Goal: Task Accomplishment & Management: Complete application form

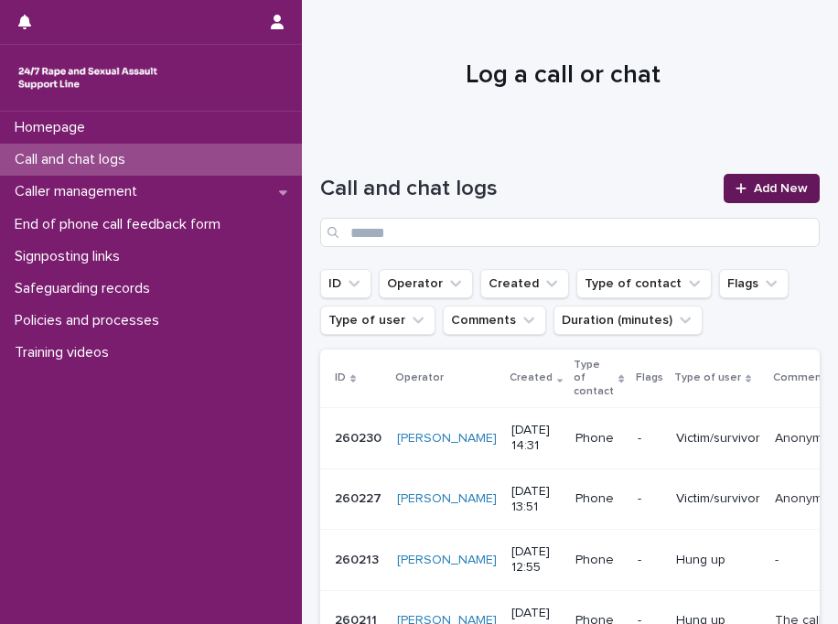
click at [743, 195] on link "Add New" at bounding box center [772, 188] width 96 height 29
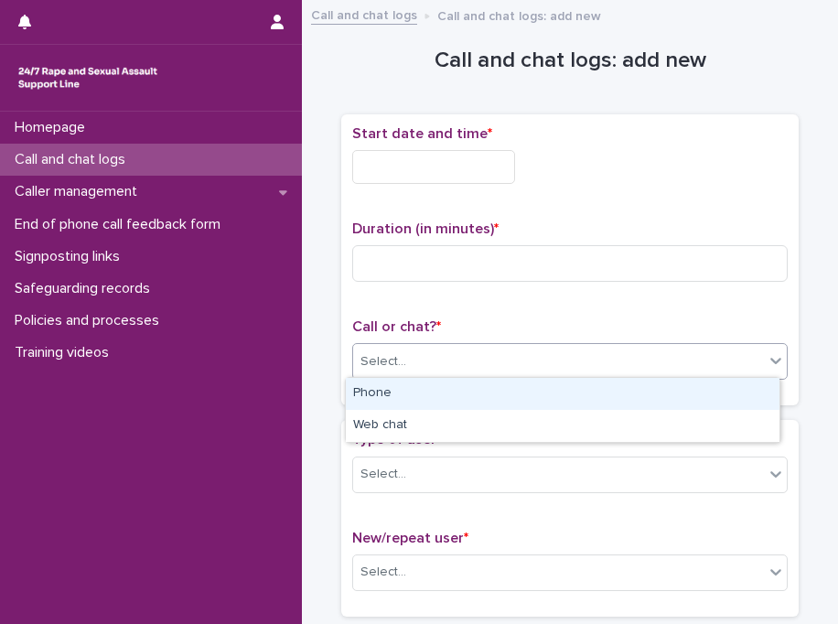
click at [426, 367] on div "Select..." at bounding box center [558, 362] width 411 height 30
click at [437, 389] on div "Phone" at bounding box center [563, 394] width 434 height 32
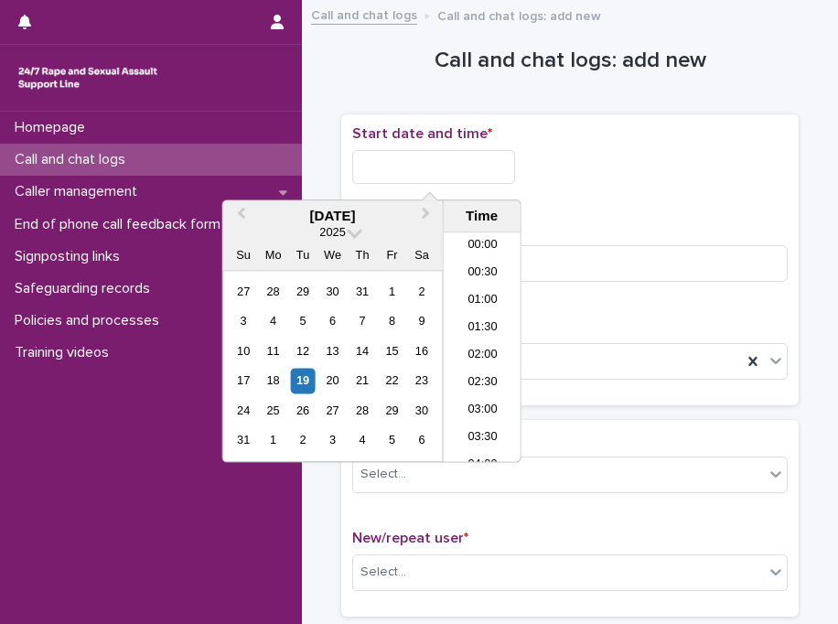
click at [417, 160] on input "text" at bounding box center [433, 167] width 163 height 34
click at [468, 344] on li "15:30" at bounding box center [483, 347] width 78 height 27
click at [511, 167] on input "**********" at bounding box center [433, 167] width 163 height 34
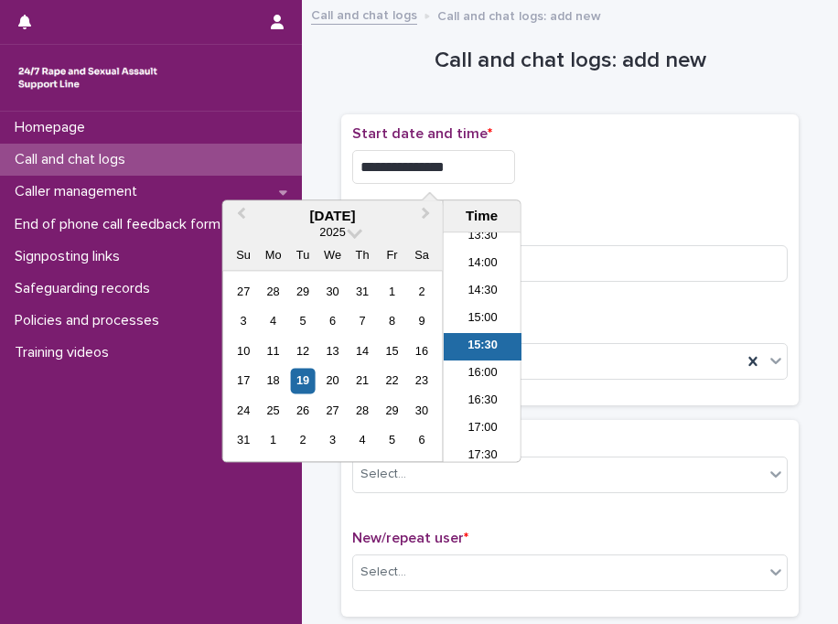
click at [511, 167] on input "**********" at bounding box center [433, 167] width 163 height 34
type input "**********"
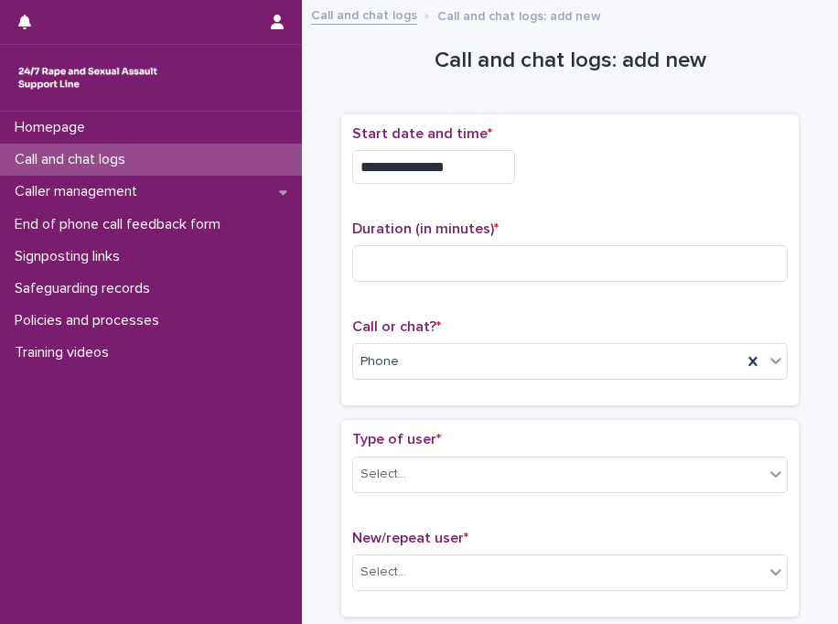
click at [607, 156] on div "**********" at bounding box center [570, 167] width 436 height 34
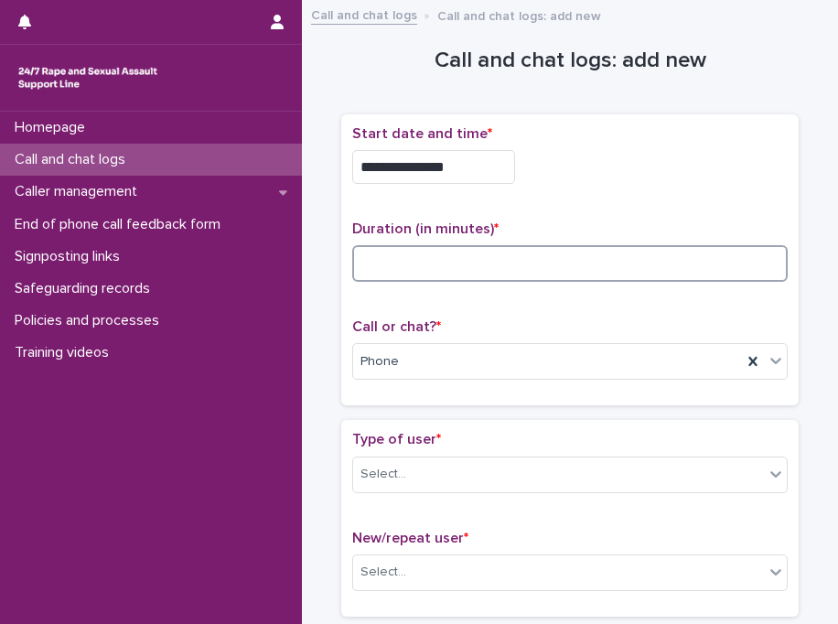
click at [410, 259] on input at bounding box center [570, 263] width 436 height 37
type input "*"
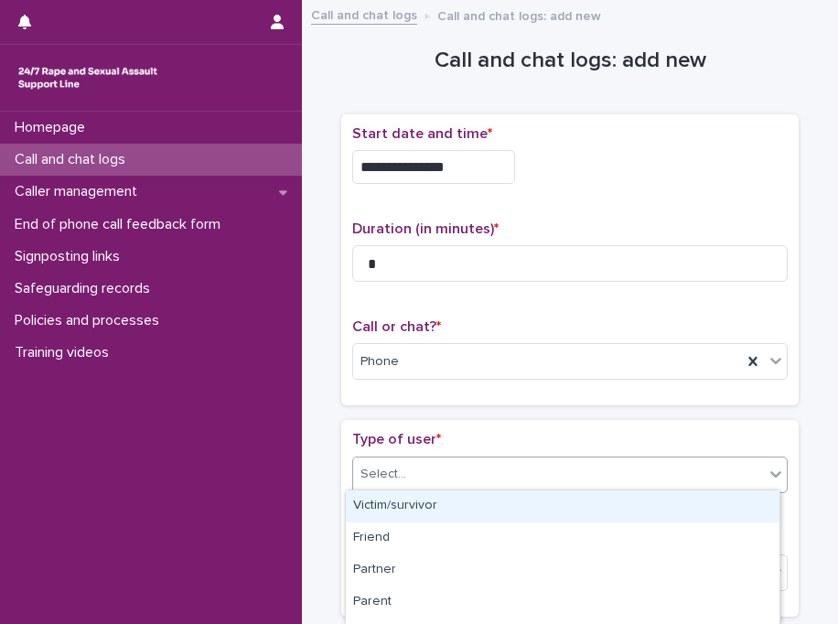
click at [460, 466] on div "Select..." at bounding box center [558, 474] width 411 height 30
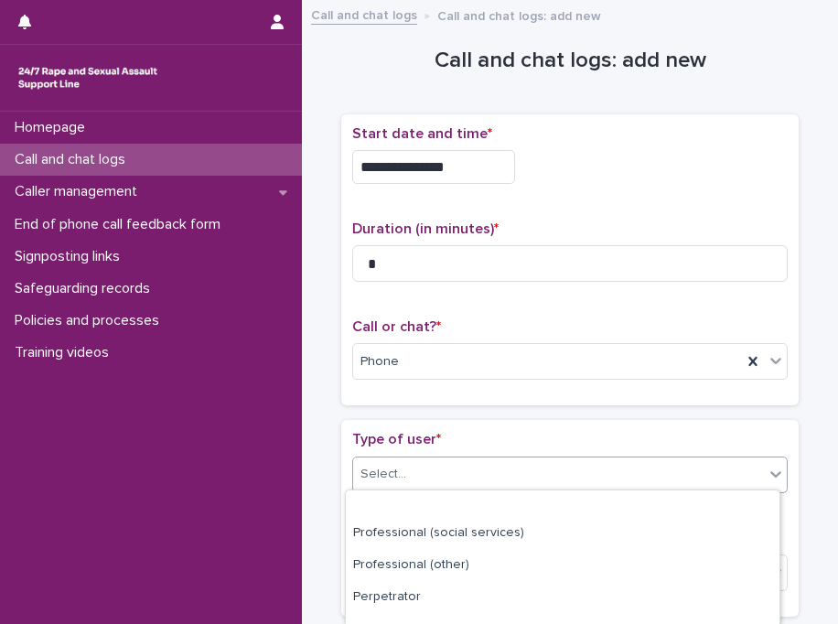
scroll to position [338, 0]
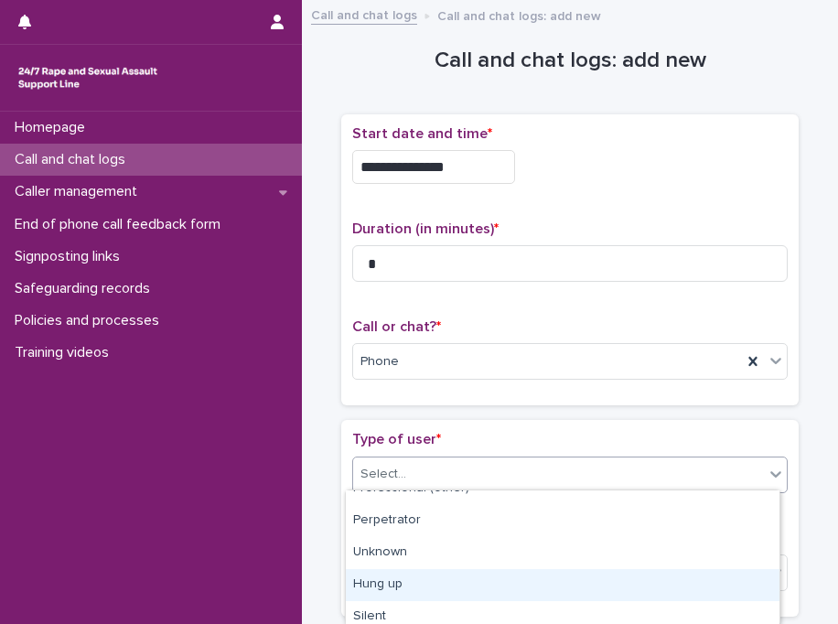
click at [667, 577] on div "Hung up" at bounding box center [563, 585] width 434 height 32
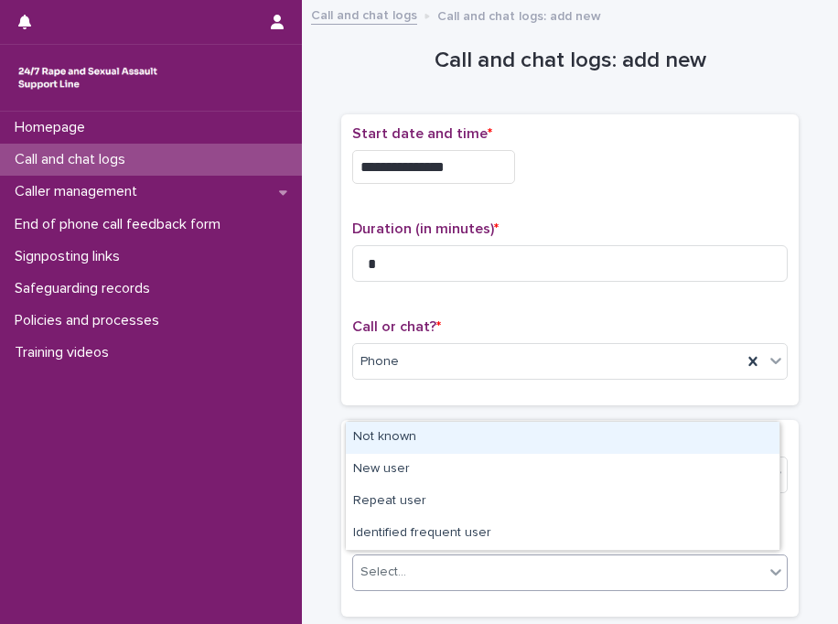
click at [520, 562] on div "Select..." at bounding box center [558, 572] width 411 height 30
click at [476, 450] on div "Not known" at bounding box center [563, 438] width 434 height 32
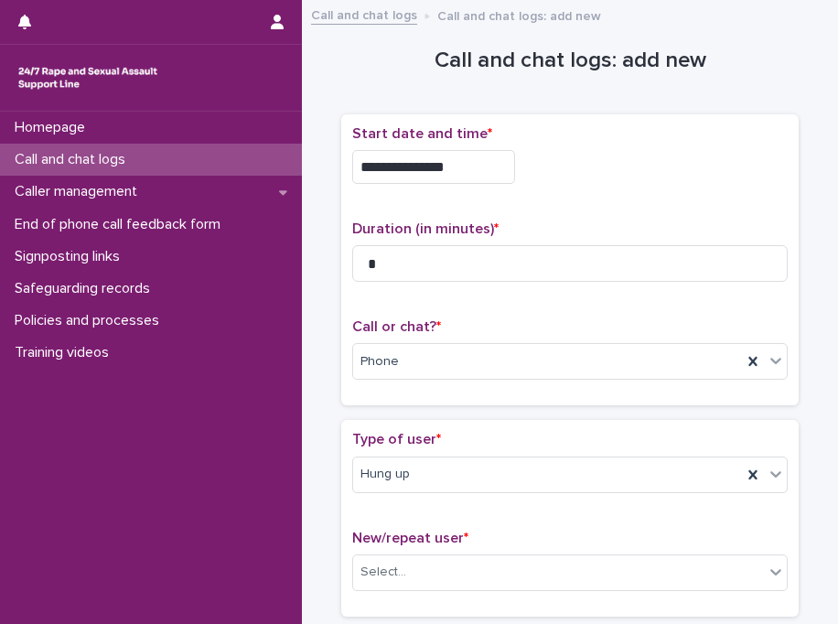
click at [476, 450] on div "Type of user * Hung up" at bounding box center [570, 469] width 436 height 76
drag, startPoint x: 476, startPoint y: 450, endPoint x: 430, endPoint y: 410, distance: 61.0
click at [430, 410] on div "**********" at bounding box center [570, 267] width 458 height 307
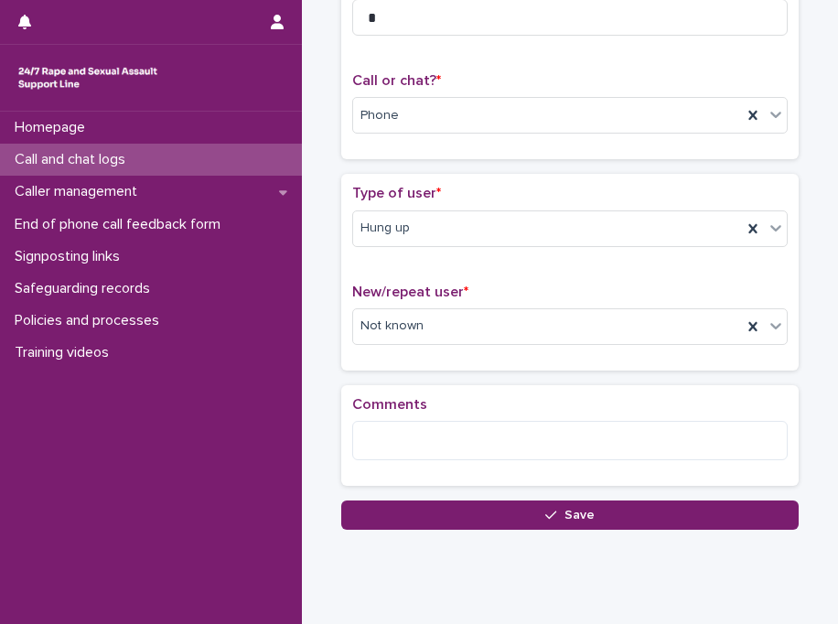
scroll to position [290, 0]
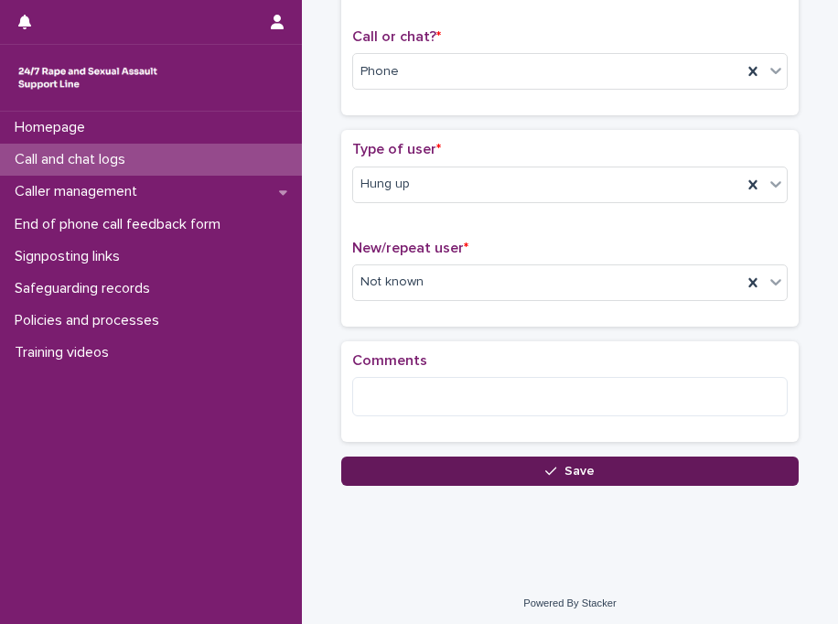
click at [429, 469] on button "Save" at bounding box center [570, 471] width 458 height 29
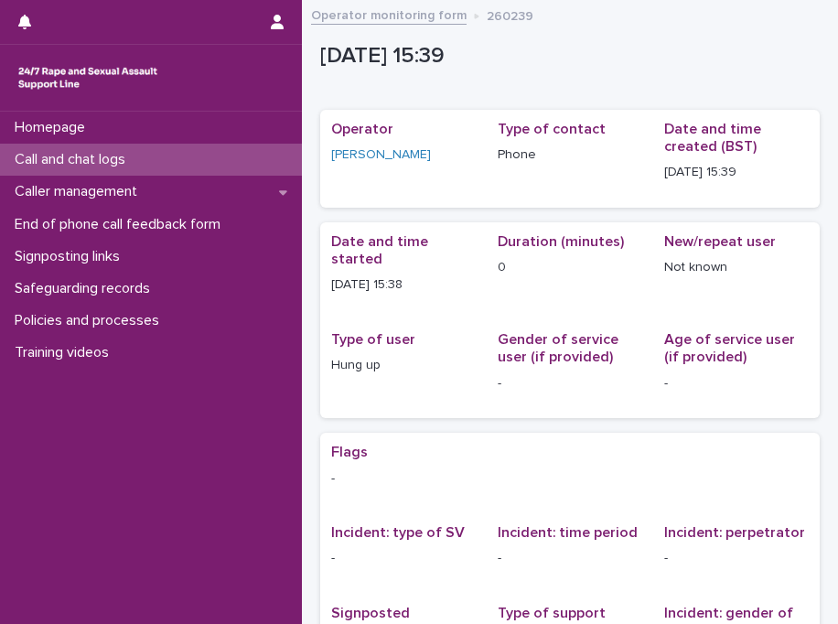
click at [223, 158] on div "Call and chat logs" at bounding box center [151, 160] width 302 height 32
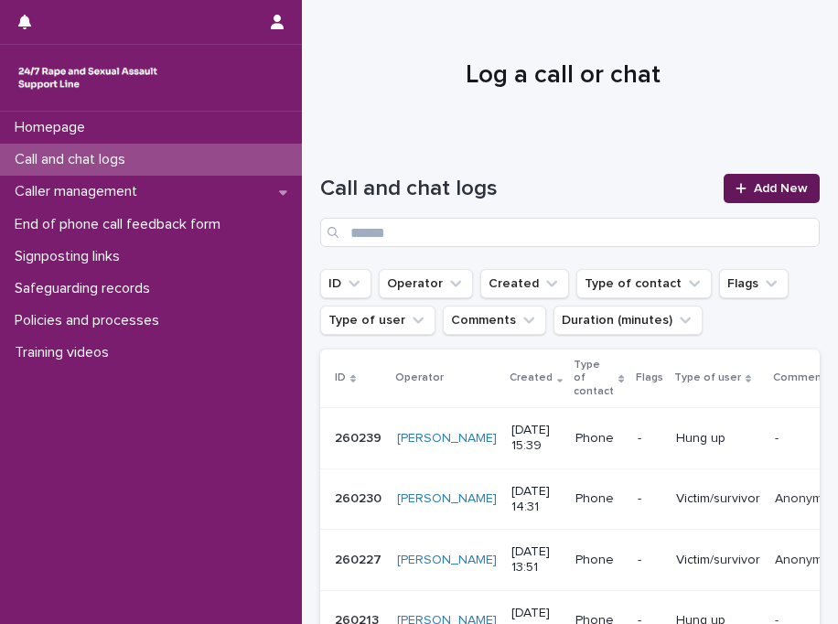
click at [736, 185] on icon at bounding box center [741, 188] width 11 height 13
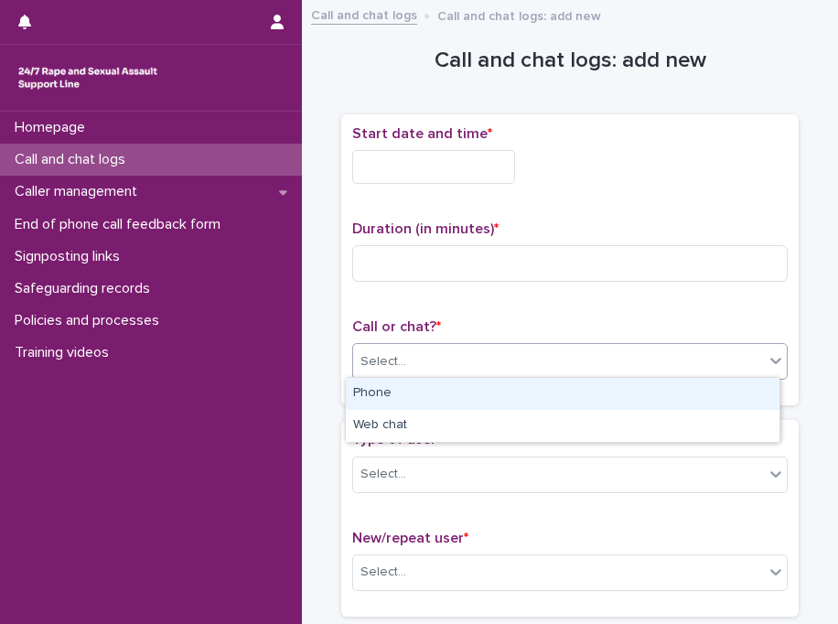
click at [553, 357] on div "Select..." at bounding box center [558, 362] width 411 height 30
click at [425, 396] on div "Phone" at bounding box center [563, 394] width 434 height 32
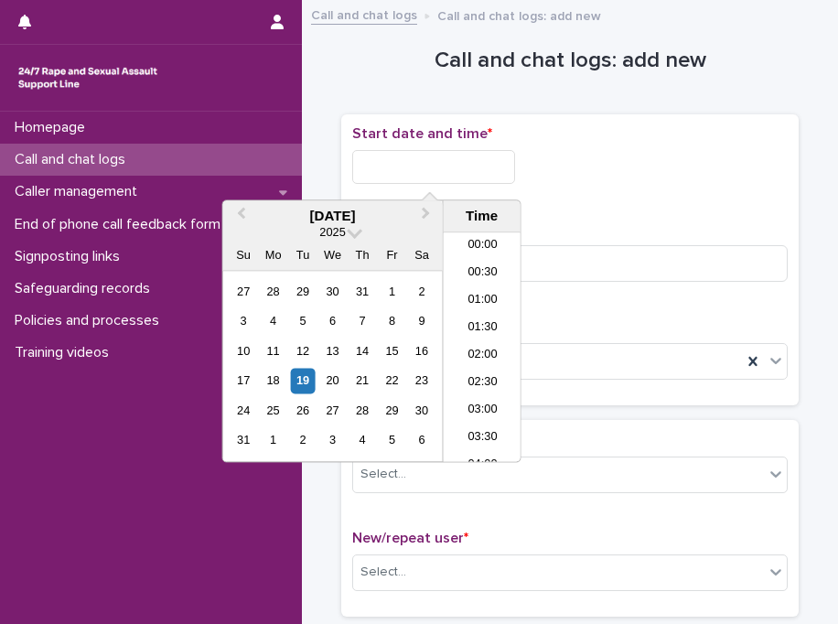
click at [421, 161] on input "text" at bounding box center [433, 167] width 163 height 34
click at [460, 350] on li "15:30" at bounding box center [483, 347] width 78 height 27
click at [483, 169] on input "**********" at bounding box center [433, 167] width 163 height 34
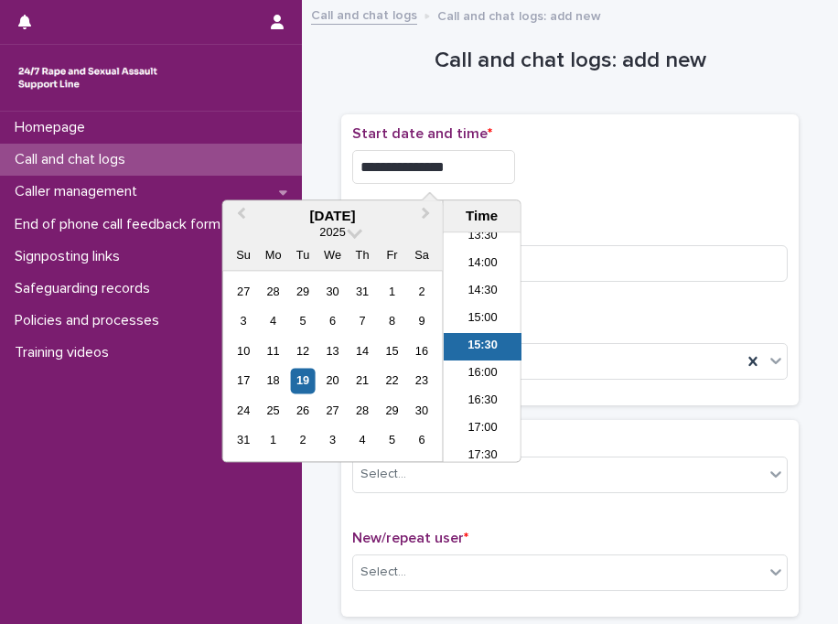
click at [483, 169] on input "**********" at bounding box center [433, 167] width 163 height 34
type input "**********"
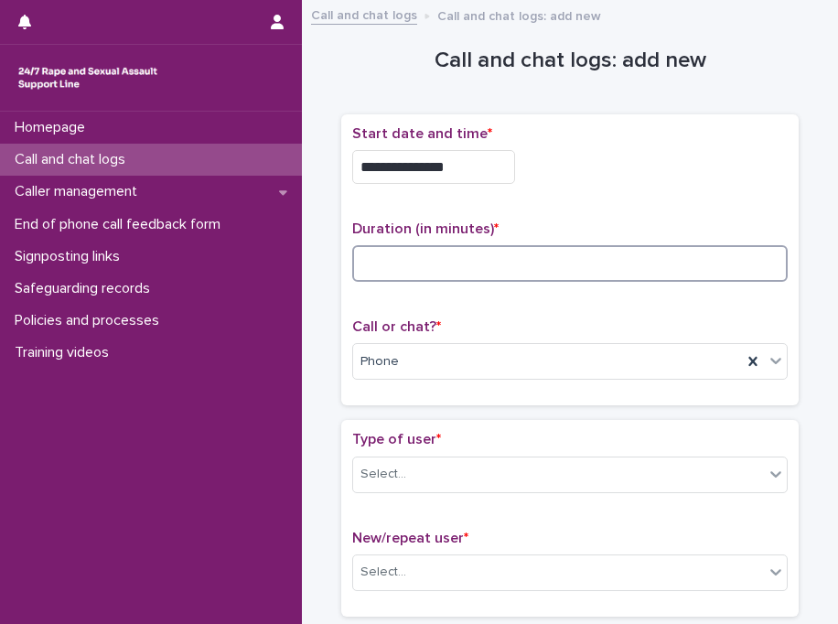
click at [562, 253] on input at bounding box center [570, 263] width 436 height 37
type input "*"
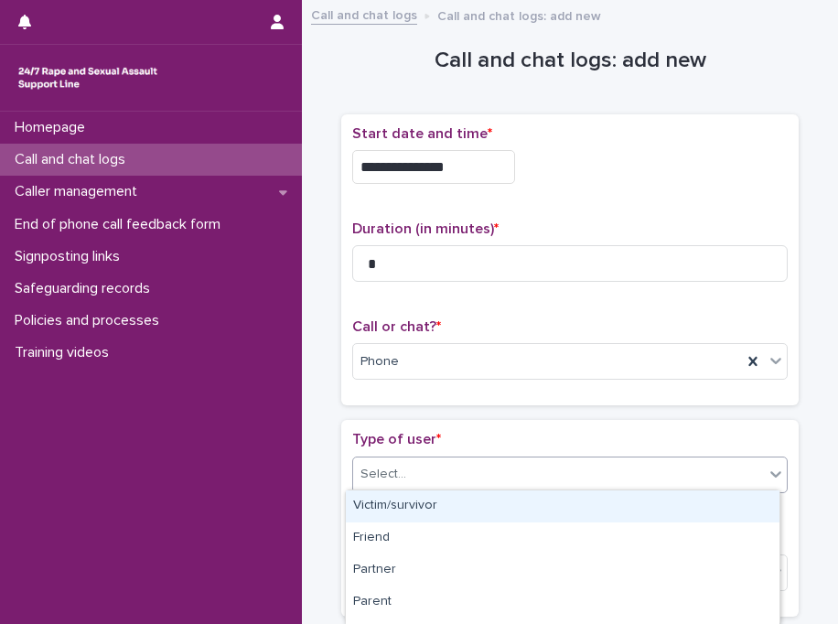
click at [479, 463] on div "Select..." at bounding box center [558, 474] width 411 height 30
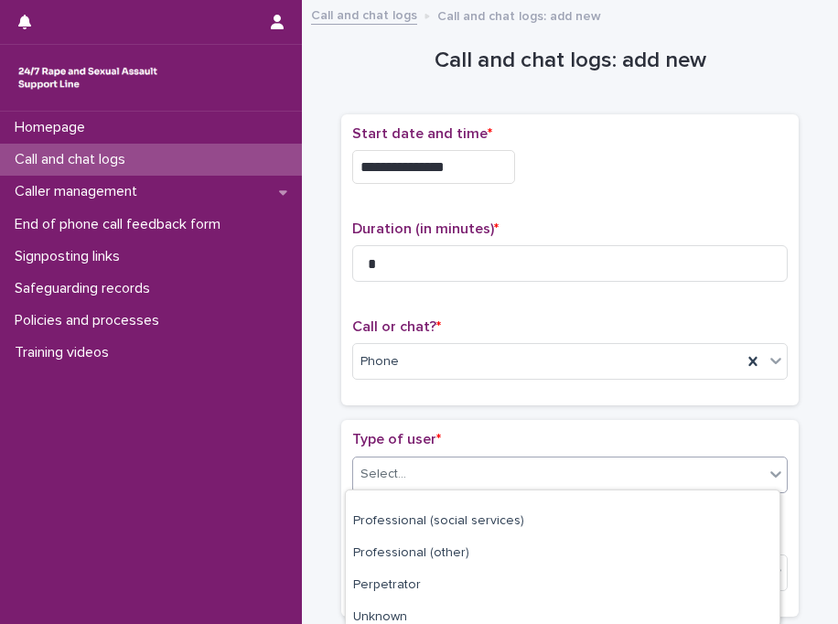
scroll to position [337, 0]
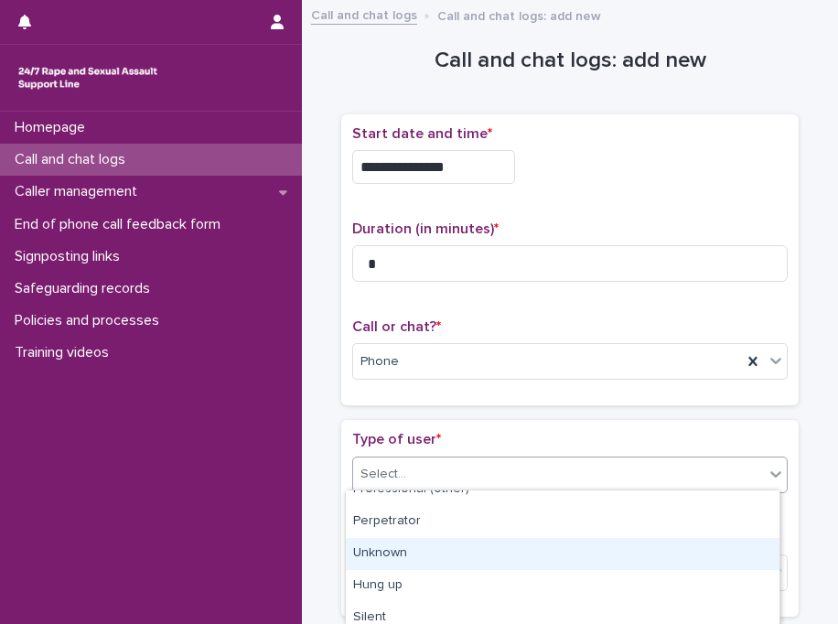
click at [537, 546] on div "Unknown" at bounding box center [563, 554] width 434 height 32
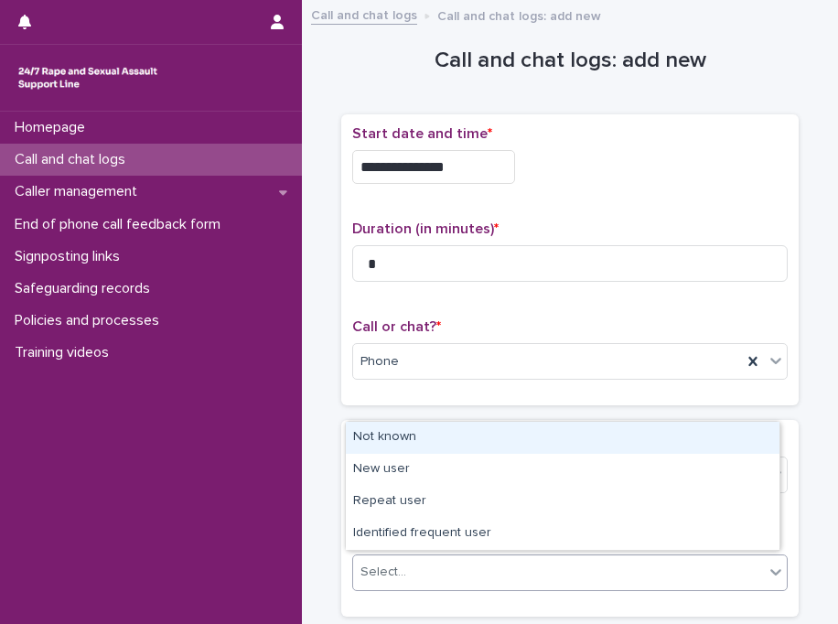
click at [454, 568] on div "Select..." at bounding box center [558, 572] width 411 height 30
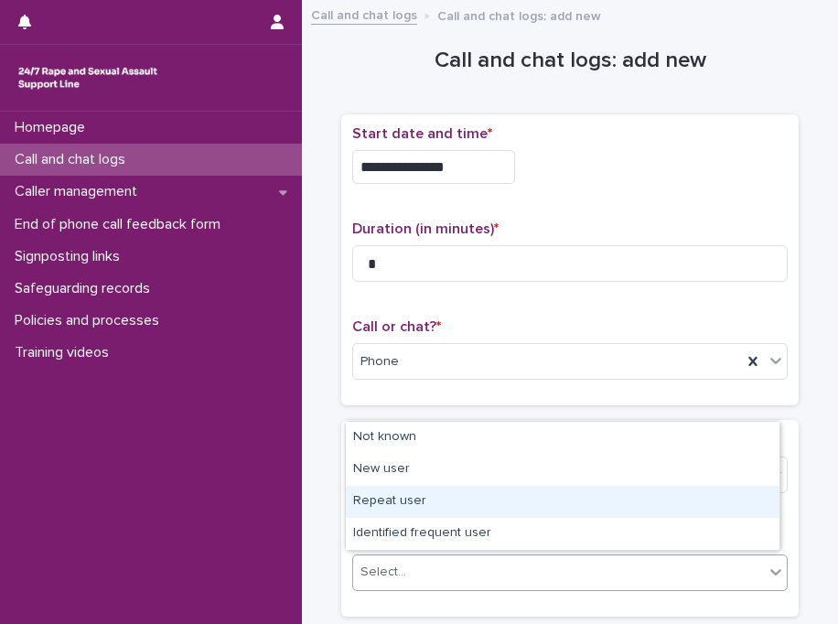
click at [442, 505] on div "Repeat user" at bounding box center [563, 502] width 434 height 32
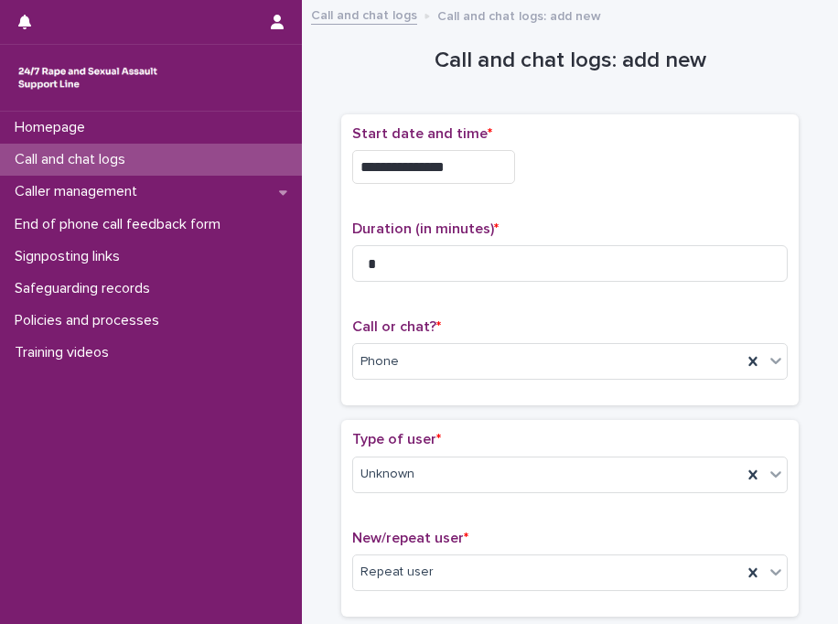
click at [442, 505] on div "Type of user * Unknown New/repeat user * Repeat user" at bounding box center [570, 518] width 436 height 174
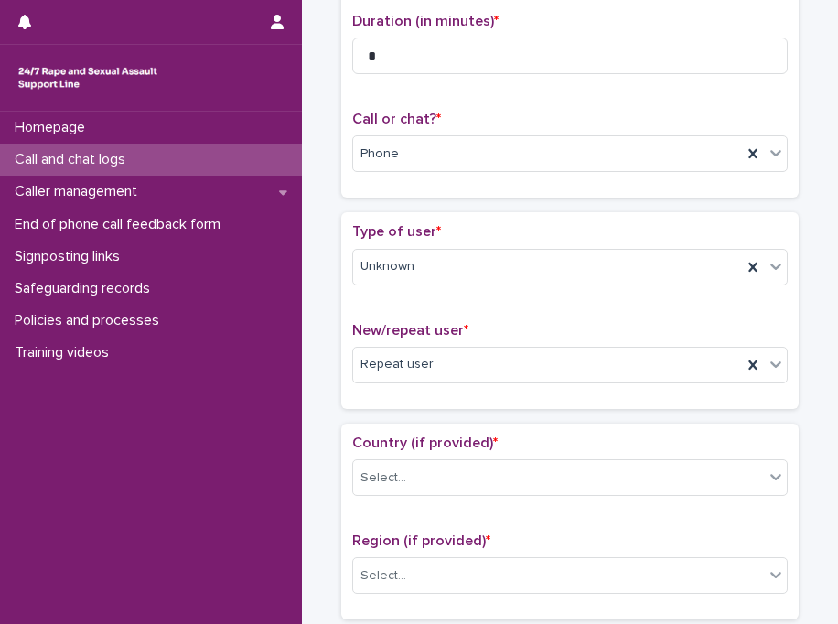
scroll to position [403, 0]
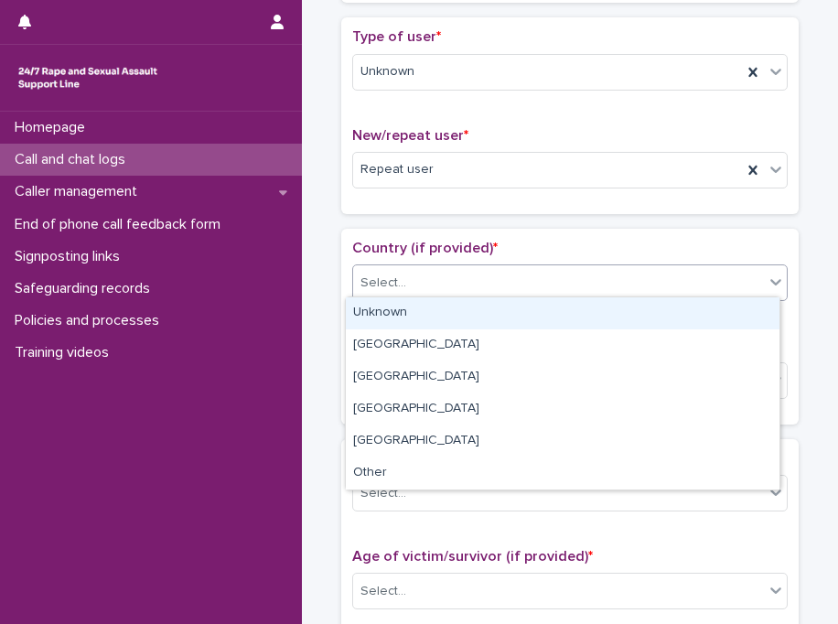
click at [401, 271] on div "Select..." at bounding box center [558, 283] width 411 height 30
click at [403, 318] on div "Unknown" at bounding box center [563, 313] width 434 height 32
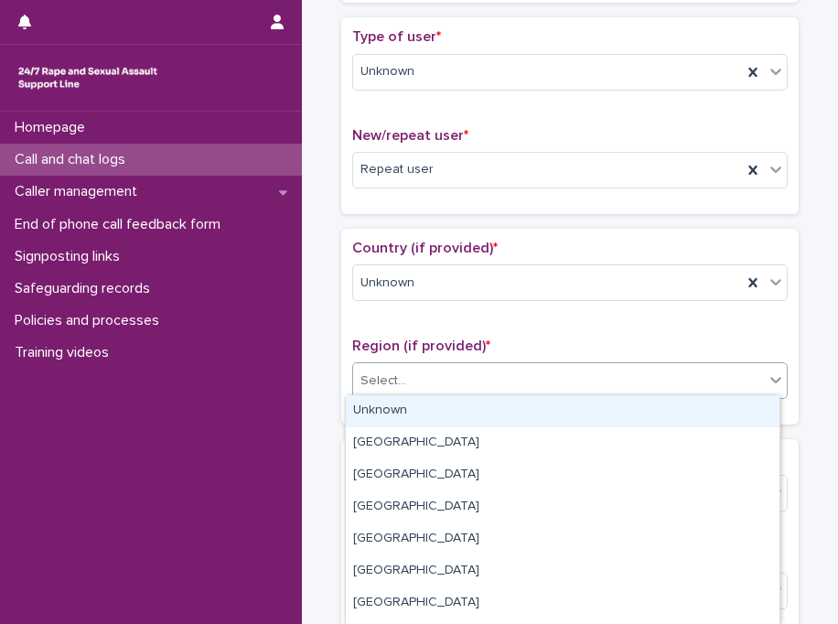
click at [413, 378] on div "Select..." at bounding box center [558, 381] width 411 height 30
click at [419, 418] on div "Unknown" at bounding box center [563, 411] width 434 height 32
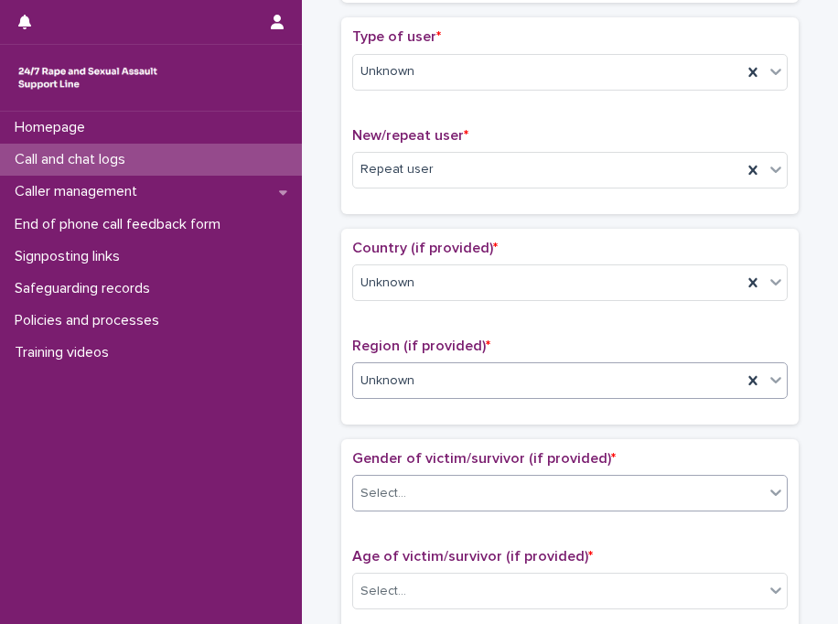
click at [435, 479] on div "Select..." at bounding box center [558, 494] width 411 height 30
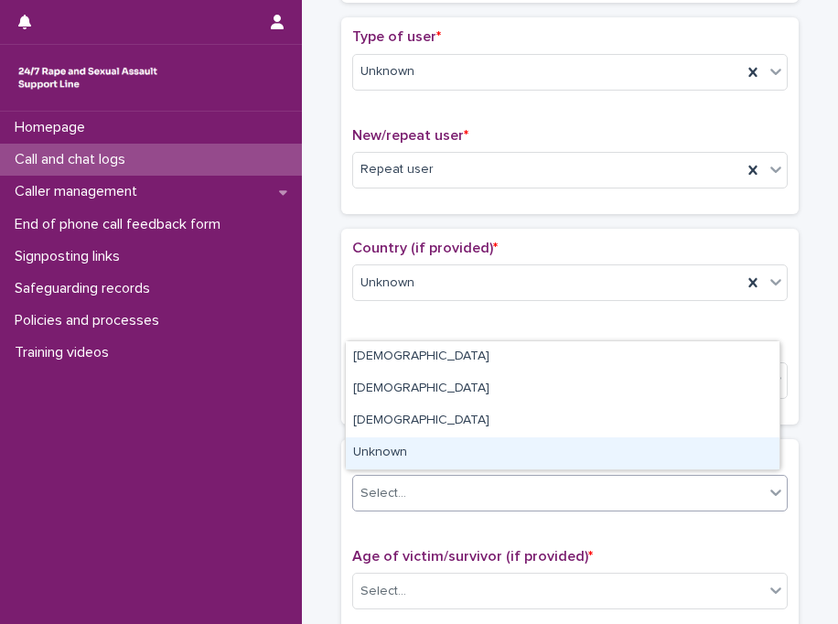
click at [429, 458] on div "Unknown" at bounding box center [563, 453] width 434 height 32
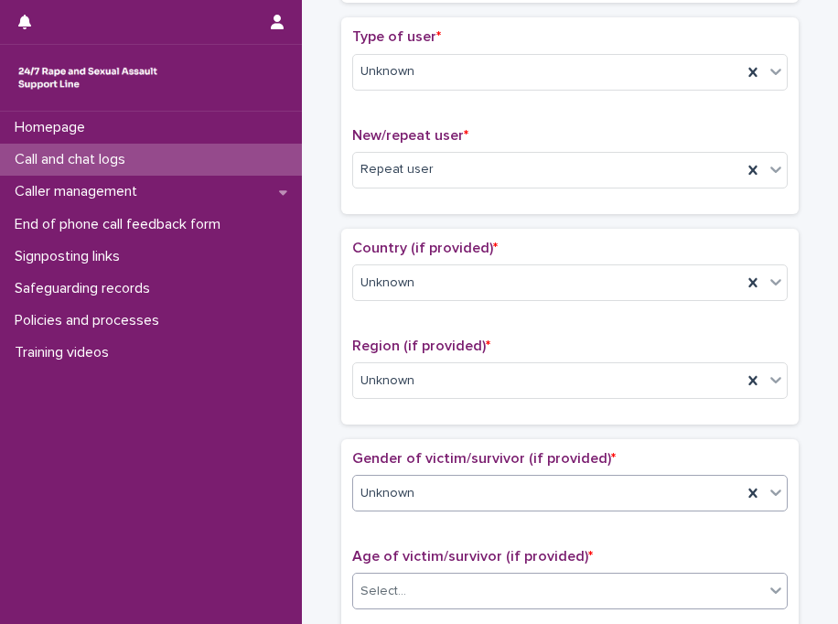
click at [421, 592] on div "Select..." at bounding box center [558, 592] width 411 height 30
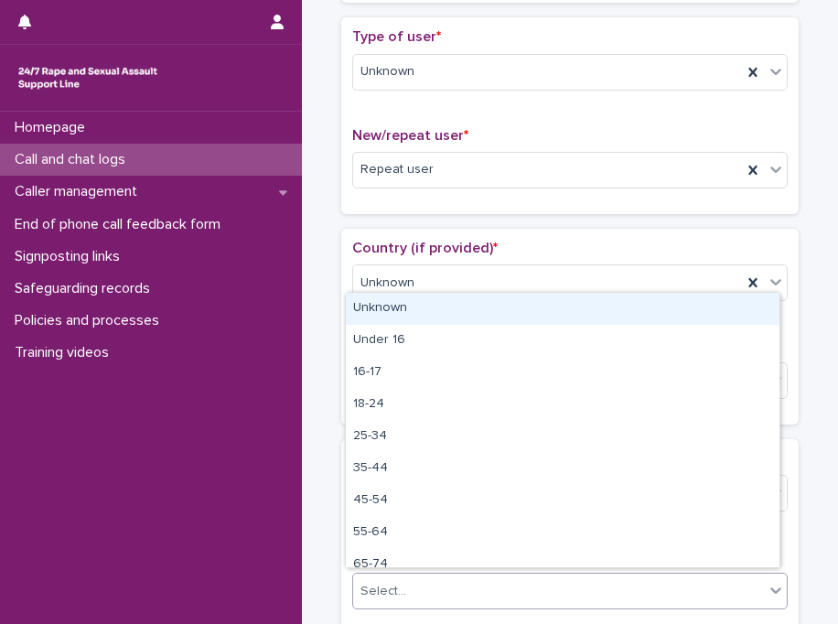
click at [469, 304] on div "Unknown" at bounding box center [563, 309] width 434 height 32
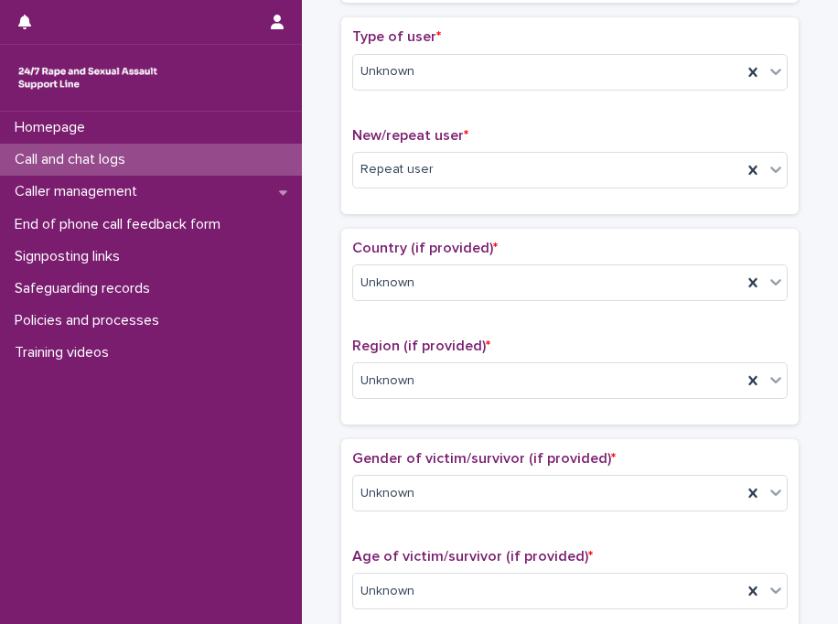
click at [469, 304] on div "Country (if provided) * Unknown" at bounding box center [570, 278] width 436 height 76
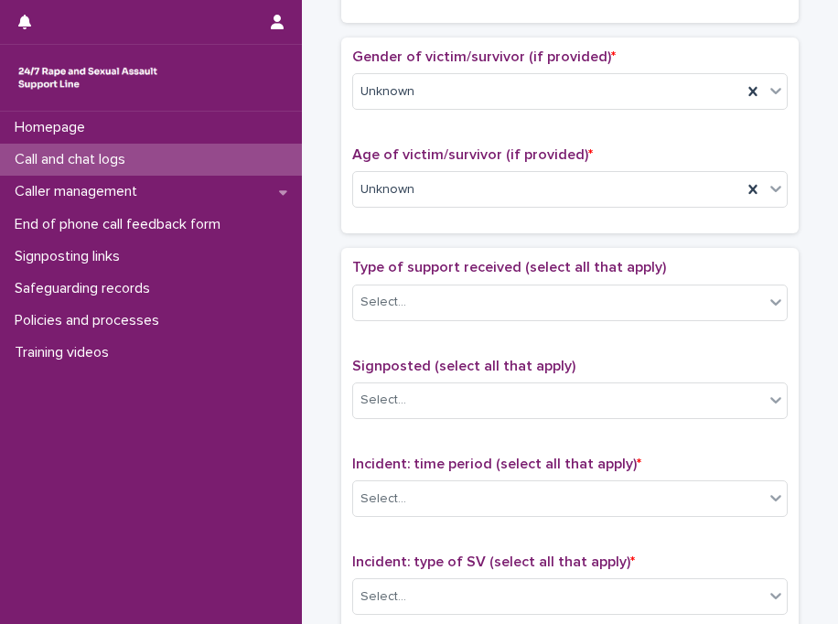
scroll to position [842, 0]
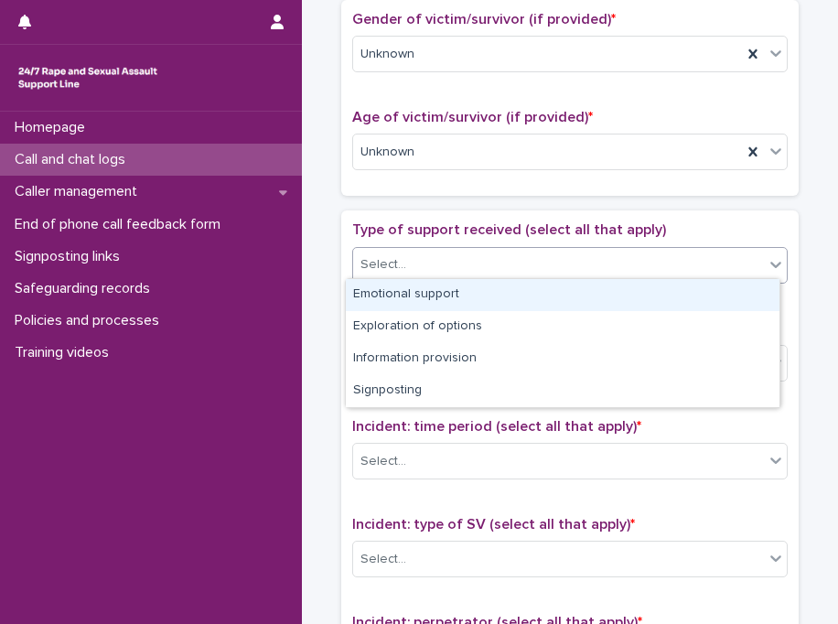
click at [432, 250] on div "Select..." at bounding box center [558, 265] width 411 height 30
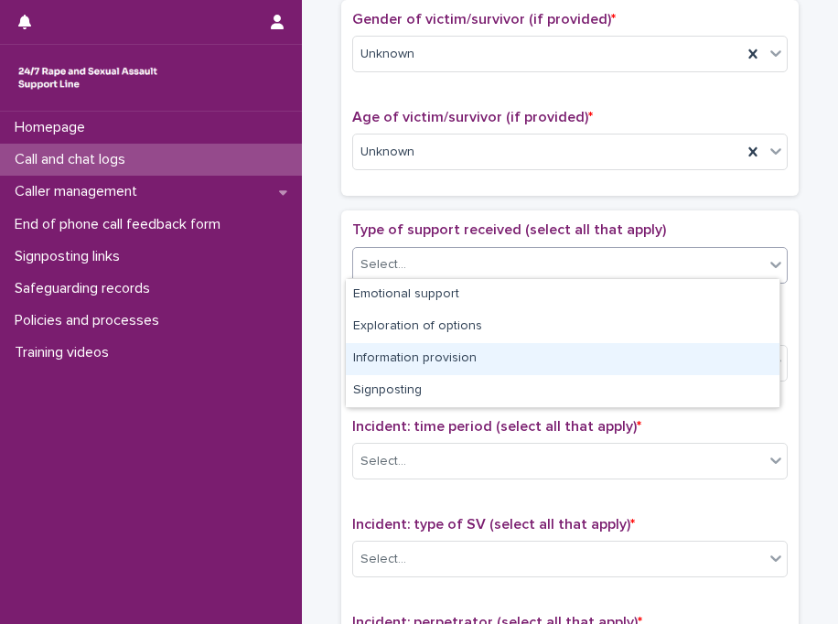
click at [454, 363] on div "Information provision" at bounding box center [563, 359] width 434 height 32
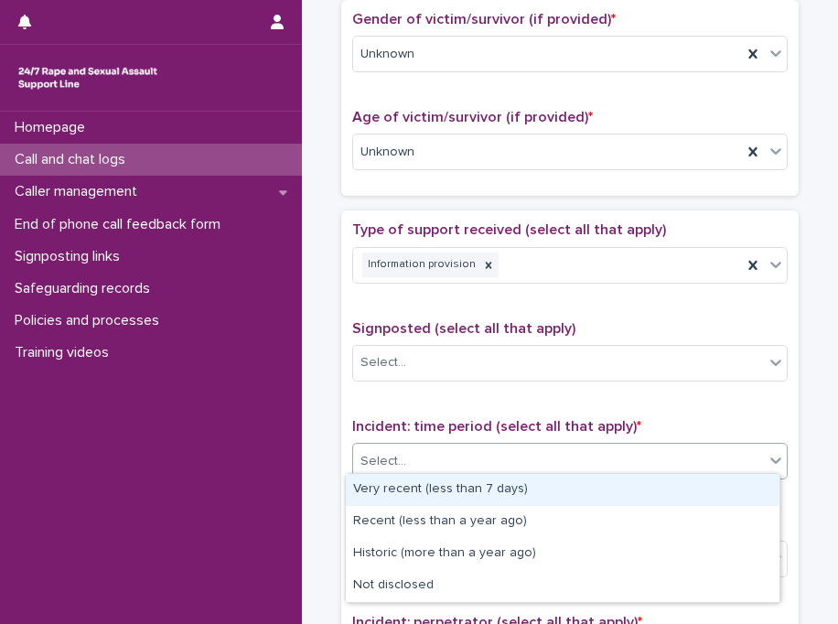
click at [443, 469] on div "Select..." at bounding box center [558, 462] width 411 height 30
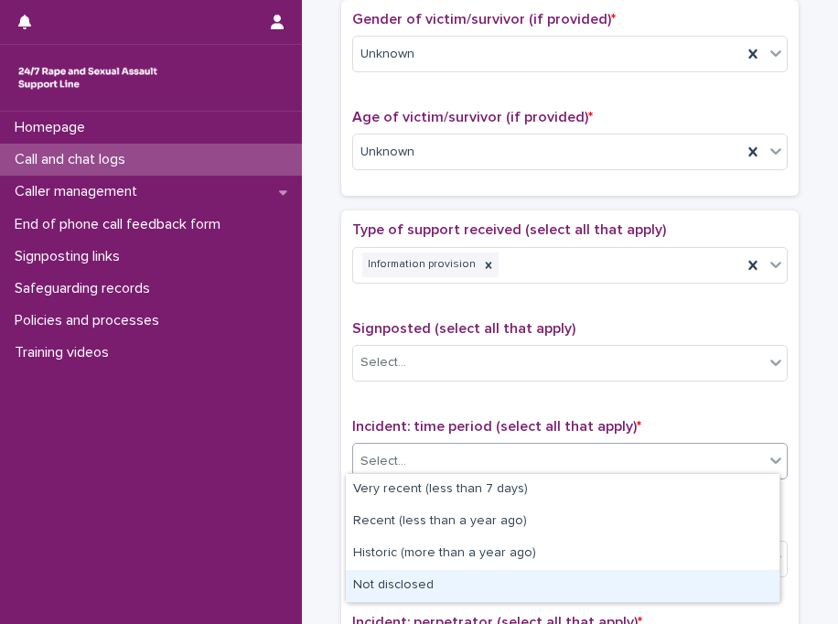
click at [432, 582] on div "Not disclosed" at bounding box center [563, 586] width 434 height 32
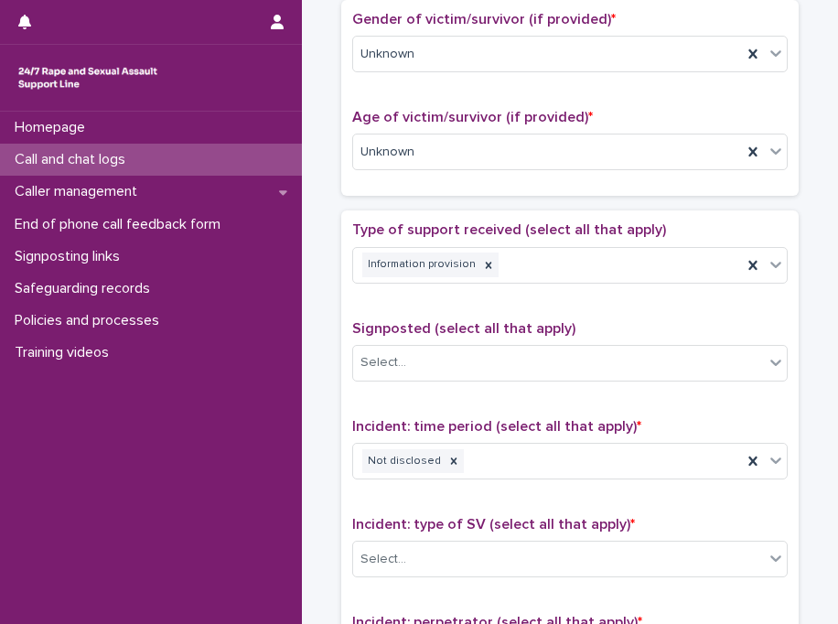
click at [432, 582] on div "Incident: type of SV (select all that apply) * Select..." at bounding box center [570, 554] width 436 height 76
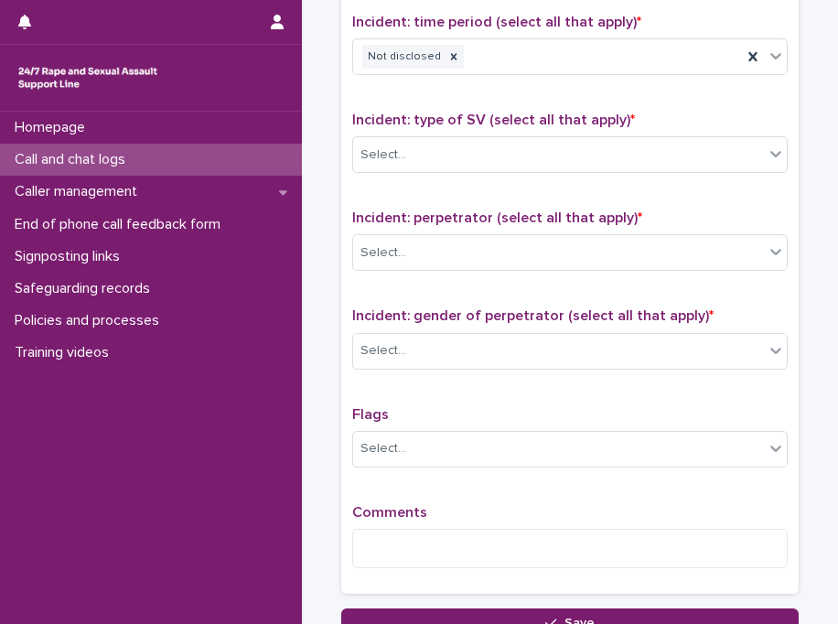
scroll to position [1281, 0]
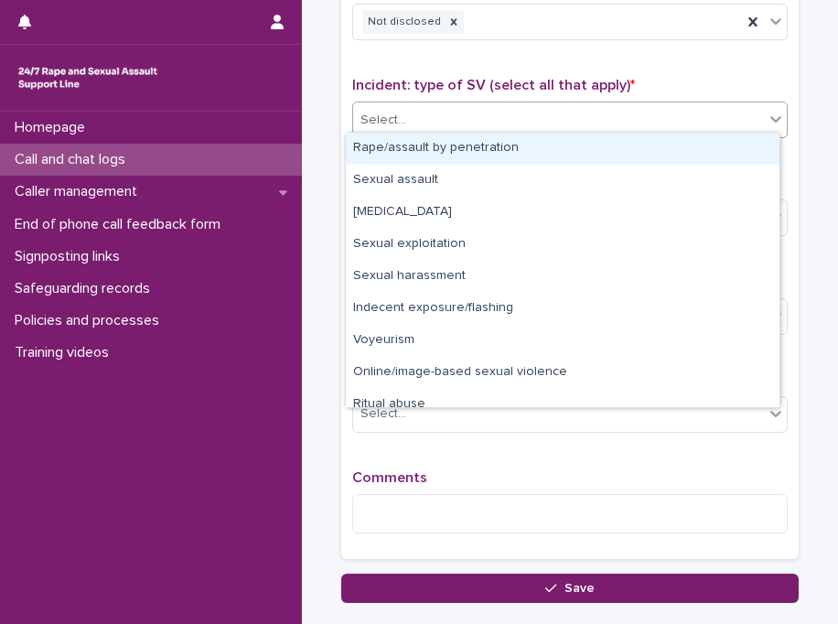
click at [610, 122] on div "Select..." at bounding box center [558, 120] width 411 height 30
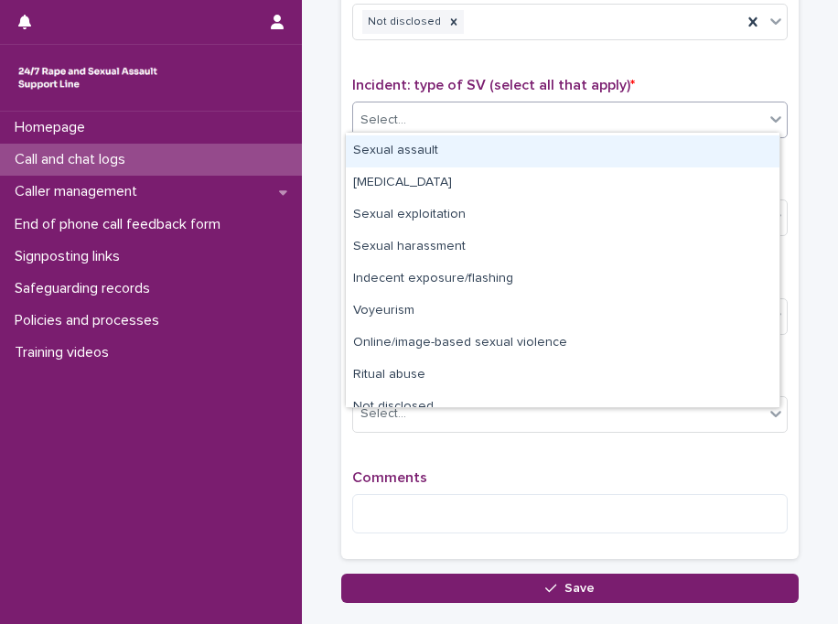
scroll to position [46, 0]
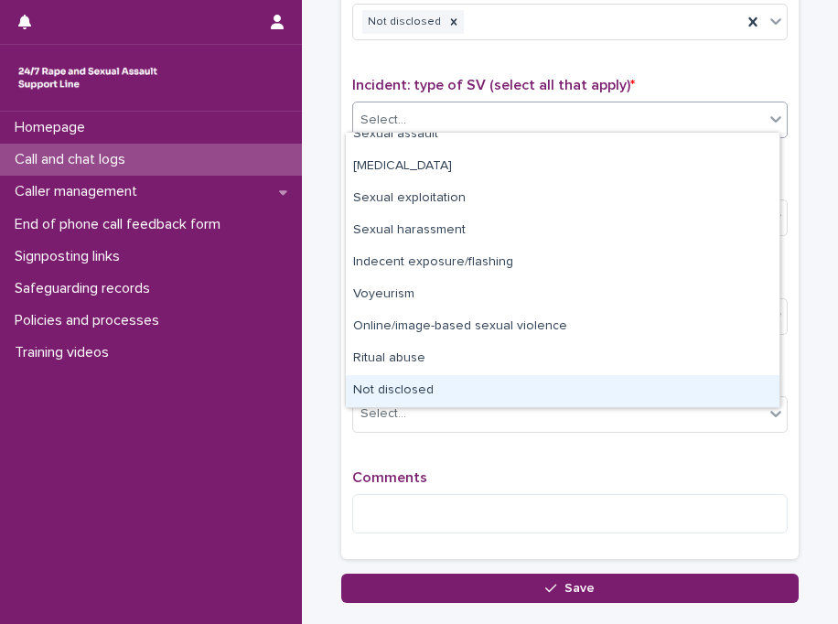
click at [722, 384] on div "Not disclosed" at bounding box center [563, 391] width 434 height 32
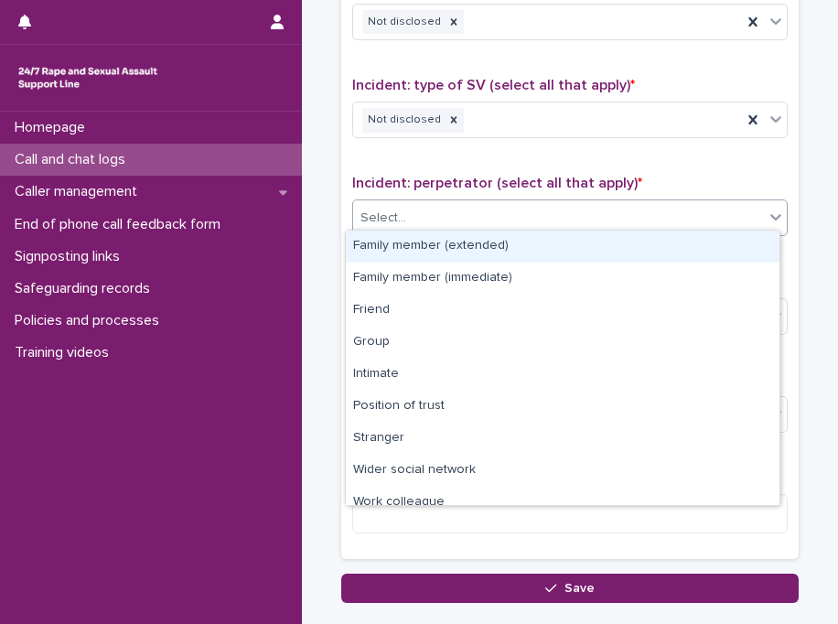
click at [559, 206] on div "Select..." at bounding box center [558, 218] width 411 height 30
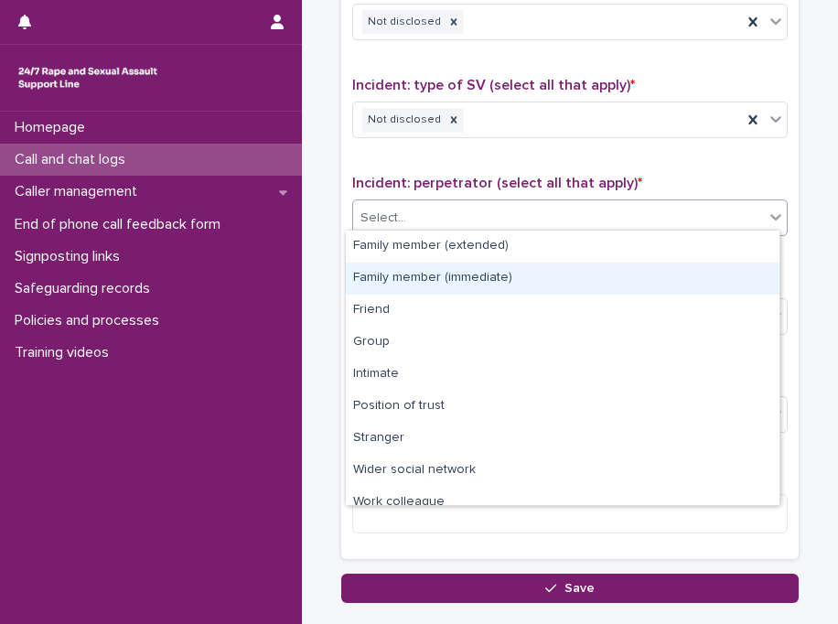
scroll to position [77, 0]
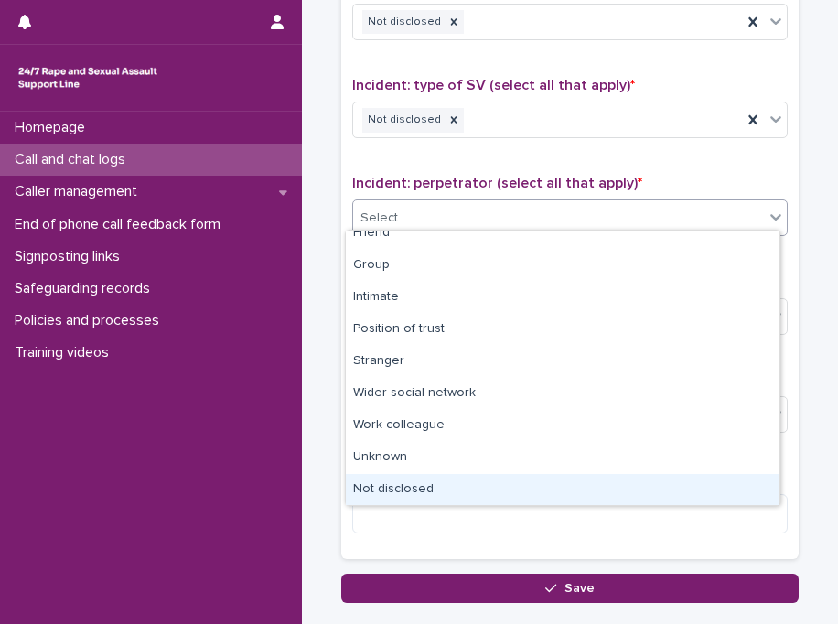
drag, startPoint x: 771, startPoint y: 478, endPoint x: 689, endPoint y: 473, distance: 82.5
click at [689, 474] on div "Not disclosed" at bounding box center [563, 490] width 434 height 32
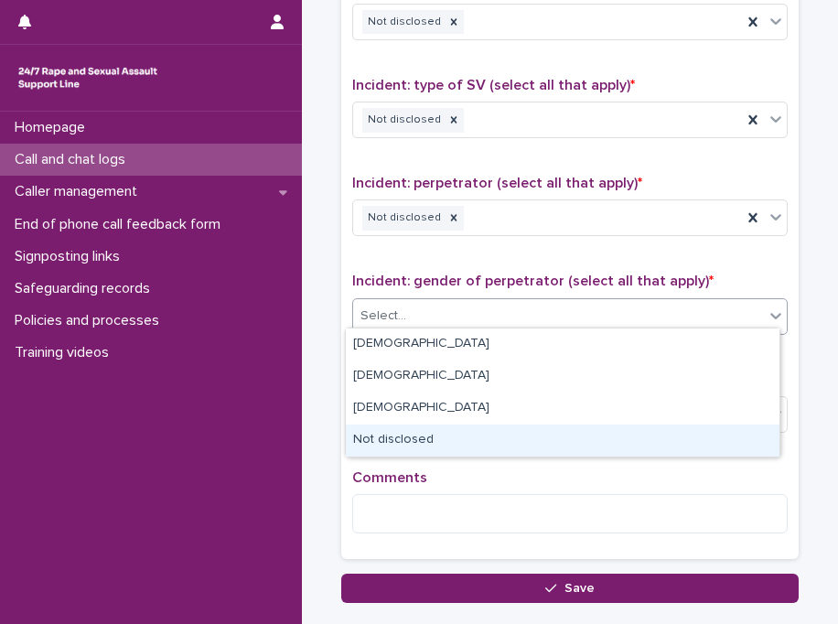
drag, startPoint x: 516, startPoint y: 308, endPoint x: 472, endPoint y: 440, distance: 138.9
click at [472, 440] on body "**********" at bounding box center [419, 312] width 838 height 624
click at [472, 440] on div "Not disclosed" at bounding box center [563, 441] width 434 height 32
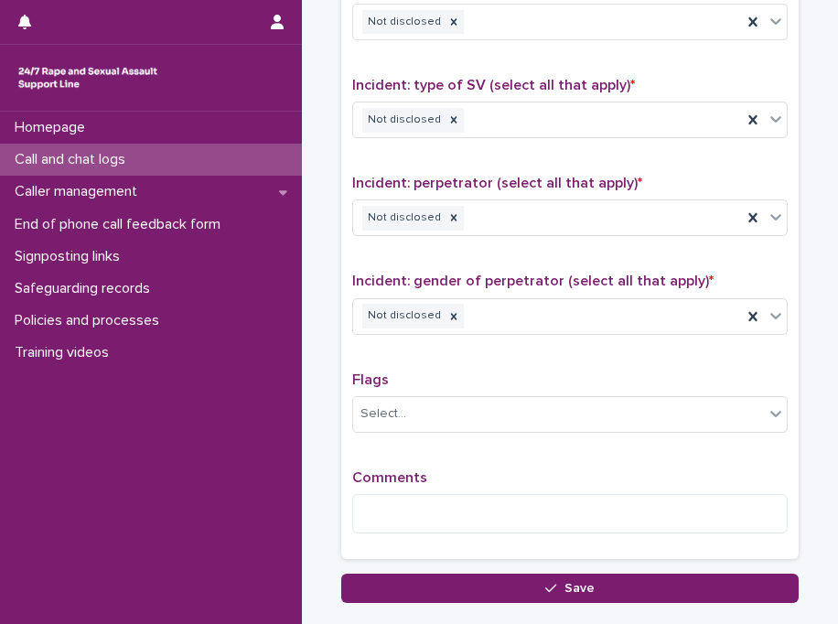
click at [472, 440] on div "Type of support received (select all that apply) Information provision Signpost…" at bounding box center [570, 164] width 436 height 765
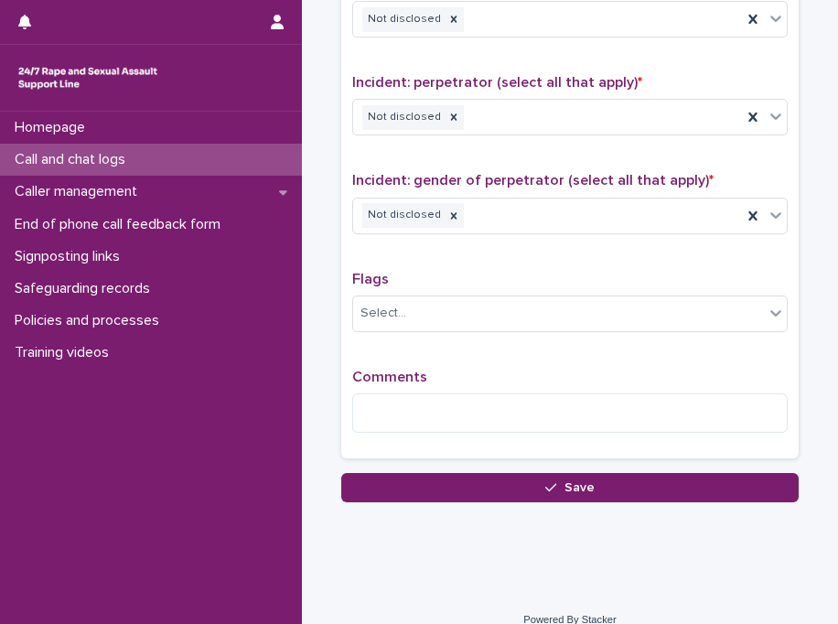
scroll to position [1391, 0]
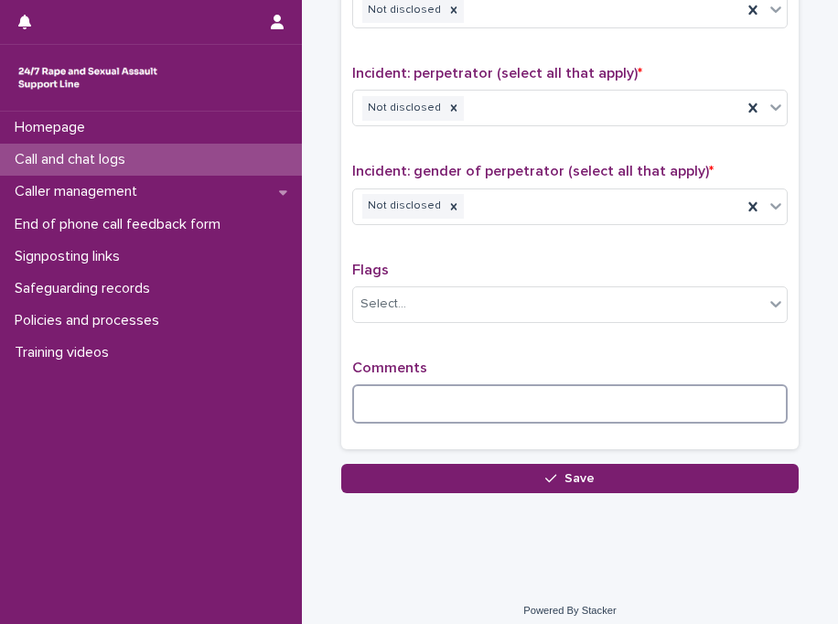
click at [527, 386] on textarea at bounding box center [570, 403] width 436 height 39
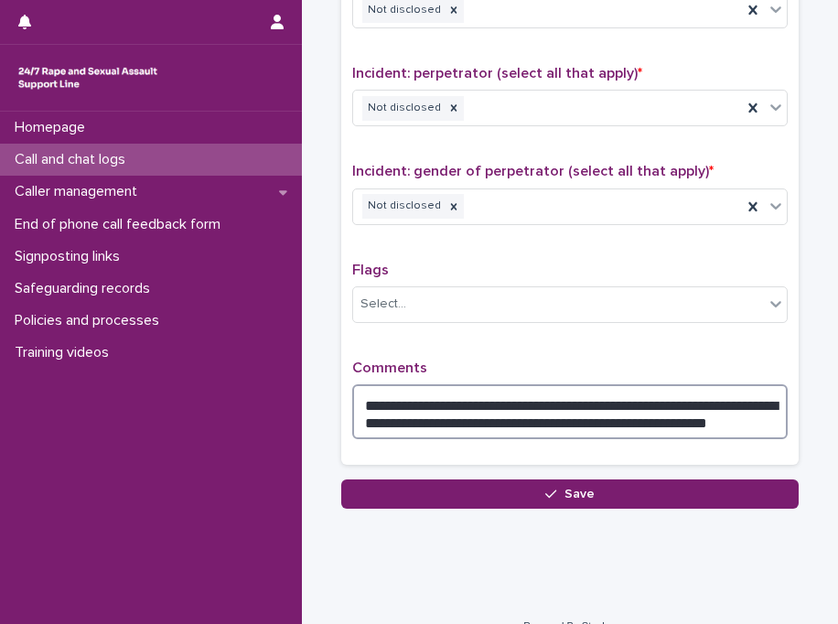
click at [725, 415] on textarea "**********" at bounding box center [570, 411] width 436 height 55
click at [739, 417] on textarea "**********" at bounding box center [570, 411] width 436 height 55
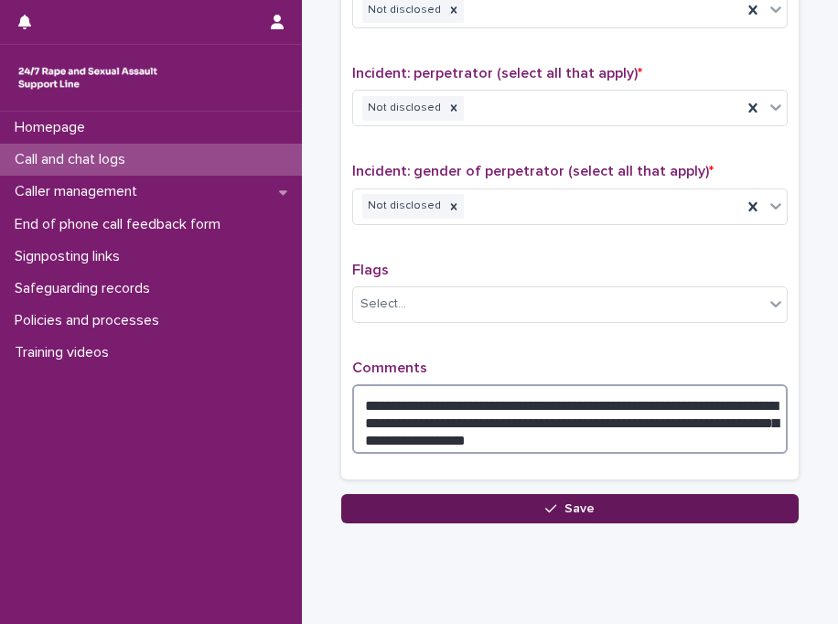
type textarea "**********"
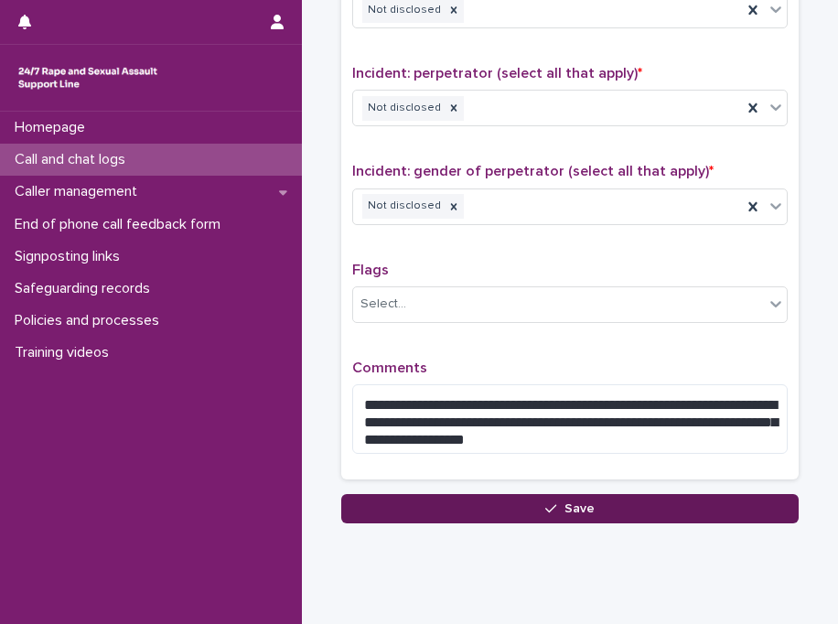
click at [637, 502] on button "Save" at bounding box center [570, 508] width 458 height 29
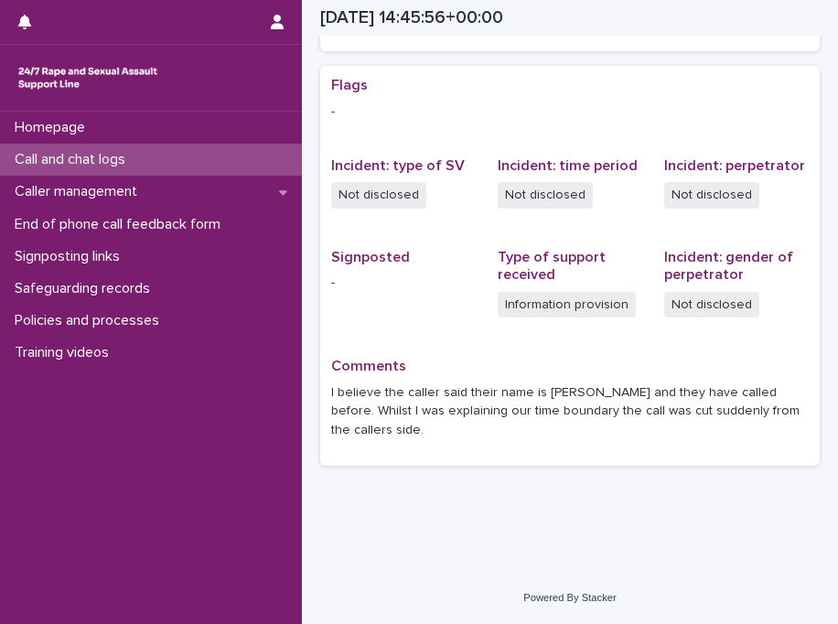
scroll to position [348, 0]
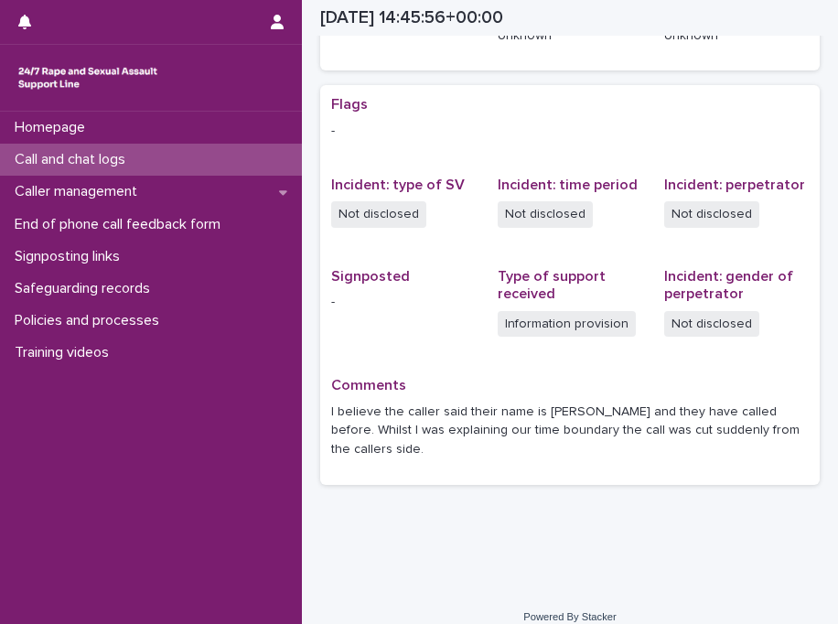
click at [267, 161] on div "Call and chat logs" at bounding box center [151, 160] width 302 height 32
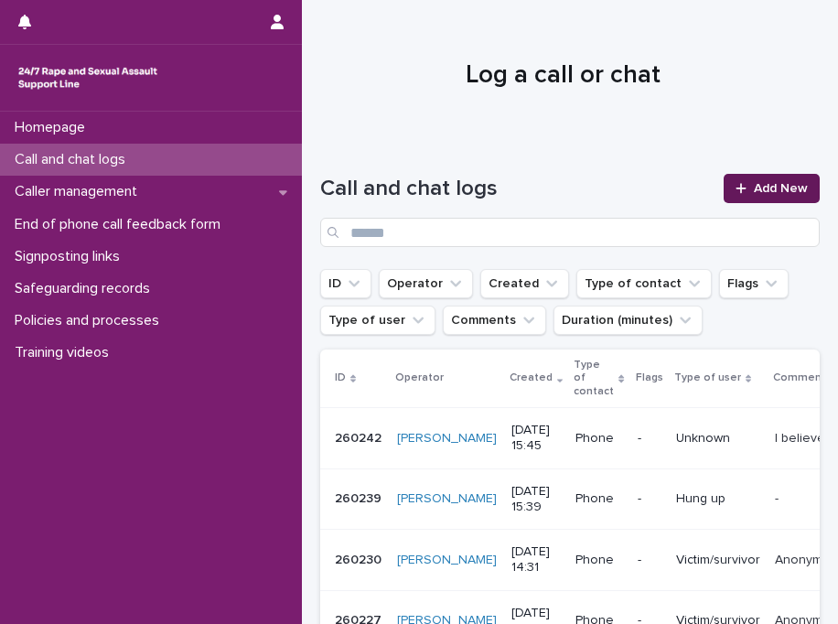
click at [750, 195] on link "Add New" at bounding box center [772, 188] width 96 height 29
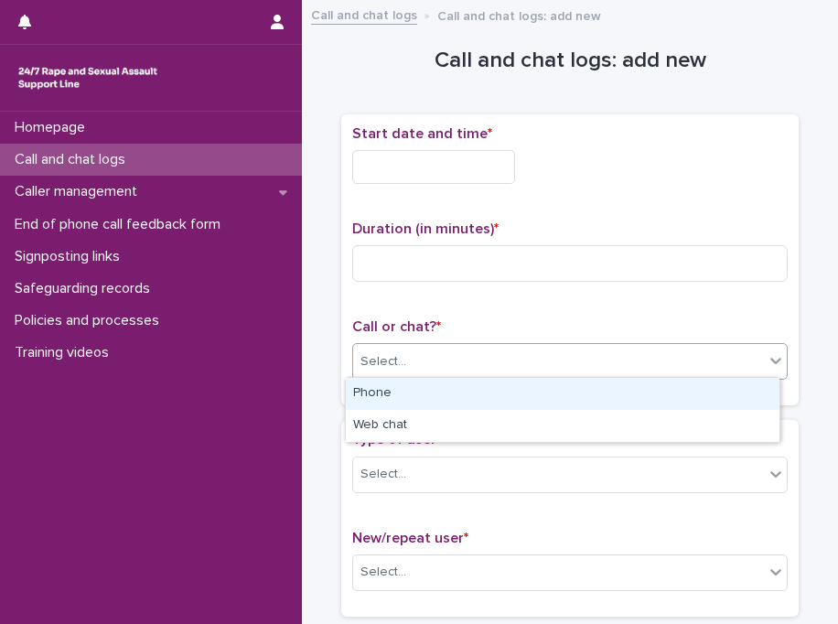
click at [472, 360] on div "Select..." at bounding box center [558, 362] width 411 height 30
click at [438, 404] on div "Phone" at bounding box center [563, 394] width 434 height 32
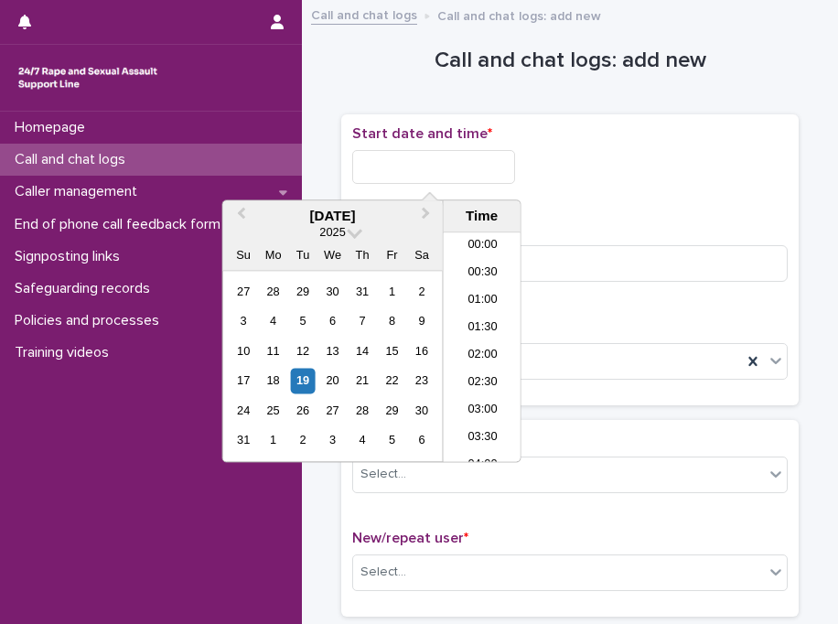
click at [437, 173] on input "text" at bounding box center [433, 167] width 163 height 34
click at [458, 346] on li "15:30" at bounding box center [483, 347] width 78 height 27
type input "**********"
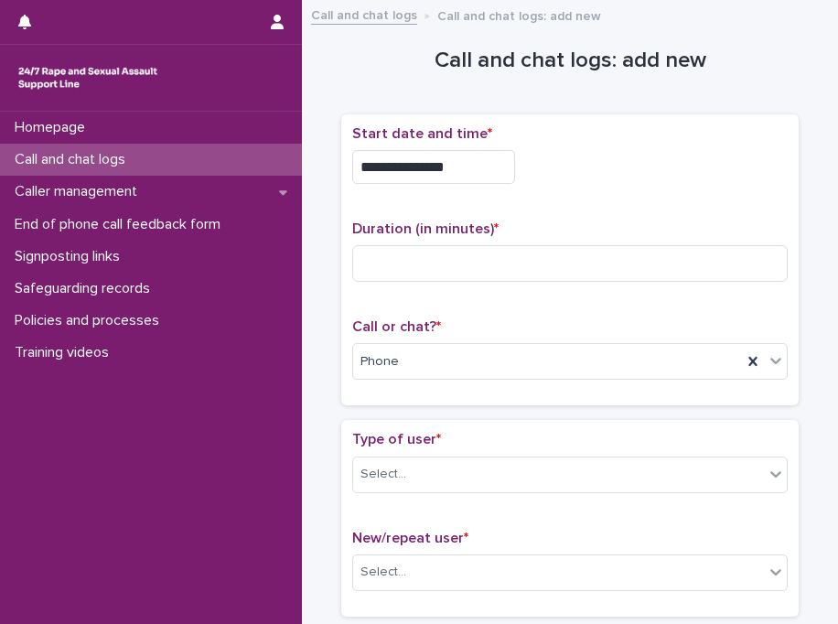
click at [88, 160] on p "Call and chat logs" at bounding box center [73, 159] width 133 height 17
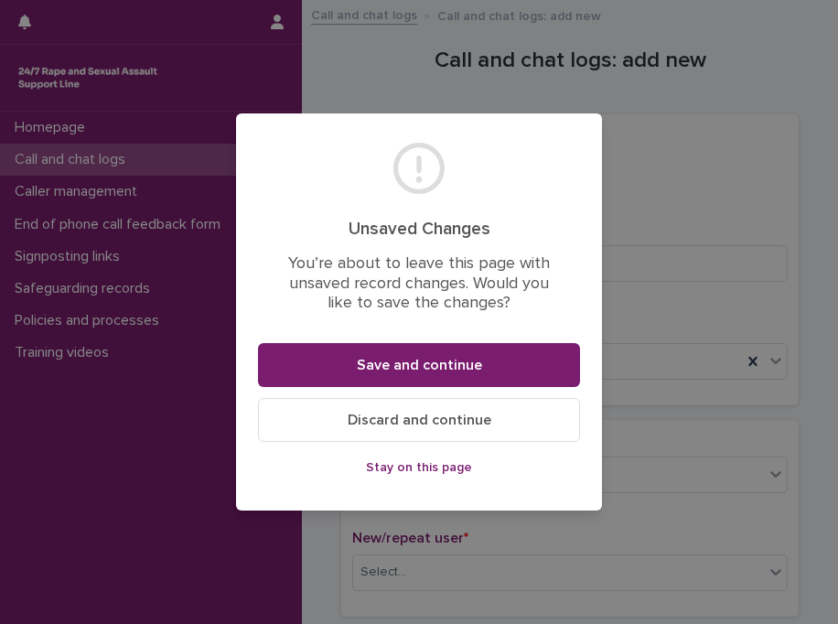
click at [361, 420] on span "Discard and continue" at bounding box center [420, 420] width 144 height 15
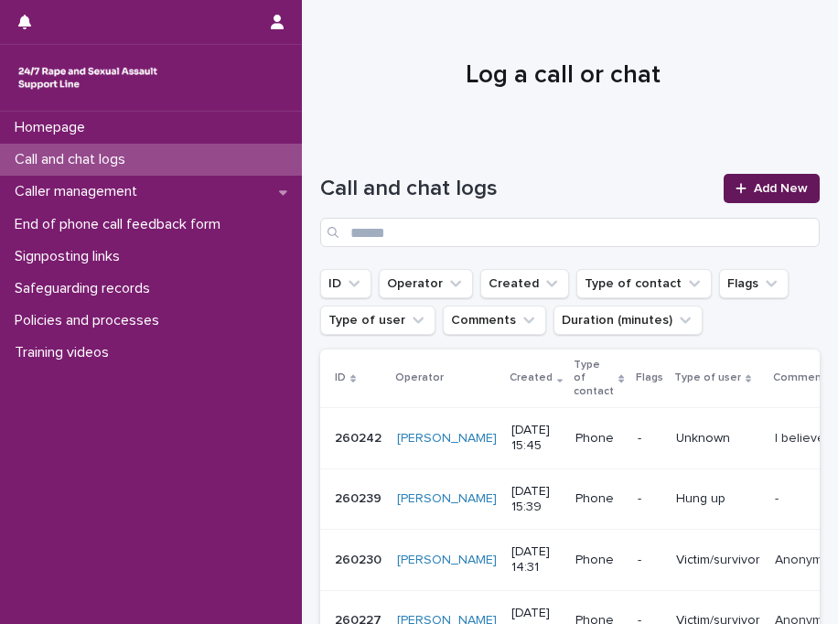
click at [762, 194] on span "Add New" at bounding box center [781, 188] width 54 height 13
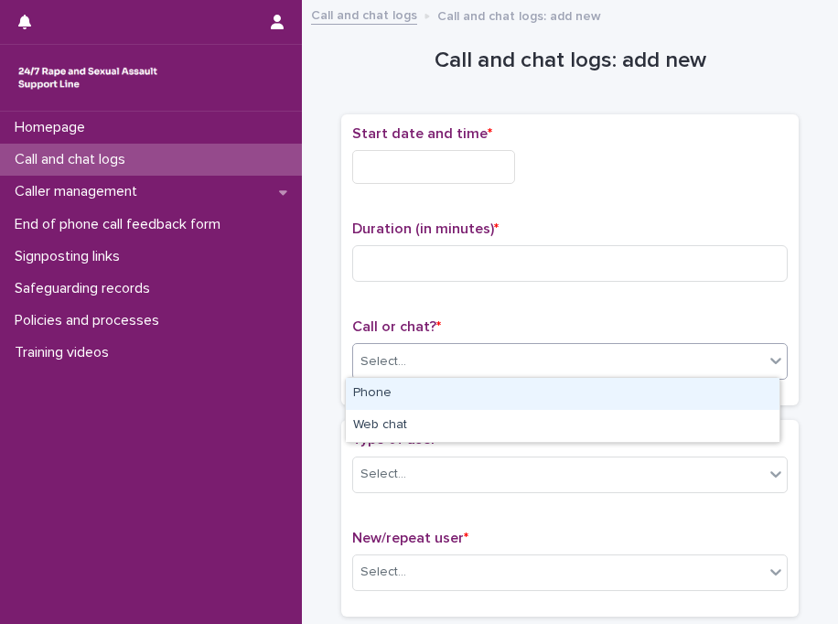
click at [390, 356] on div "Select..." at bounding box center [384, 361] width 46 height 19
click at [403, 395] on div "Phone" at bounding box center [563, 394] width 434 height 32
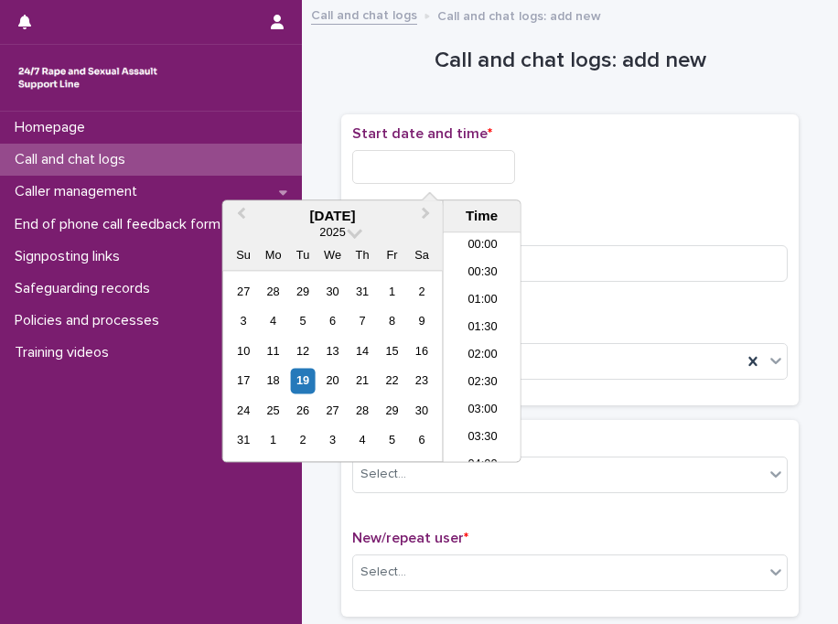
click at [454, 167] on input "text" at bounding box center [433, 167] width 163 height 34
click at [480, 344] on li "15:30" at bounding box center [483, 347] width 78 height 27
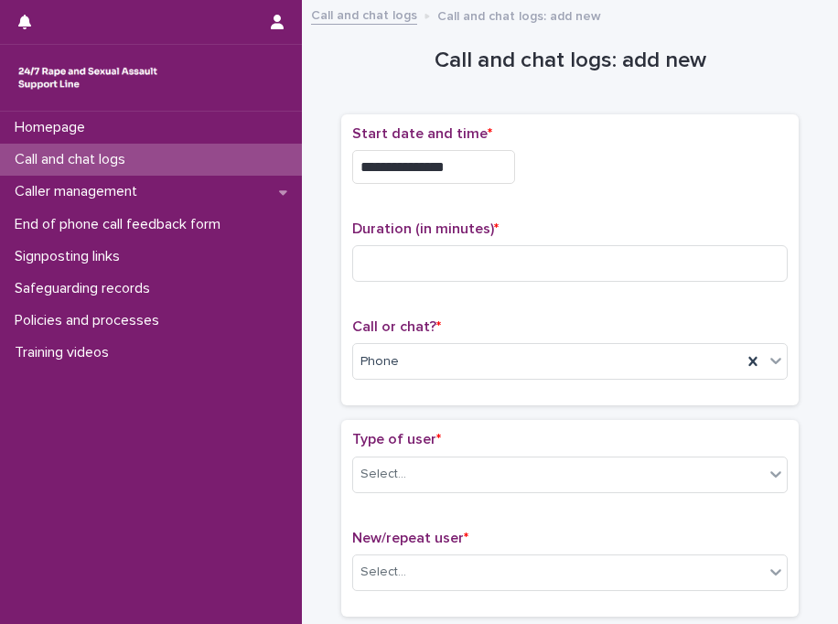
click at [680, 177] on div "**********" at bounding box center [570, 167] width 436 height 34
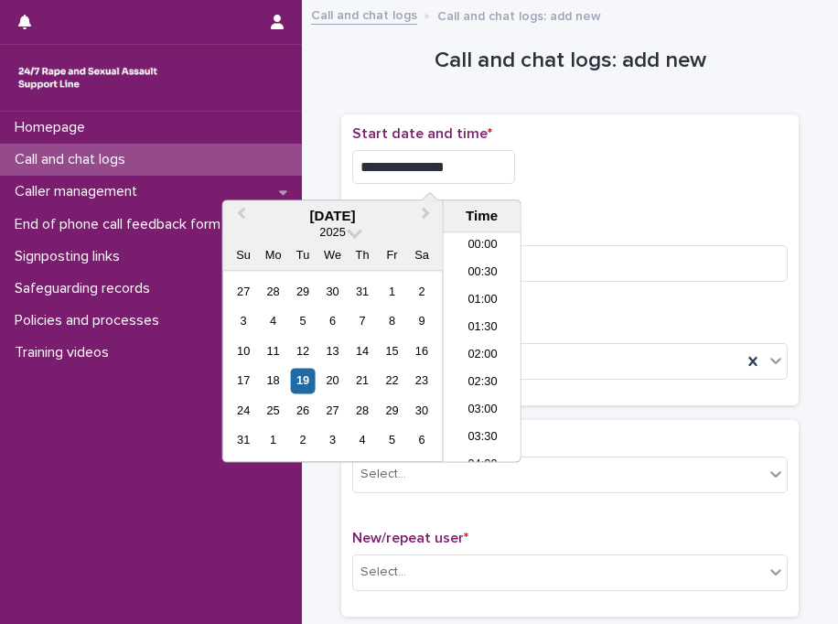
click at [500, 164] on input "**********" at bounding box center [433, 167] width 163 height 34
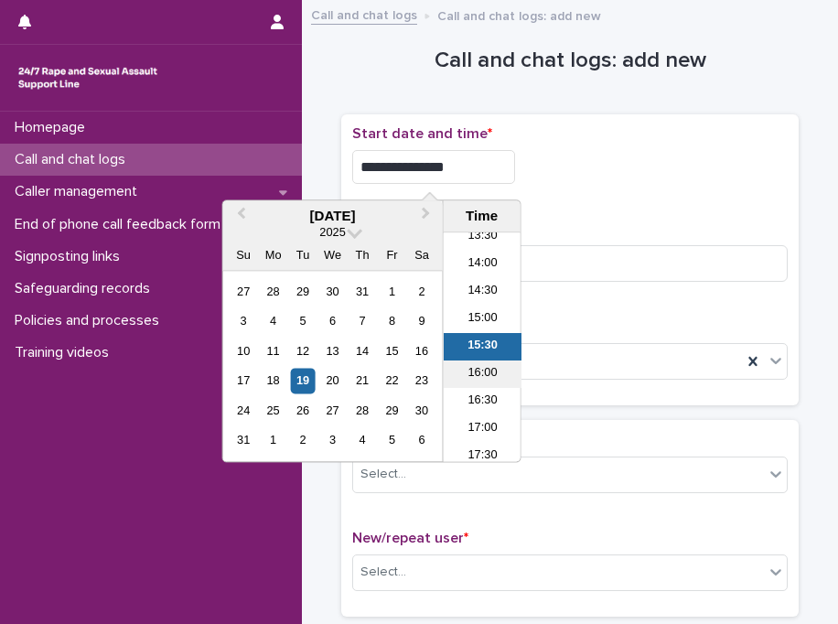
click at [487, 371] on li "16:00" at bounding box center [483, 374] width 78 height 27
type input "**********"
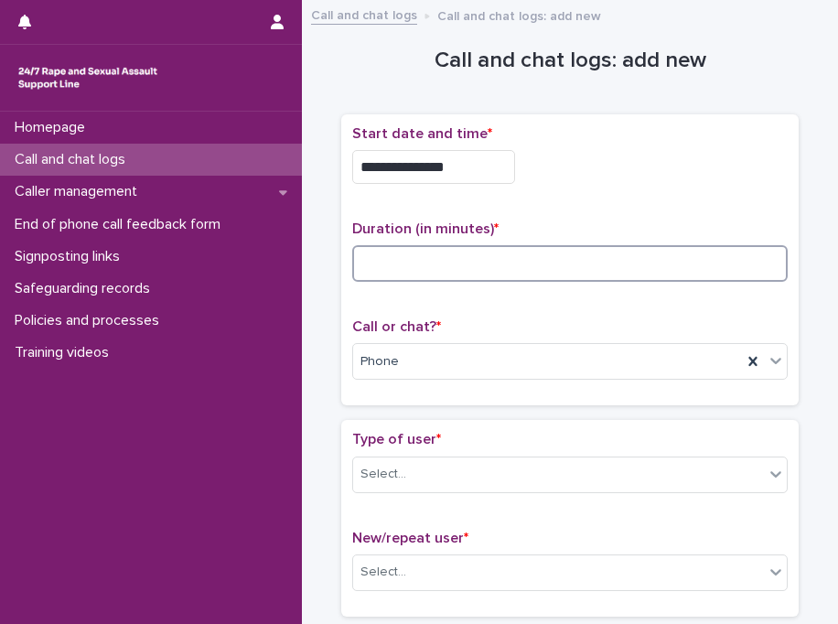
click at [457, 269] on input at bounding box center [570, 263] width 436 height 37
type input "*"
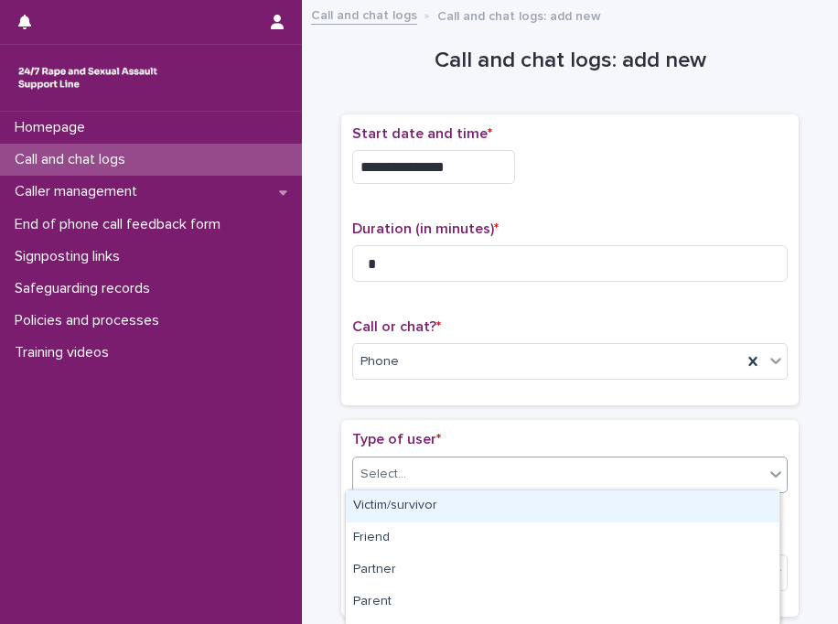
click at [424, 487] on div "Select..." at bounding box center [570, 475] width 436 height 37
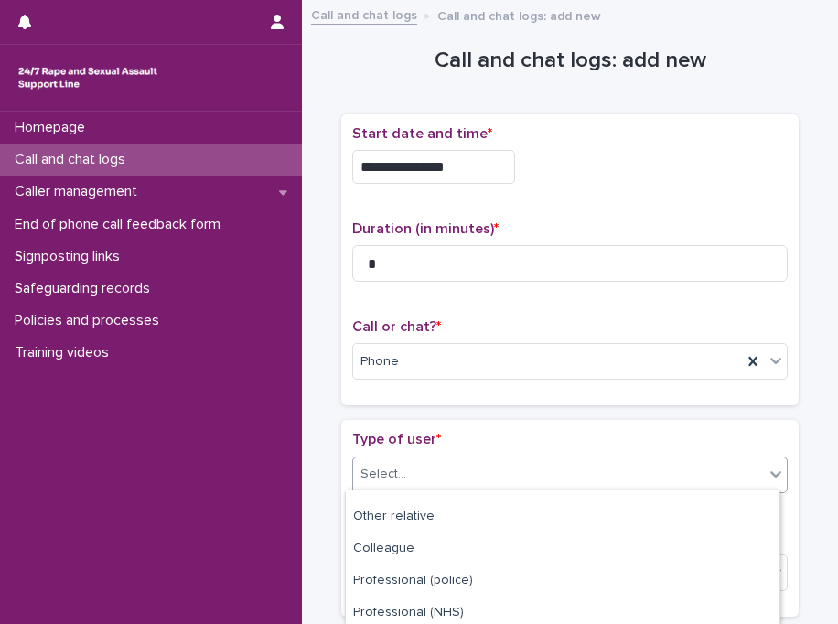
scroll to position [344, 0]
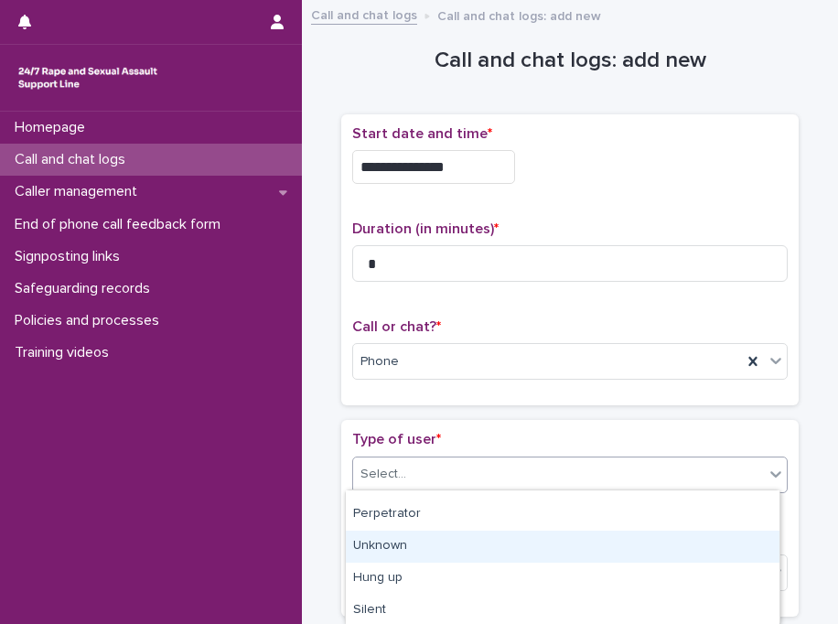
click at [471, 543] on div "Unknown" at bounding box center [563, 547] width 434 height 32
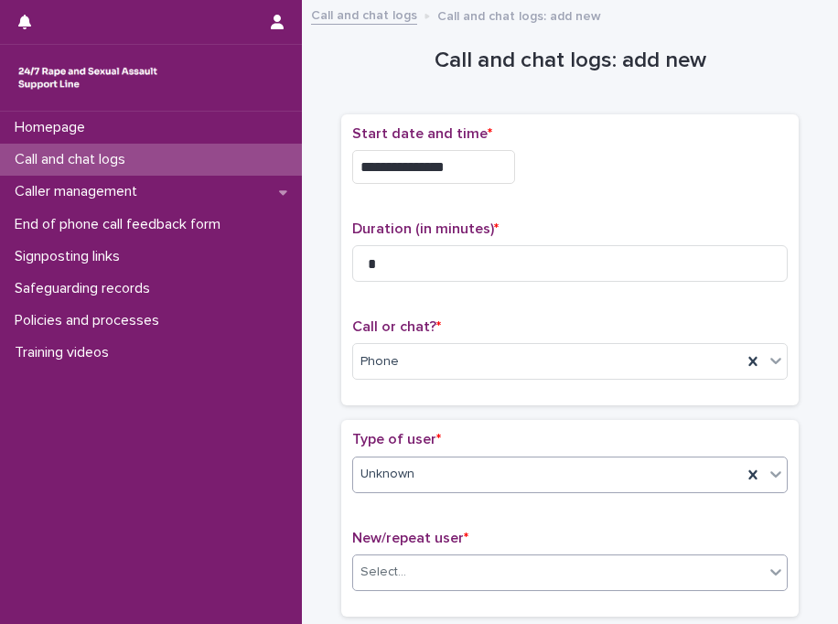
click at [475, 571] on div "Select..." at bounding box center [558, 572] width 411 height 30
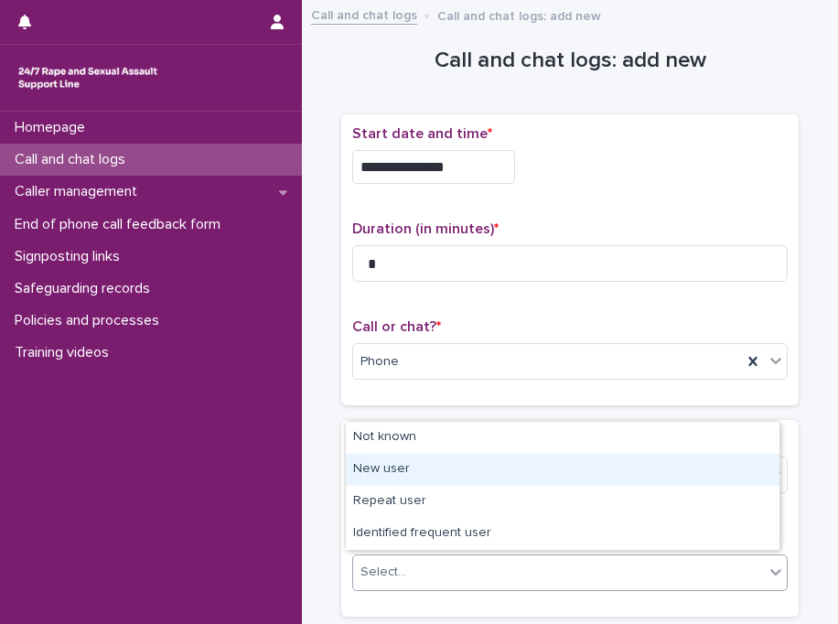
click at [432, 479] on div "New user" at bounding box center [563, 470] width 434 height 32
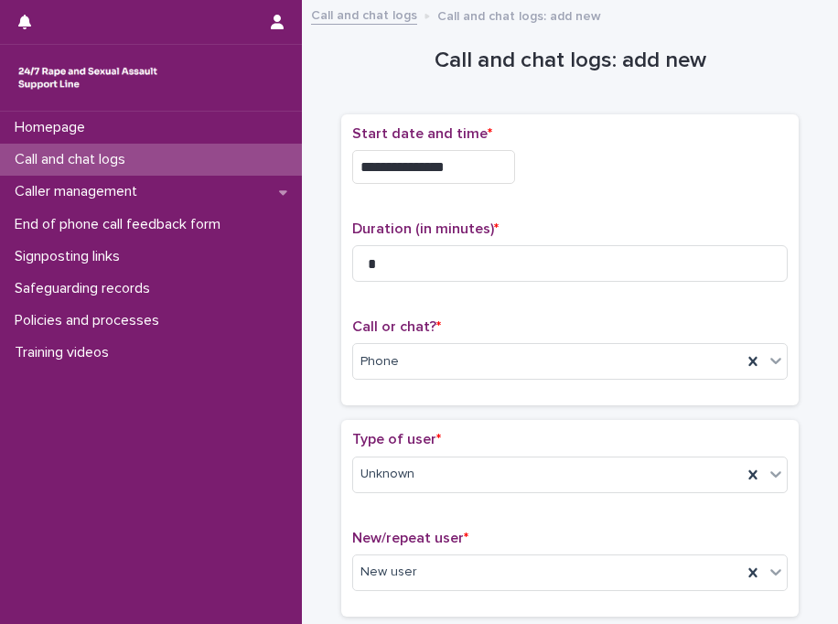
click at [481, 411] on div "**********" at bounding box center [570, 267] width 458 height 307
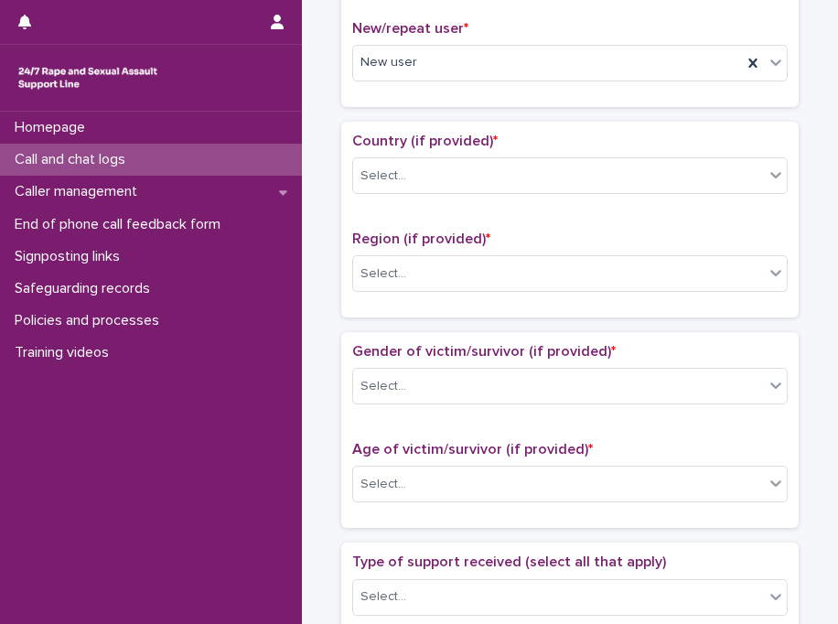
scroll to position [512, 0]
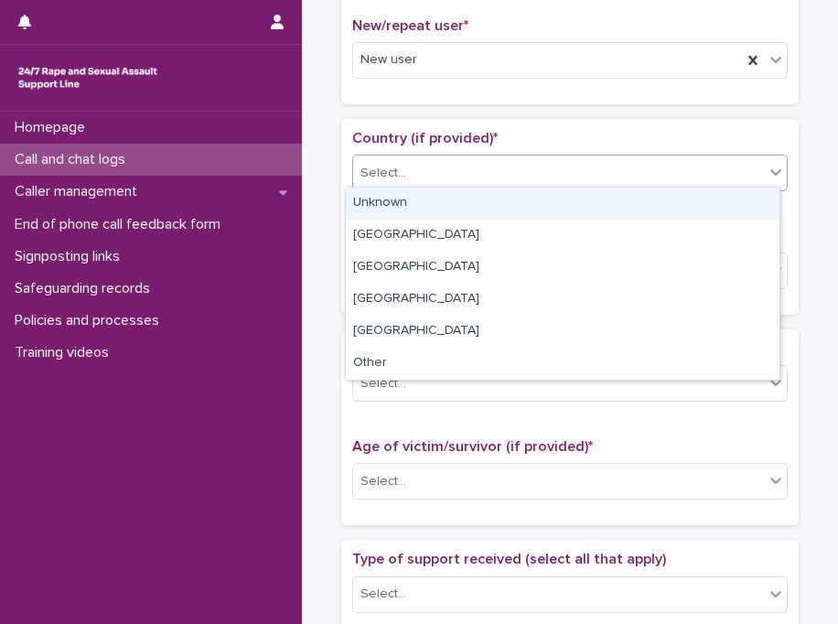
click at [438, 173] on div "Select..." at bounding box center [558, 173] width 411 height 30
click at [430, 207] on div "Unknown" at bounding box center [563, 204] width 434 height 32
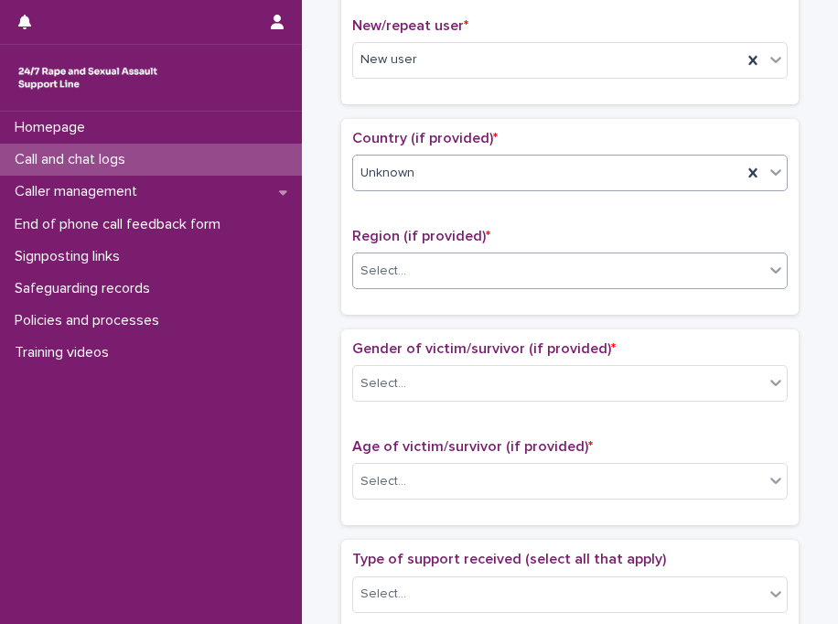
click at [415, 266] on div "Select..." at bounding box center [558, 271] width 411 height 30
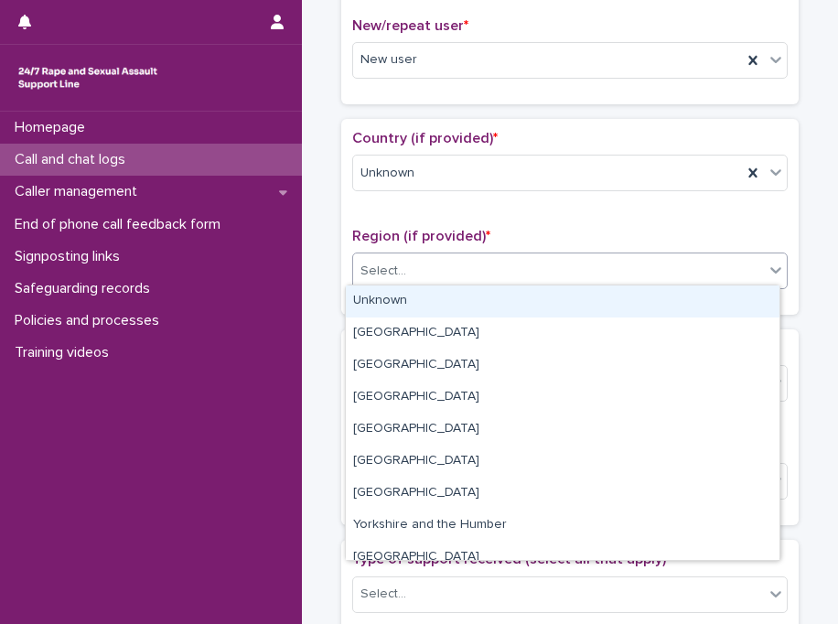
click at [414, 308] on div "Unknown" at bounding box center [563, 302] width 434 height 32
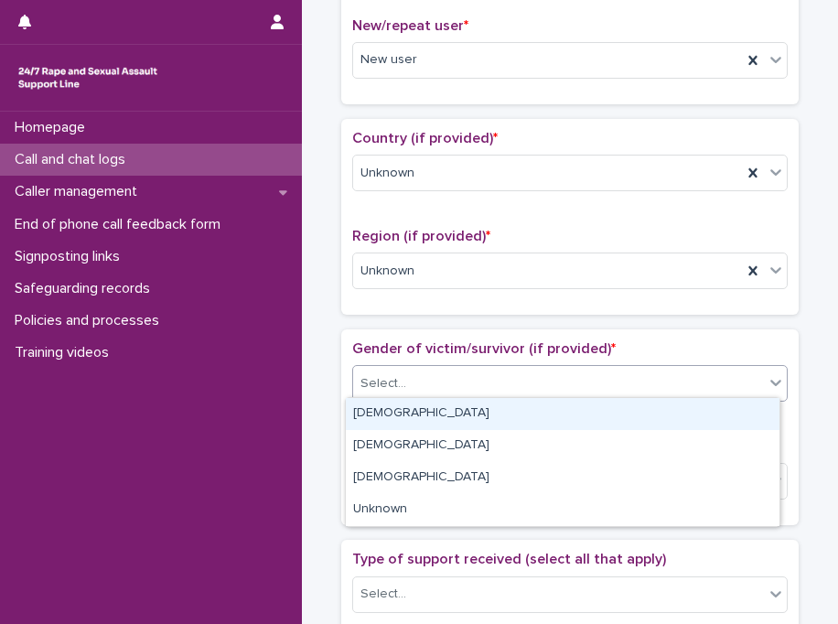
click at [403, 387] on div "Select..." at bounding box center [558, 384] width 411 height 30
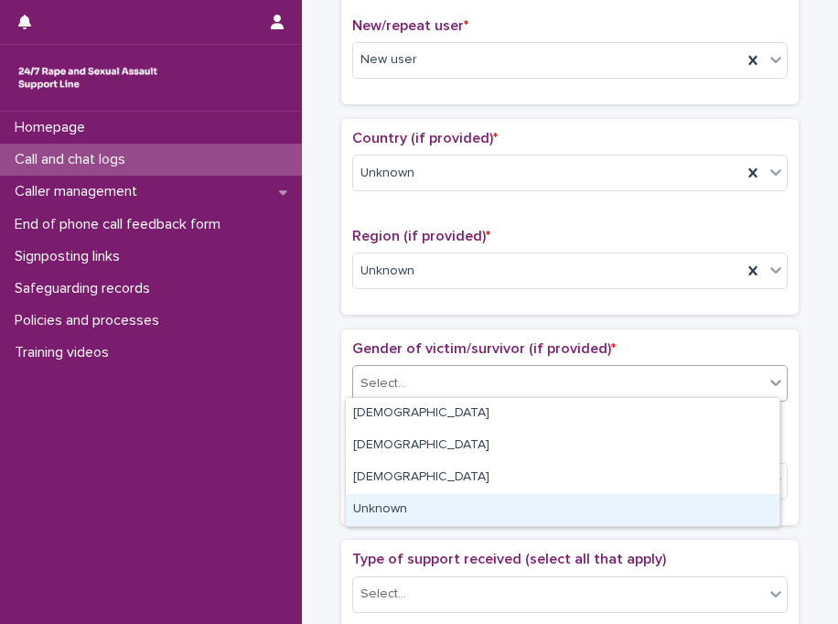
click at [405, 508] on div "Unknown" at bounding box center [563, 510] width 434 height 32
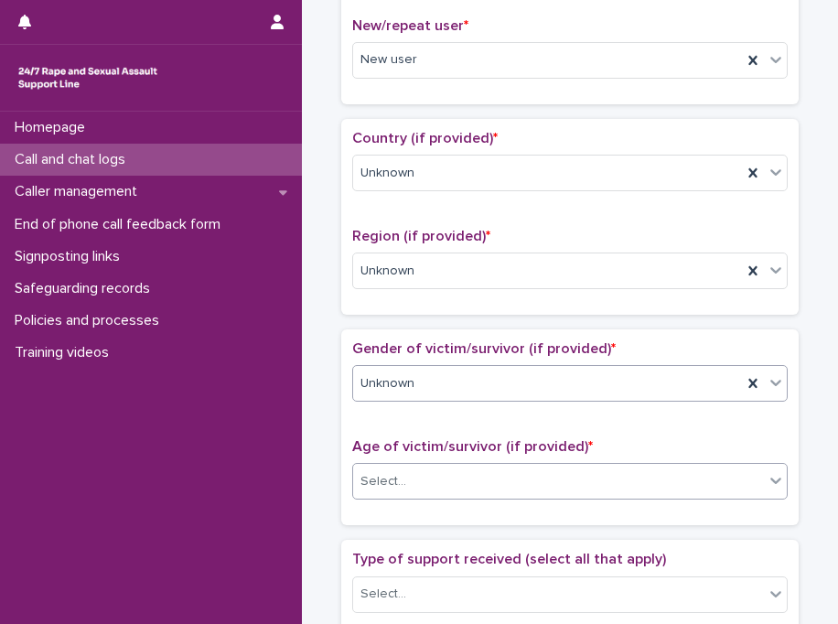
click at [430, 480] on div "Select..." at bounding box center [558, 482] width 411 height 30
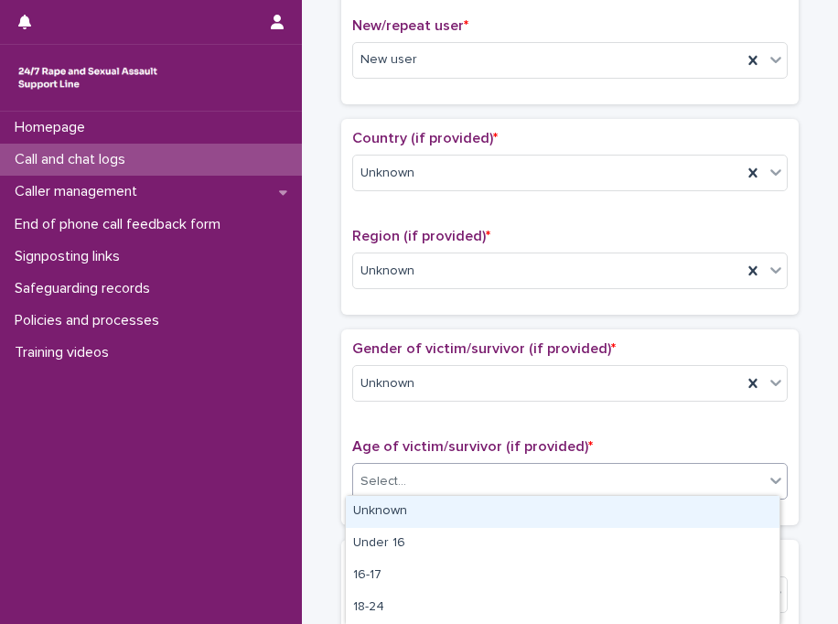
click at [446, 510] on div "Unknown" at bounding box center [563, 512] width 434 height 32
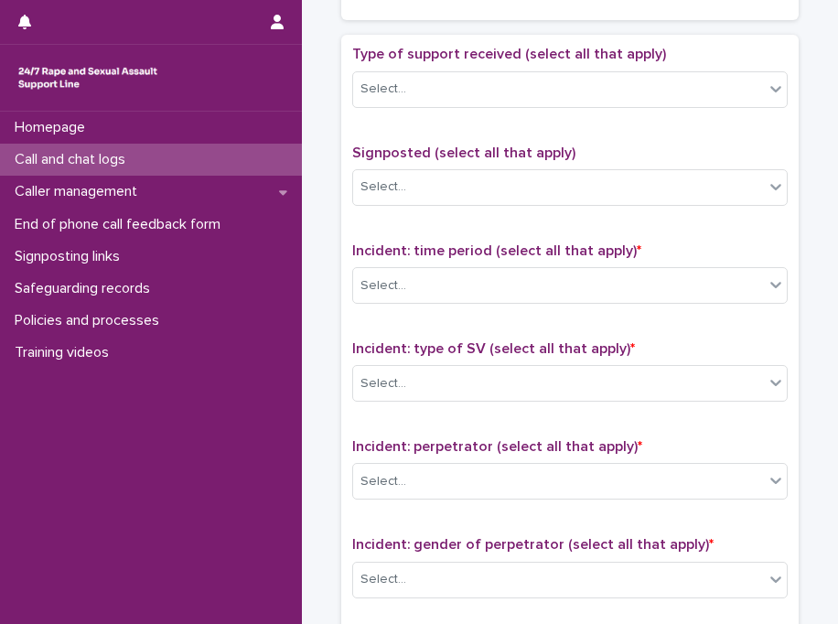
scroll to position [1032, 0]
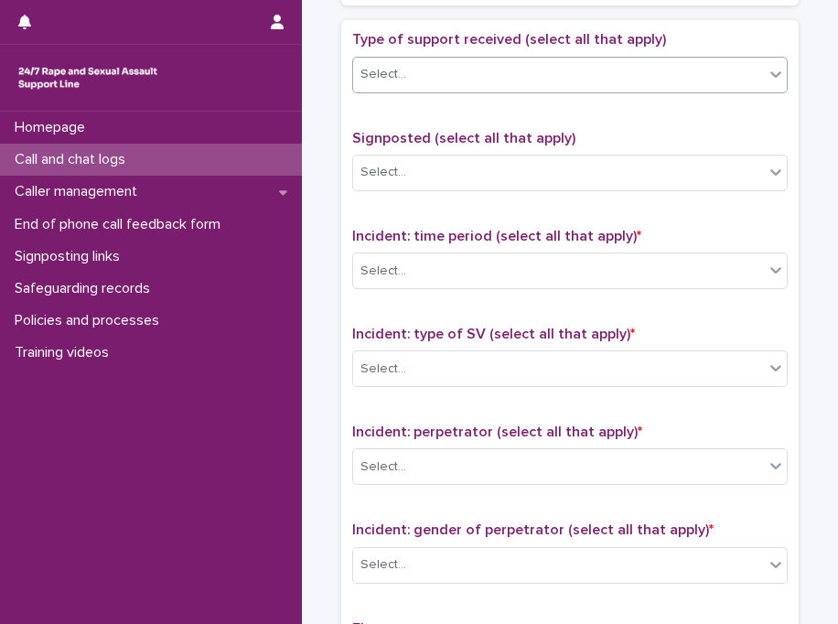
click at [536, 70] on div "Select..." at bounding box center [558, 74] width 411 height 30
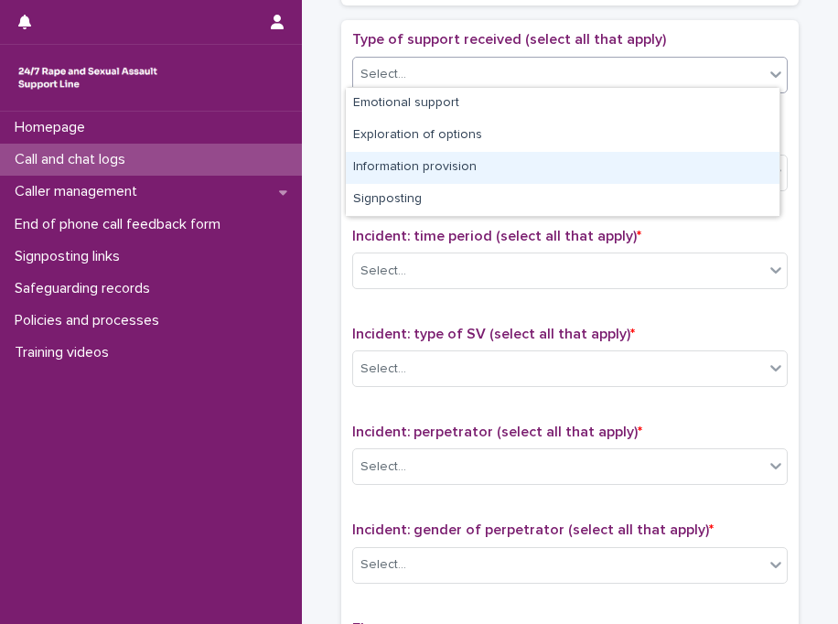
click at [504, 170] on div "Information provision" at bounding box center [563, 168] width 434 height 32
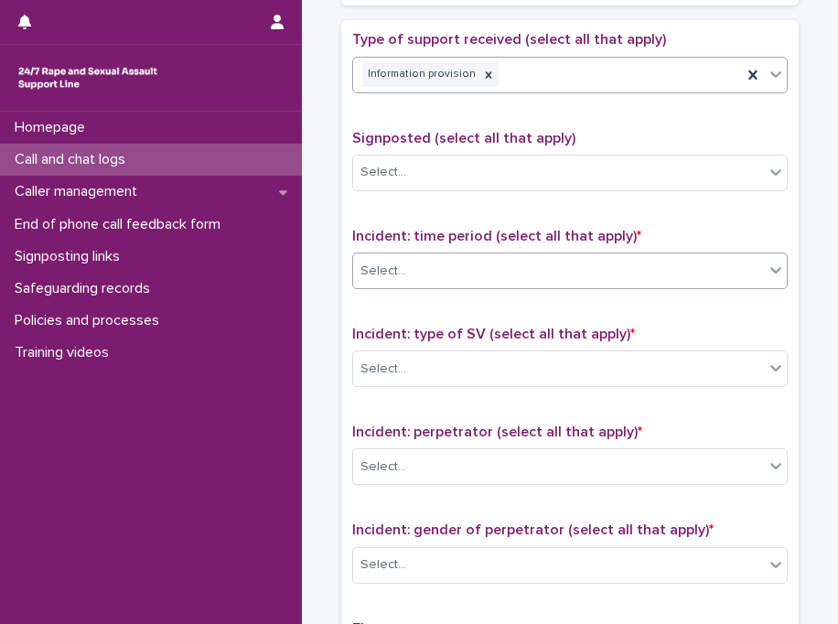
click at [487, 264] on div "Select..." at bounding box center [558, 271] width 411 height 30
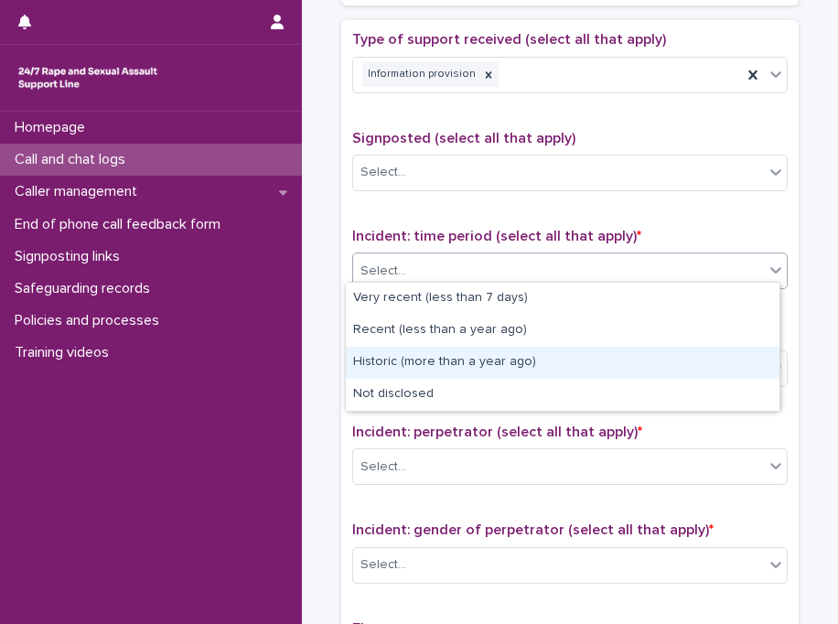
click at [457, 361] on div "Historic (more than a year ago)" at bounding box center [563, 363] width 434 height 32
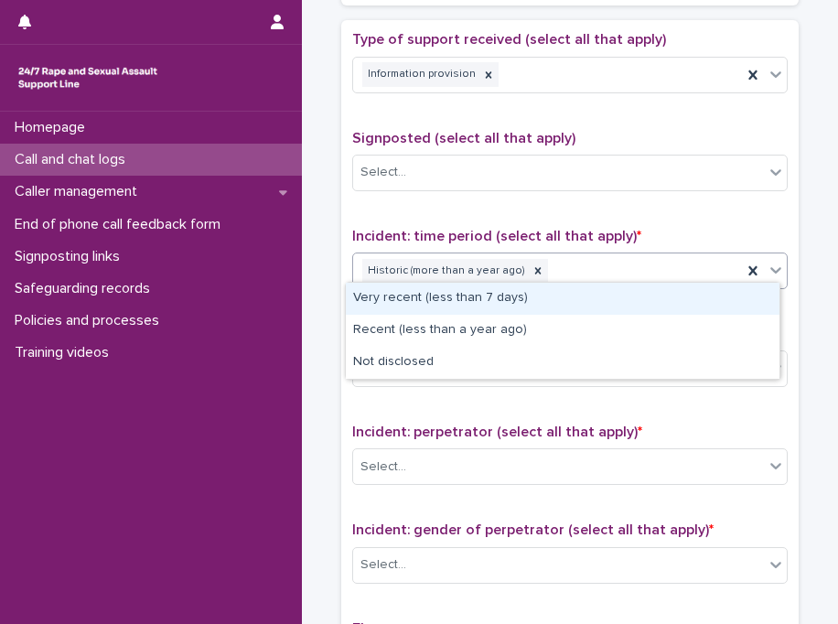
click at [530, 266] on div "Historic (more than a year ago)" at bounding box center [547, 271] width 389 height 32
click at [532, 264] on icon at bounding box center [538, 270] width 13 height 13
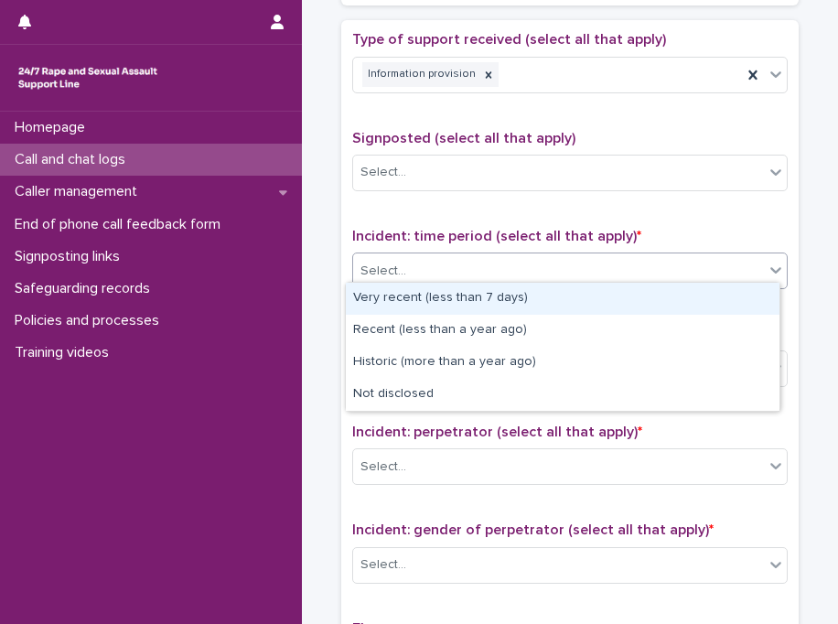
click at [523, 264] on div "Select..." at bounding box center [558, 271] width 411 height 30
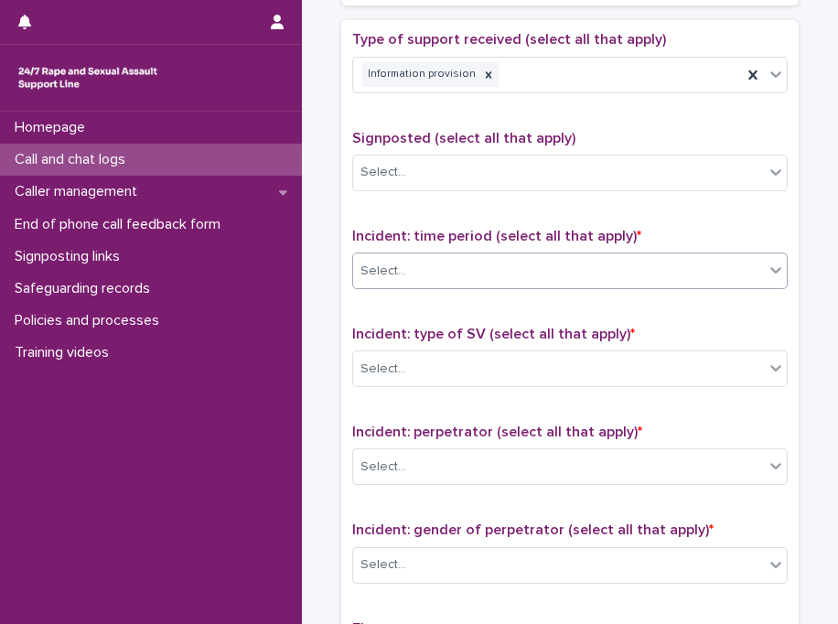
click at [492, 274] on div "Select..." at bounding box center [558, 271] width 411 height 30
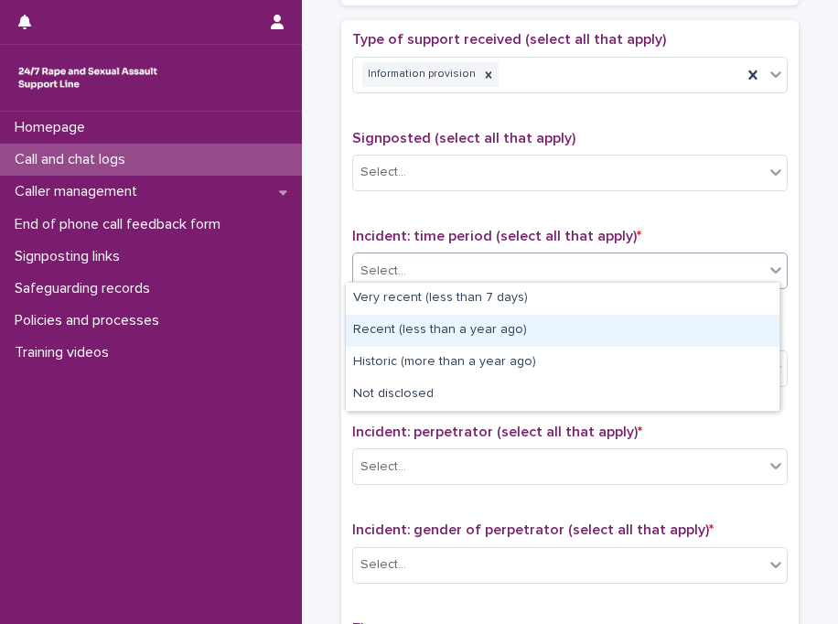
click at [481, 330] on div "Recent (less than a year ago)" at bounding box center [563, 331] width 434 height 32
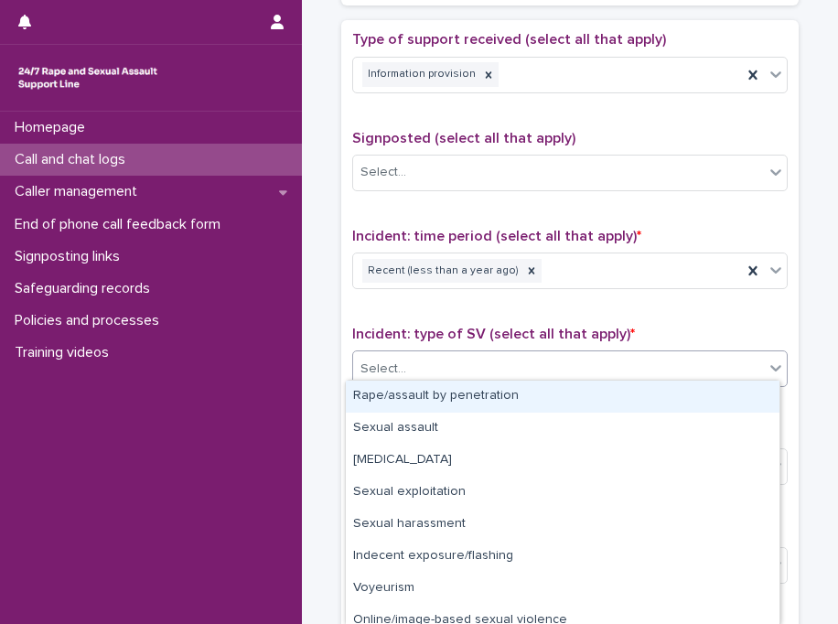
click at [478, 372] on div "Select..." at bounding box center [558, 369] width 411 height 30
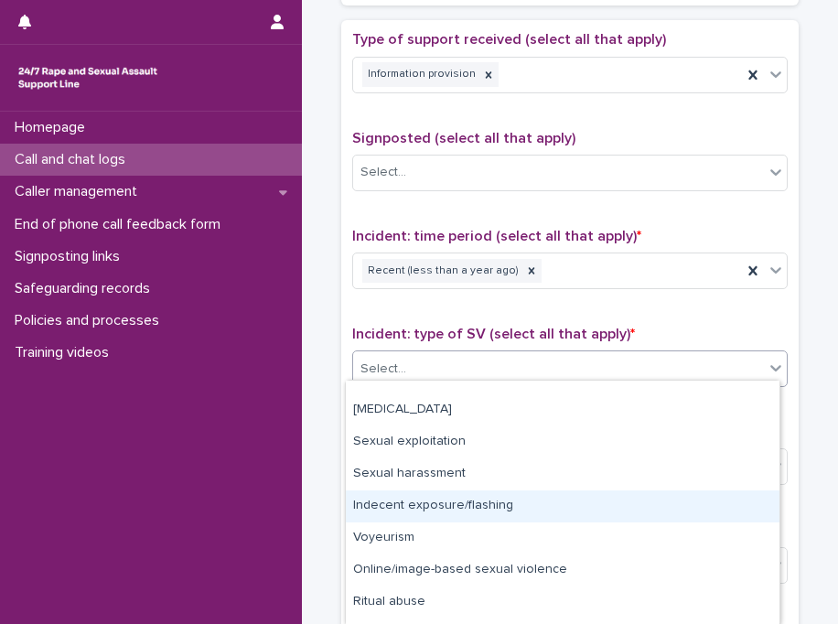
scroll to position [76, 0]
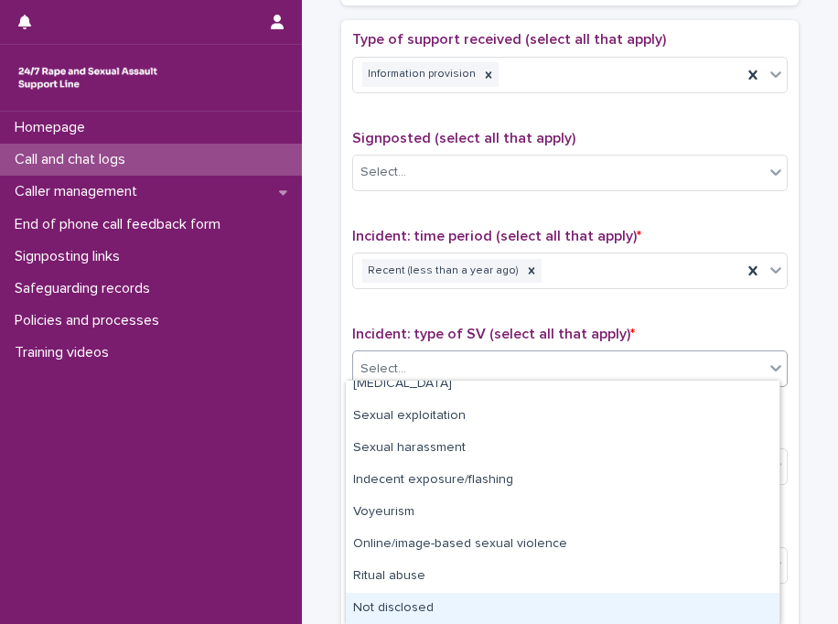
click at [707, 605] on div "Not disclosed" at bounding box center [563, 609] width 434 height 32
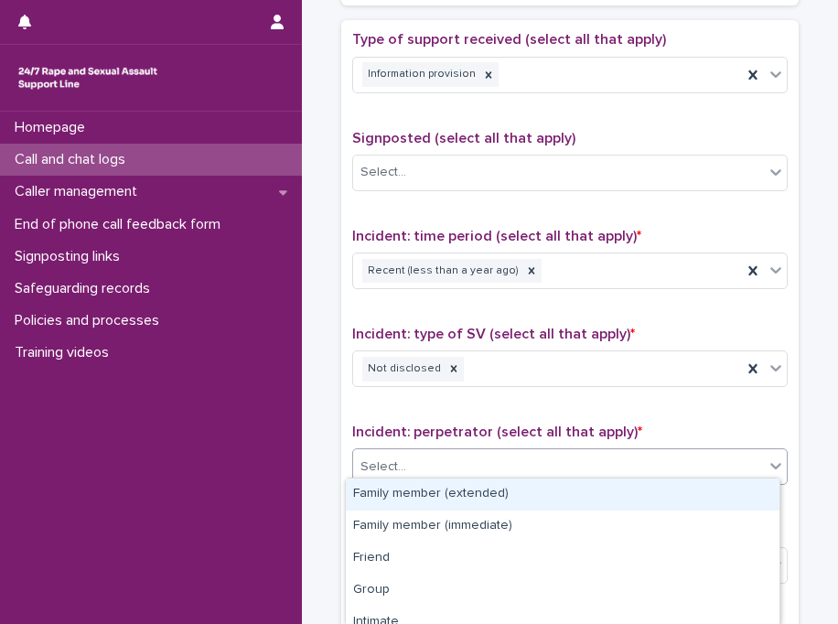
click at [593, 448] on div "Select..." at bounding box center [570, 466] width 436 height 37
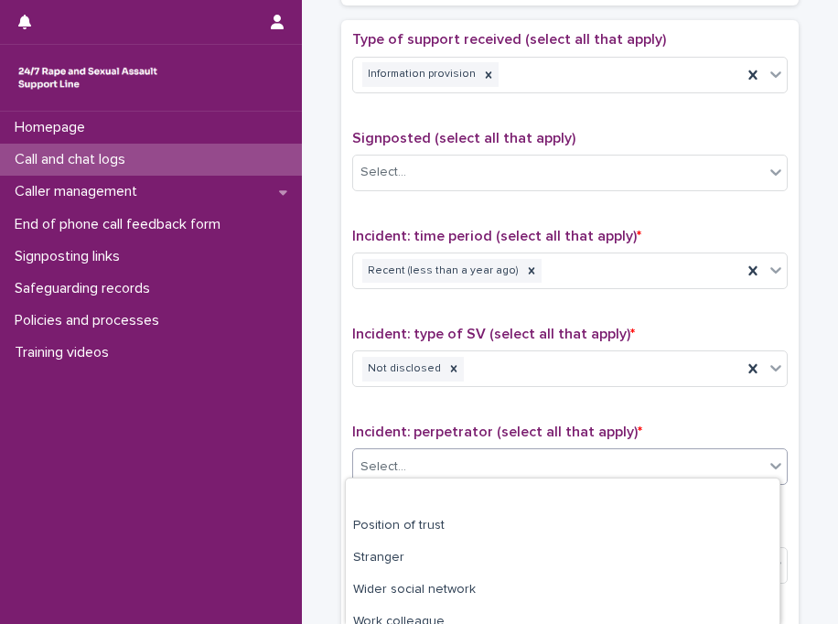
scroll to position [205, 0]
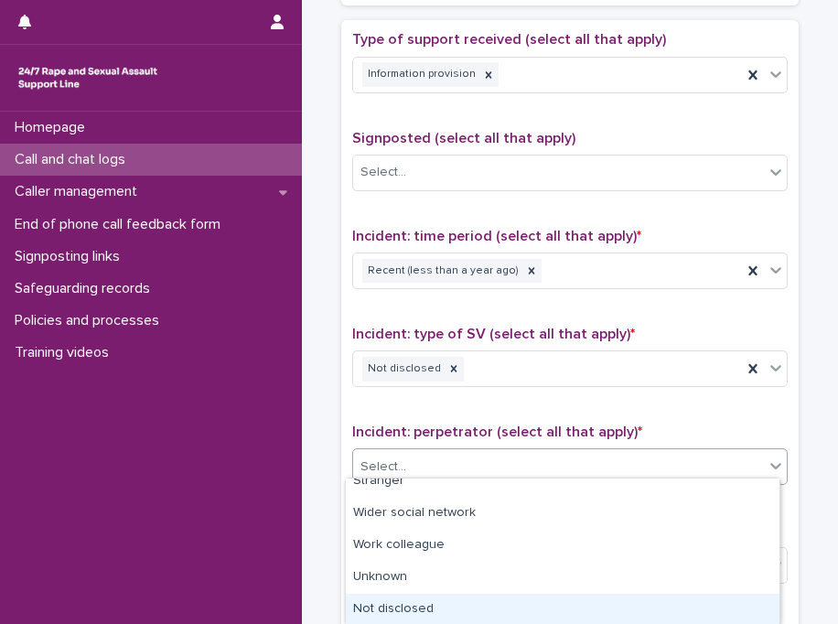
click at [761, 596] on div "Not disclosed" at bounding box center [563, 610] width 434 height 32
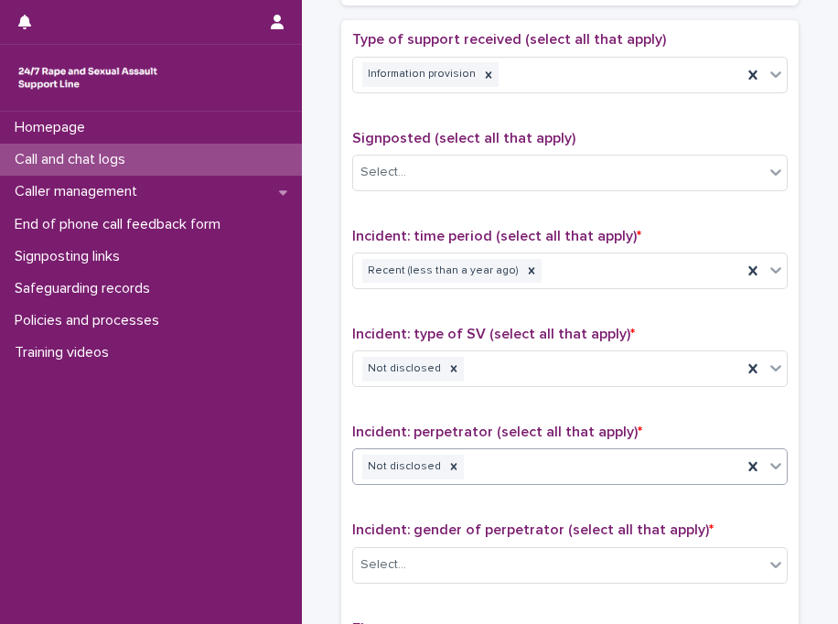
click at [611, 532] on div "Incident: gender of perpetrator (select all that apply) * Select..." at bounding box center [570, 560] width 436 height 76
click at [581, 550] on div "Select..." at bounding box center [558, 565] width 411 height 30
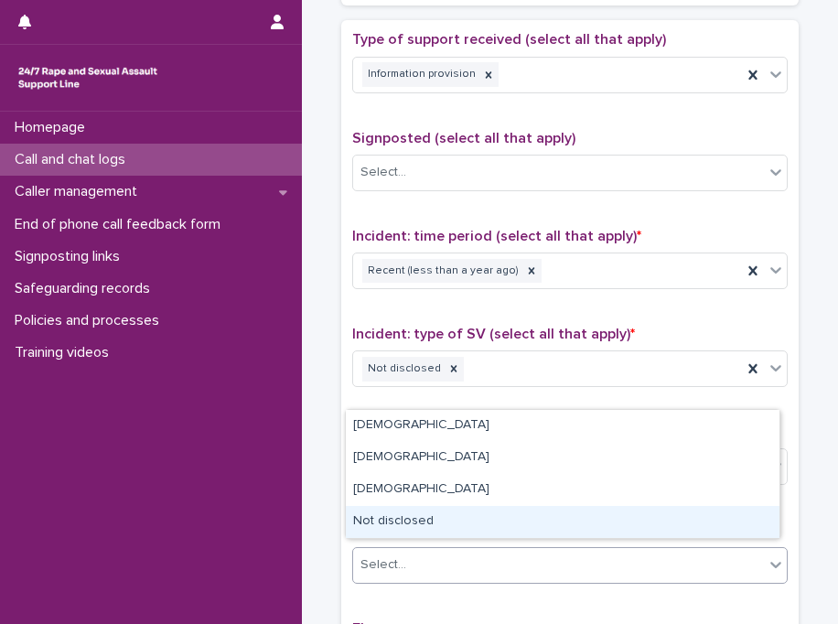
click at [546, 515] on div "Not disclosed" at bounding box center [563, 522] width 434 height 32
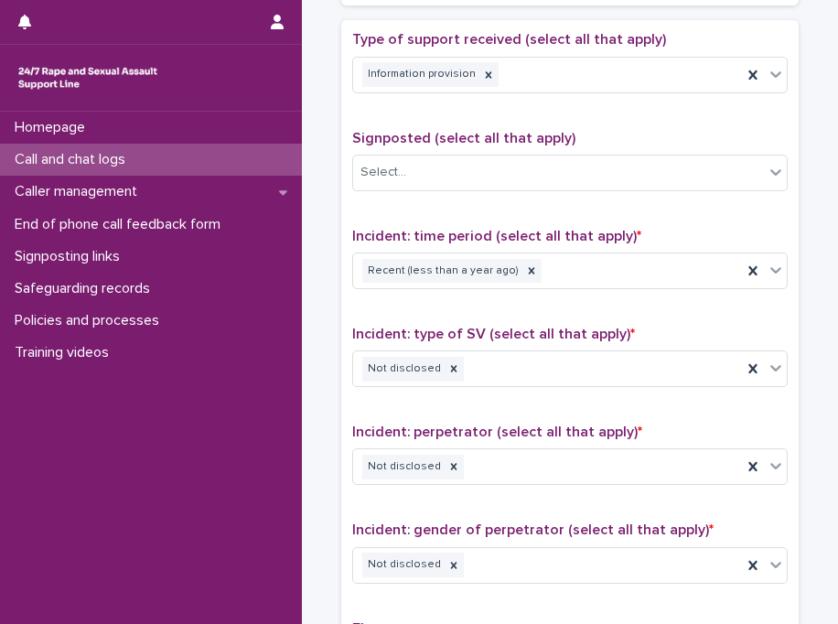
click at [546, 523] on span "Incident: gender of perpetrator (select all that apply) *" at bounding box center [532, 530] width 361 height 15
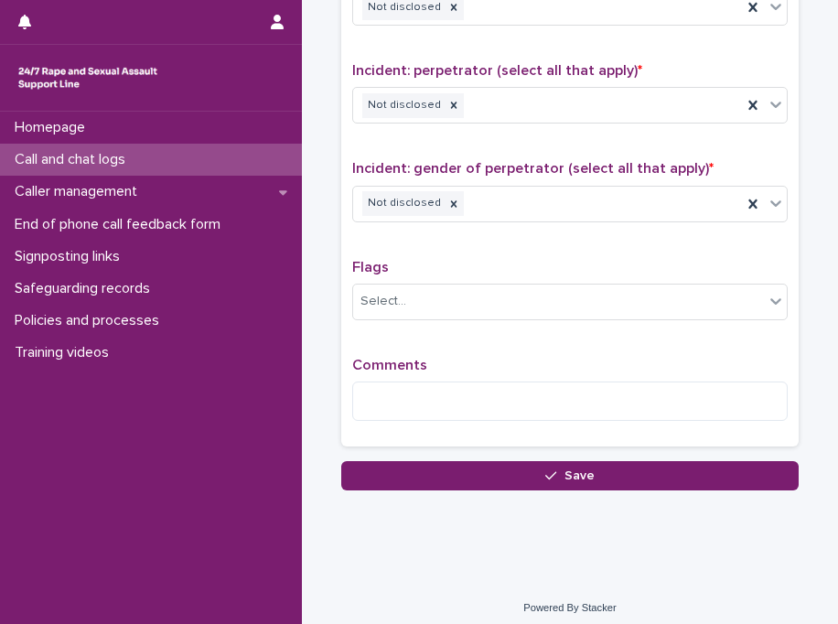
scroll to position [1395, 0]
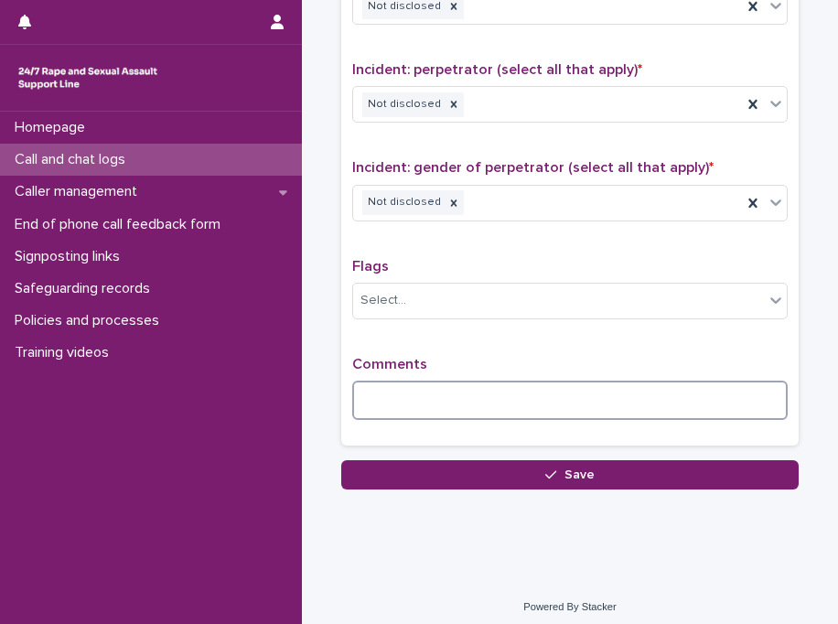
click at [512, 385] on textarea at bounding box center [570, 400] width 436 height 39
click at [426, 398] on textarea "**********" at bounding box center [570, 400] width 436 height 39
click at [556, 394] on textarea "**********" at bounding box center [570, 400] width 436 height 39
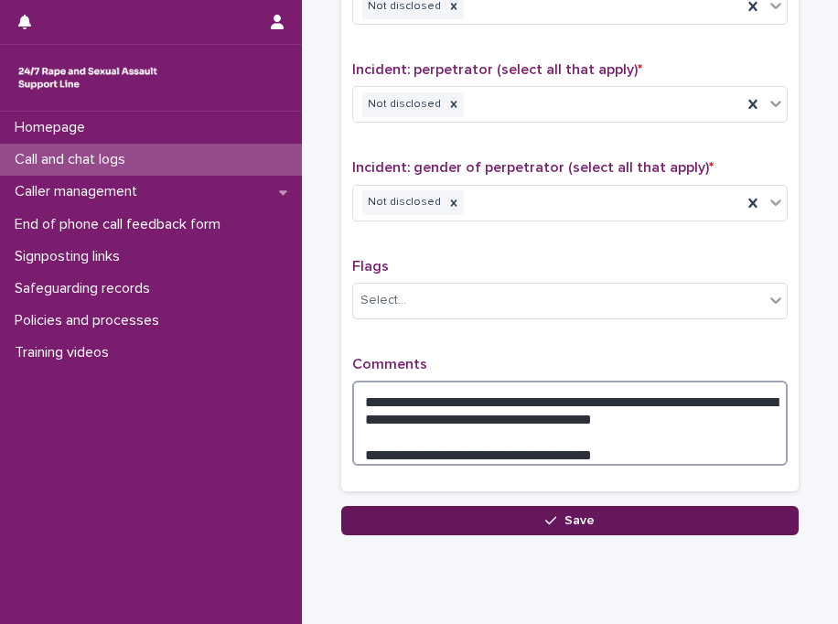
type textarea "**********"
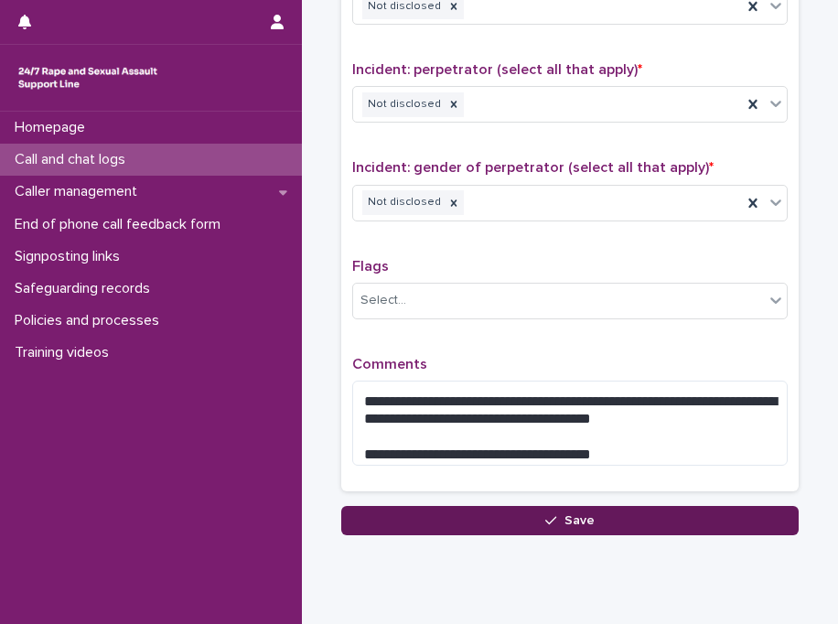
click at [467, 516] on button "Save" at bounding box center [570, 520] width 458 height 29
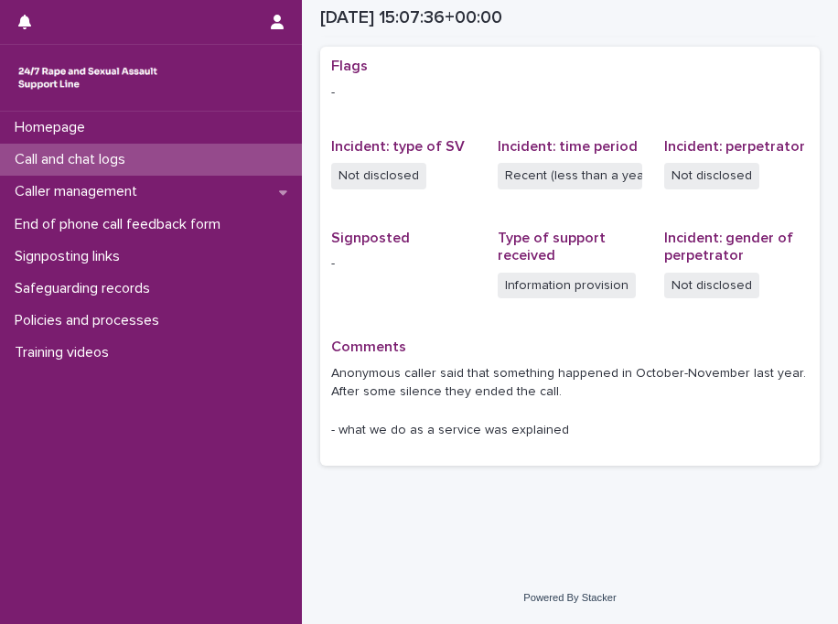
scroll to position [385, 0]
click at [242, 158] on div "Call and chat logs" at bounding box center [151, 160] width 302 height 32
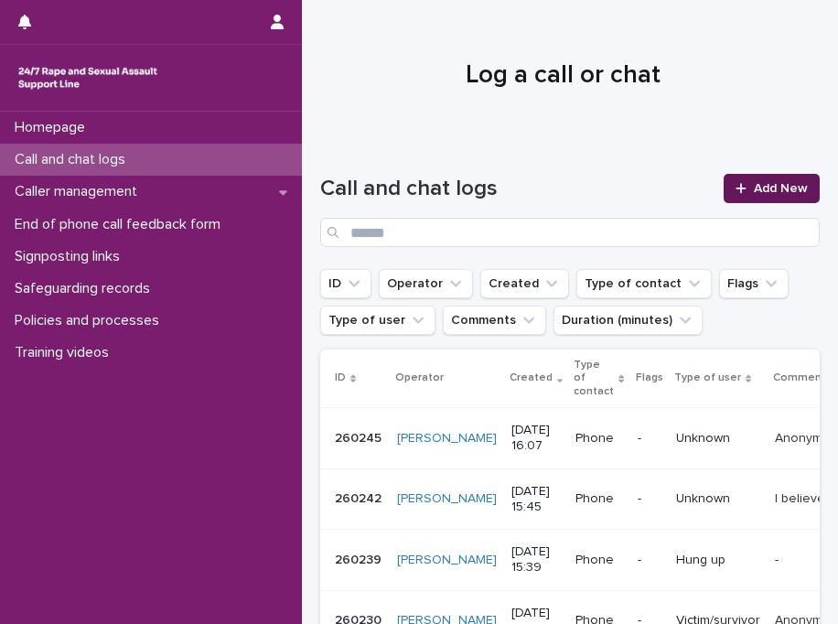
click at [728, 201] on link "Add New" at bounding box center [772, 188] width 96 height 29
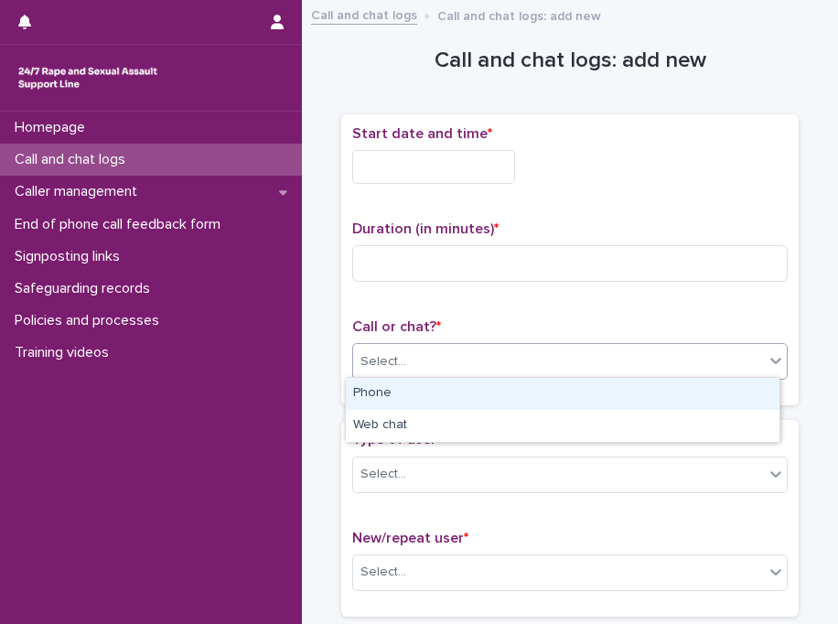
click at [404, 367] on div "Select..." at bounding box center [558, 362] width 411 height 30
click at [405, 390] on div "Phone" at bounding box center [563, 394] width 434 height 32
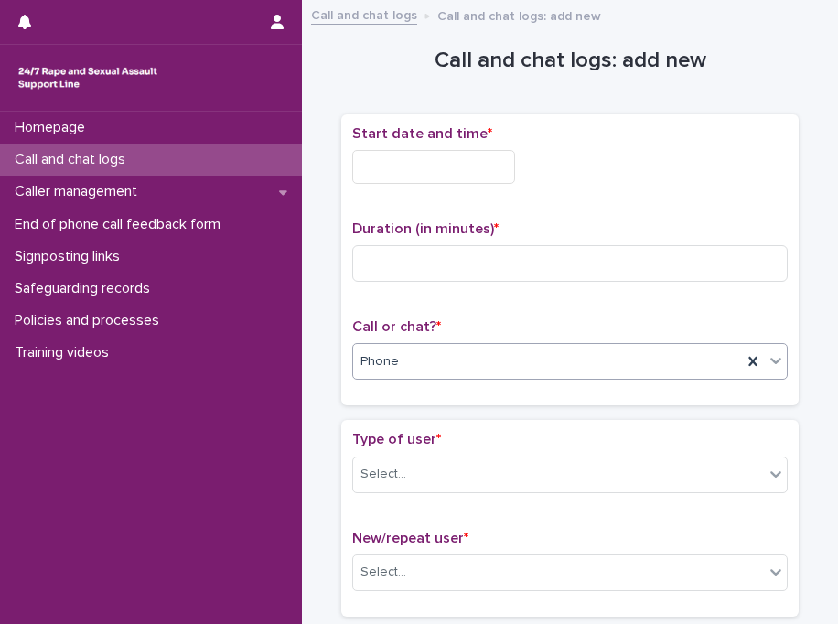
click at [405, 390] on div "Call or chat? * option Phone, selected. 0 results available. Select is focused …" at bounding box center [570, 356] width 436 height 76
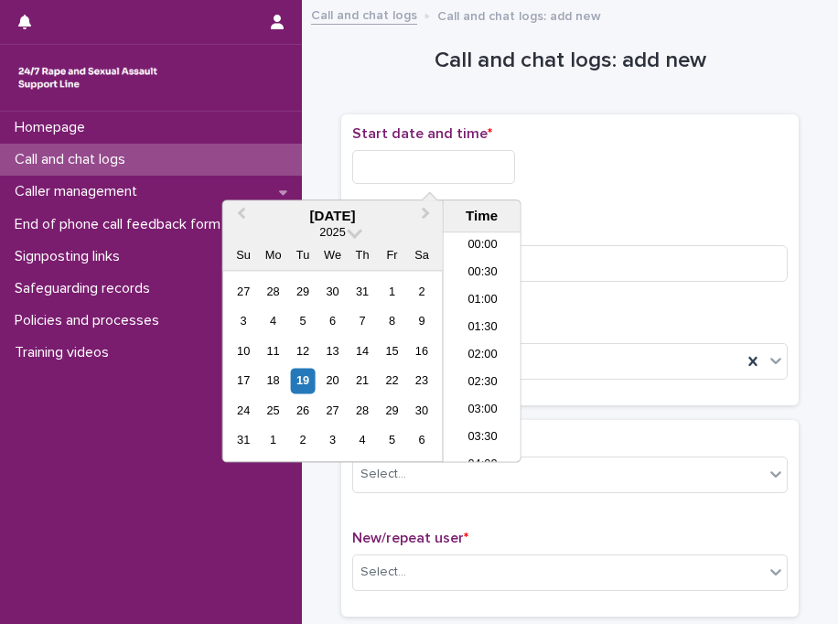
click at [426, 173] on input "text" at bounding box center [433, 167] width 163 height 34
click at [486, 372] on li "16:30" at bounding box center [483, 374] width 78 height 27
click at [509, 170] on input "**********" at bounding box center [433, 167] width 163 height 34
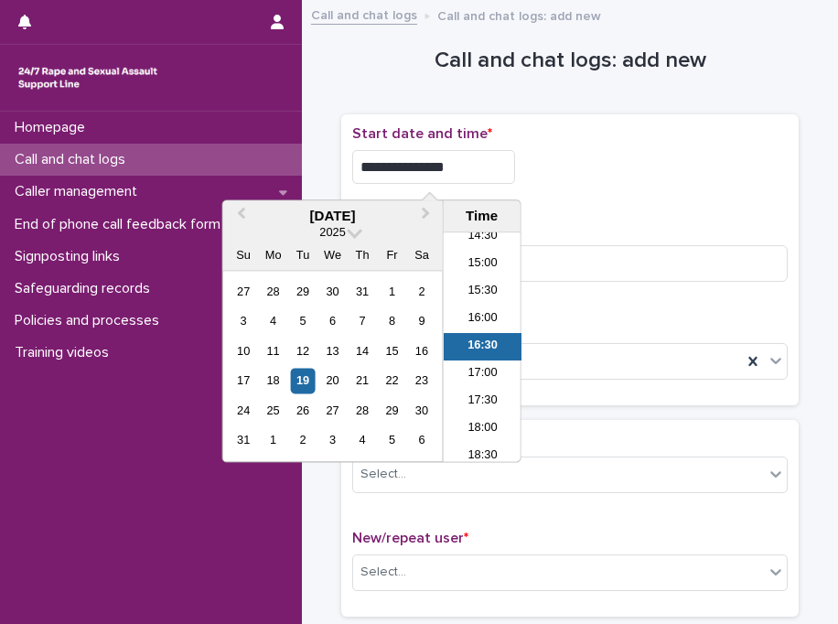
click at [509, 170] on input "**********" at bounding box center [433, 167] width 163 height 34
type input "**********"
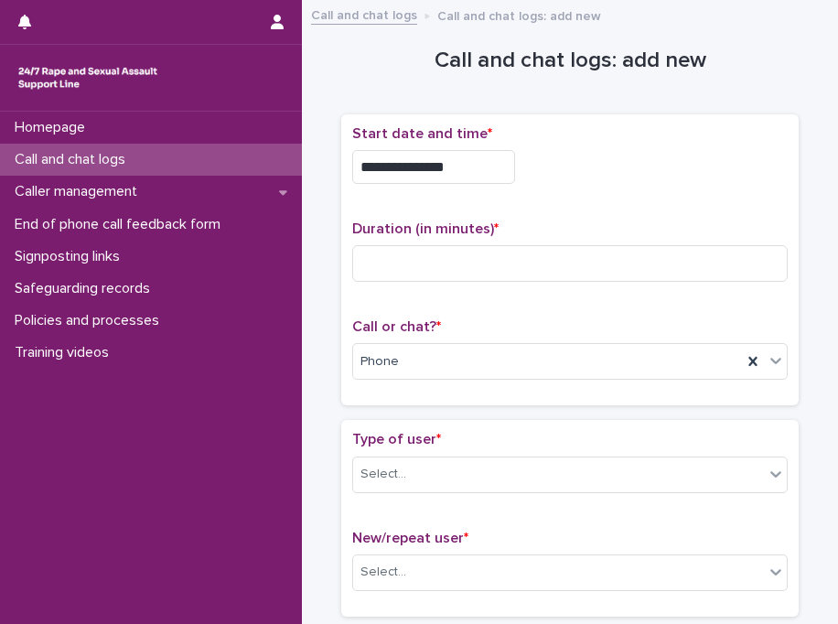
click at [649, 169] on div "**********" at bounding box center [570, 167] width 436 height 34
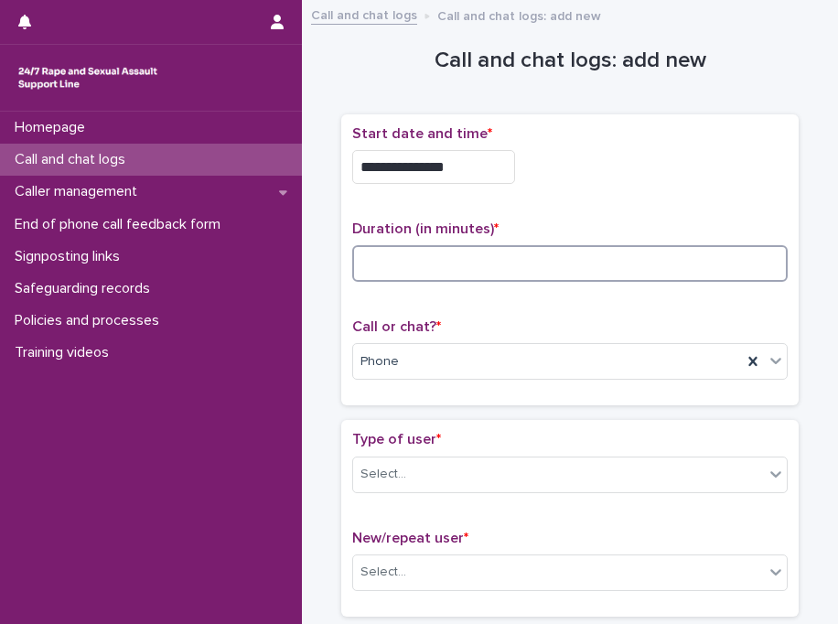
click at [479, 269] on input at bounding box center [570, 263] width 436 height 37
type input "*"
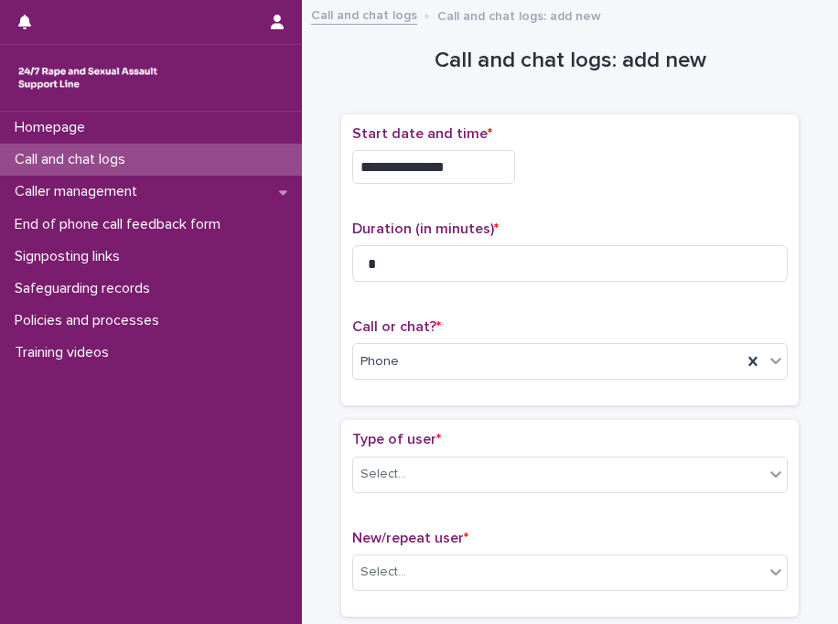
click at [497, 200] on div "**********" at bounding box center [570, 260] width 436 height 270
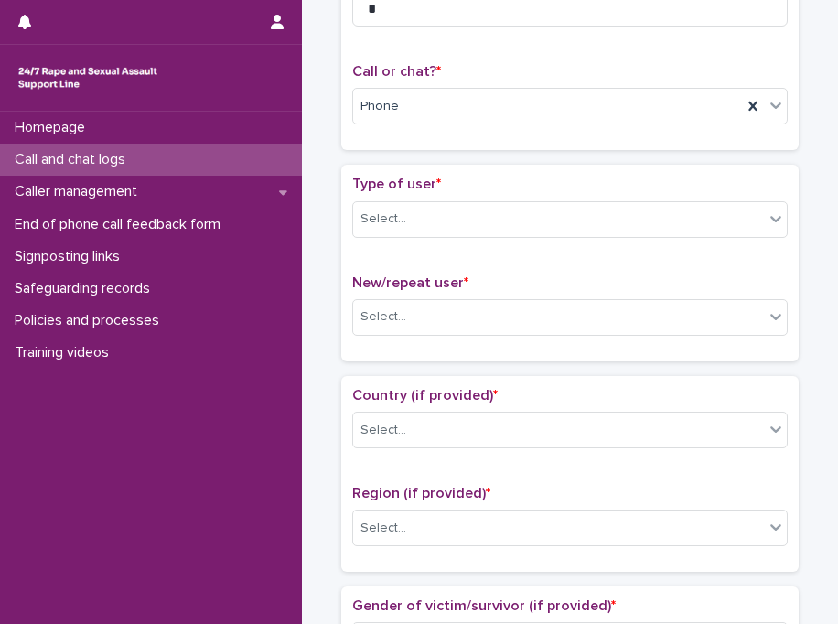
scroll to position [329, 0]
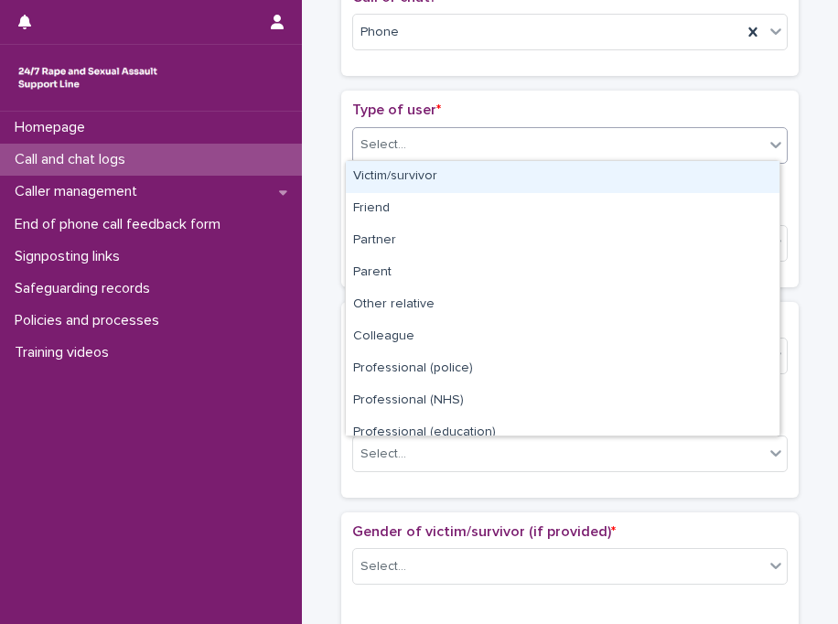
click at [594, 149] on div "Select..." at bounding box center [558, 145] width 411 height 30
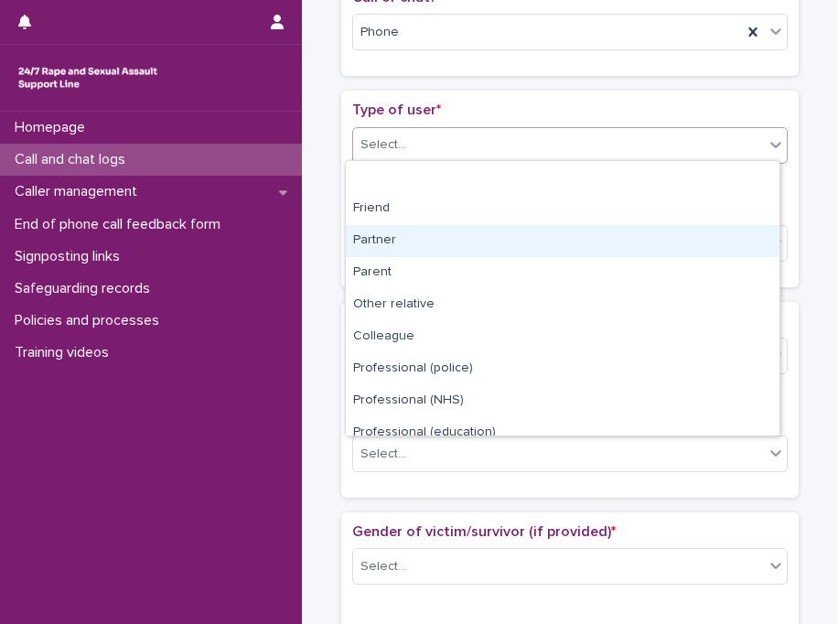
scroll to position [205, 0]
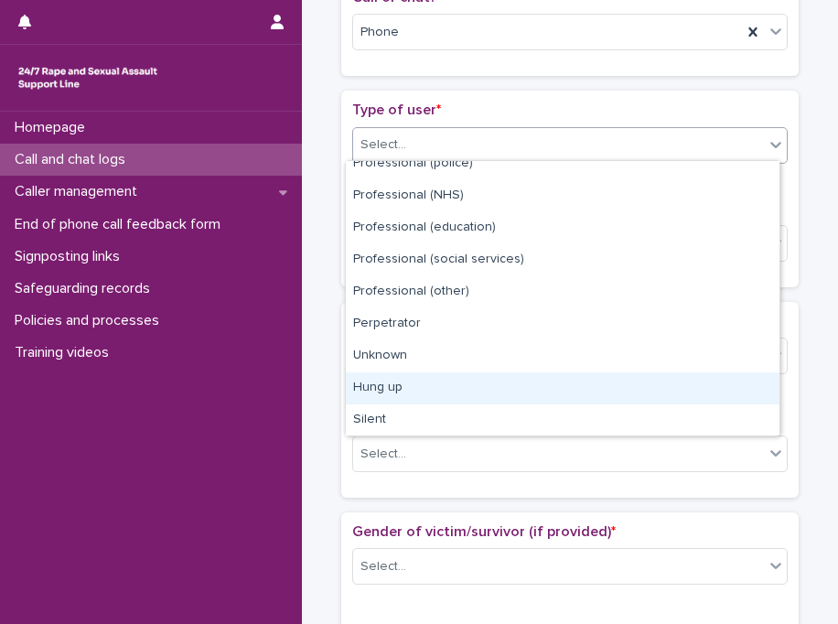
click at [549, 399] on div "Hung up" at bounding box center [563, 388] width 434 height 32
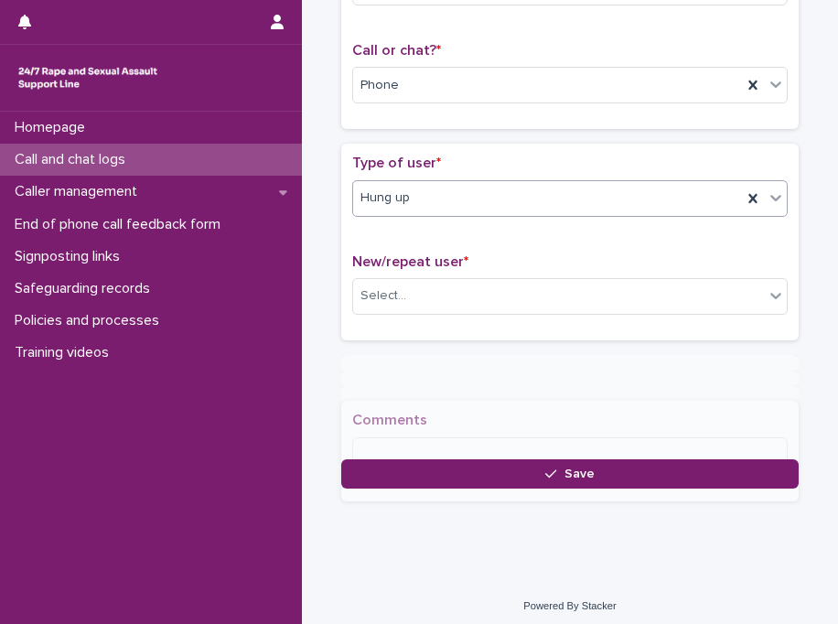
click at [370, 254] on span "New/repeat user *" at bounding box center [410, 261] width 116 height 15
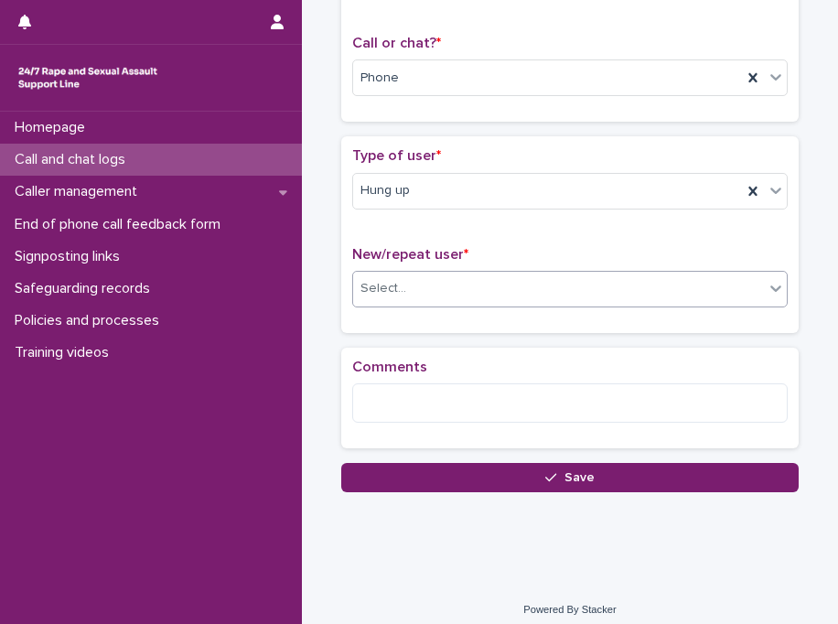
click at [377, 279] on div "Select..." at bounding box center [384, 288] width 46 height 19
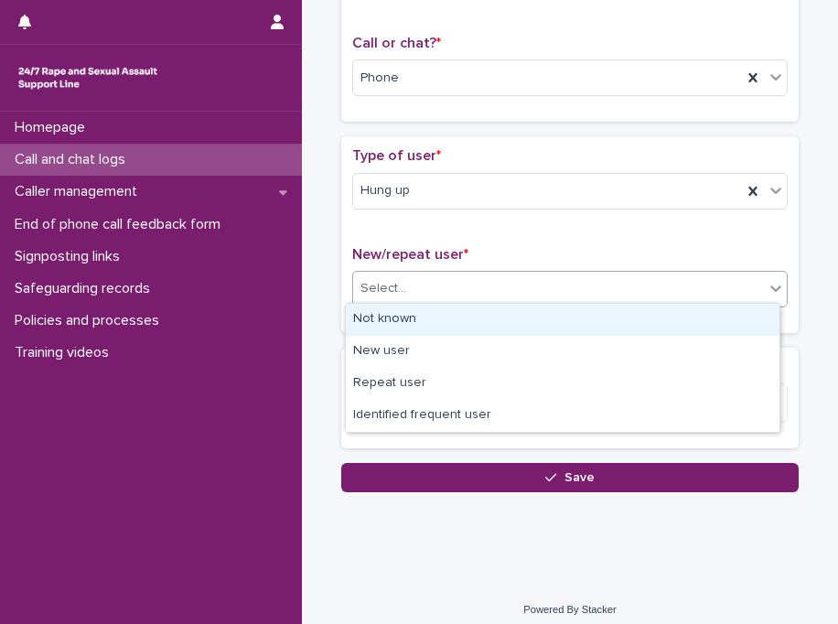
click at [391, 316] on div "Not known" at bounding box center [563, 320] width 434 height 32
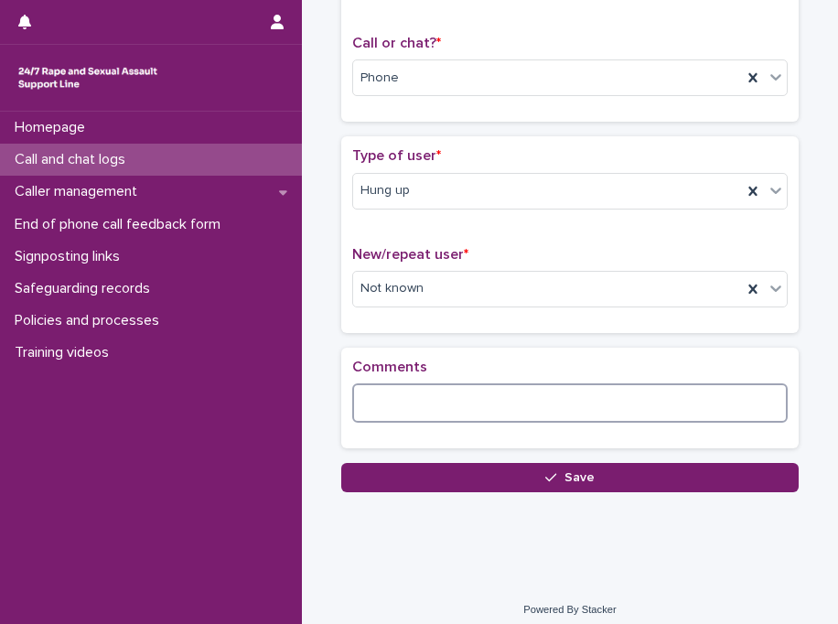
click at [396, 389] on textarea at bounding box center [570, 402] width 436 height 39
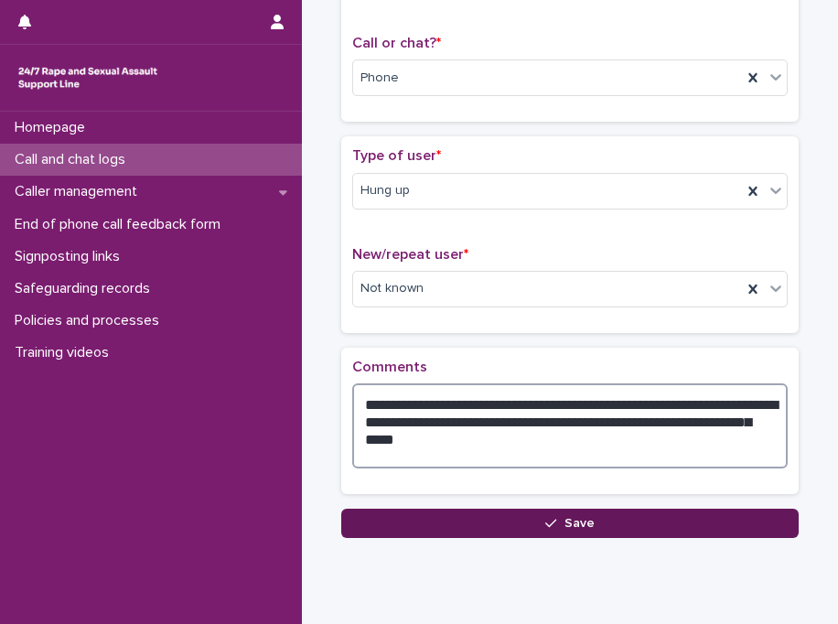
type textarea "**********"
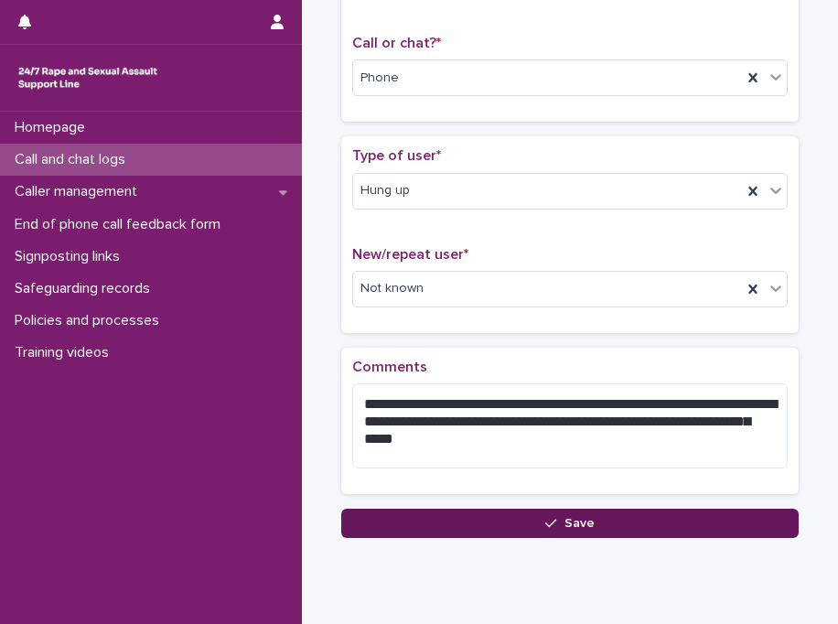
click at [686, 523] on button "Save" at bounding box center [570, 523] width 458 height 29
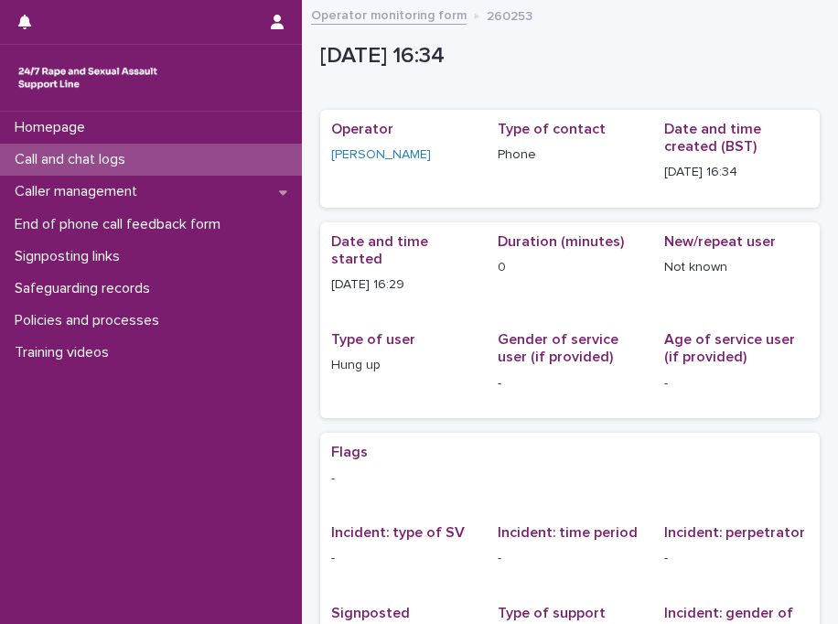
click at [245, 158] on div "Call and chat logs" at bounding box center [151, 160] width 302 height 32
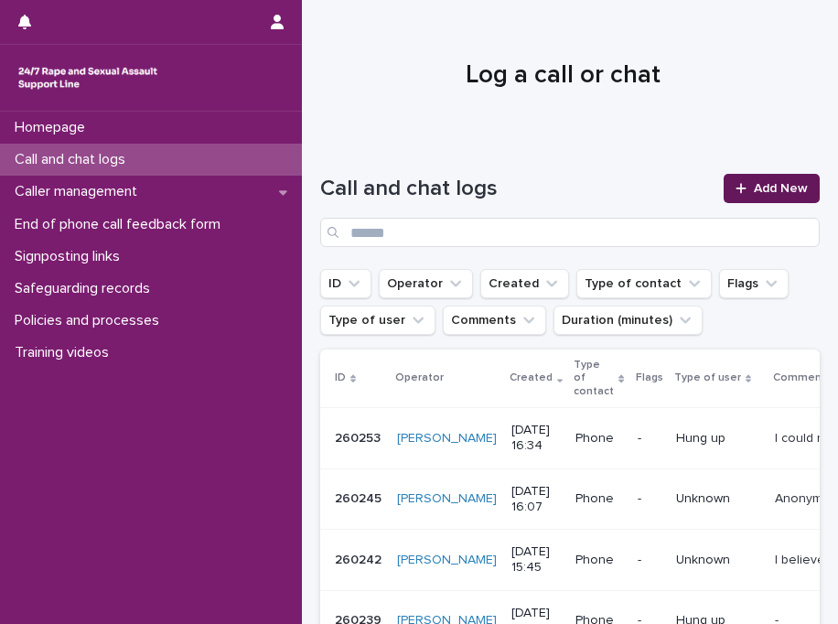
click at [754, 193] on span "Add New" at bounding box center [781, 188] width 54 height 13
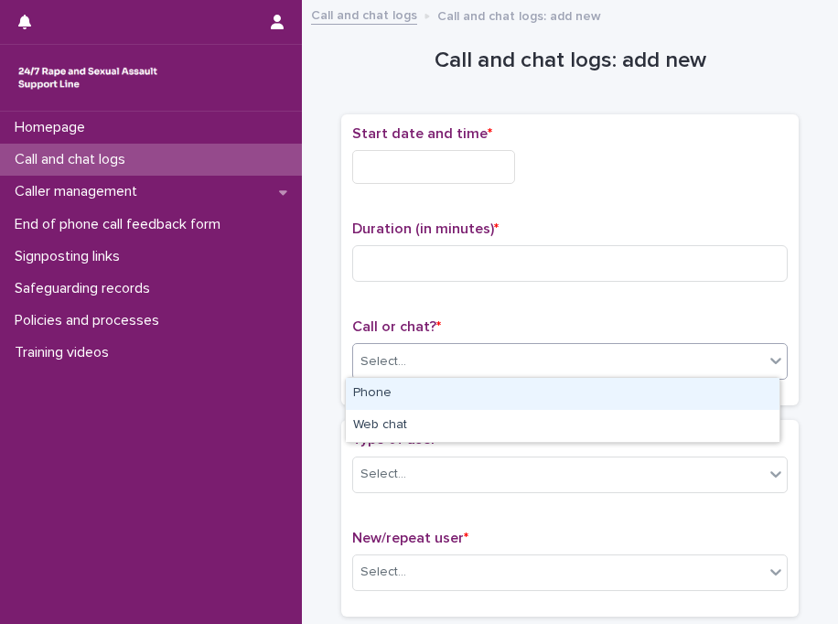
click at [437, 354] on div "Select..." at bounding box center [558, 362] width 411 height 30
click at [421, 393] on div "Phone" at bounding box center [563, 394] width 434 height 32
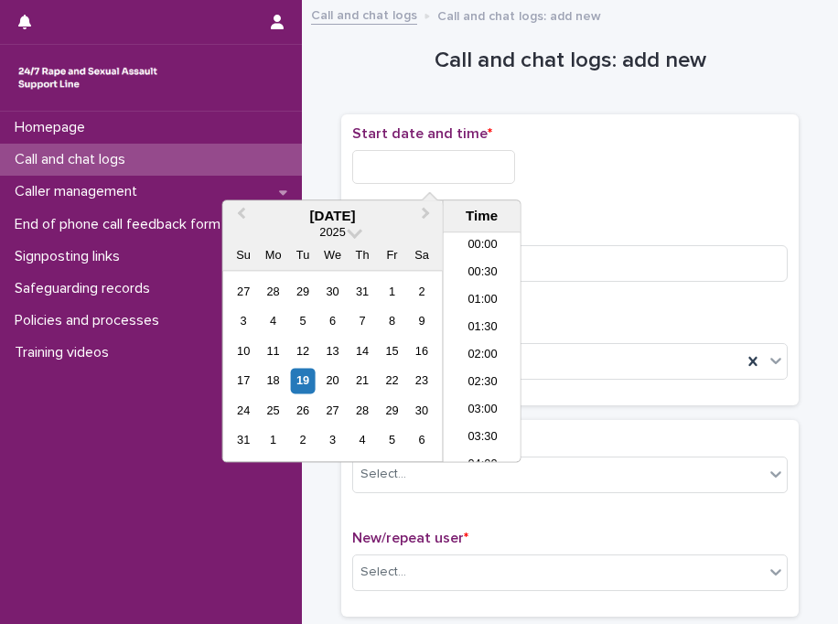
click at [444, 165] on input "text" at bounding box center [433, 167] width 163 height 34
click at [482, 356] on li "16:30" at bounding box center [483, 347] width 78 height 27
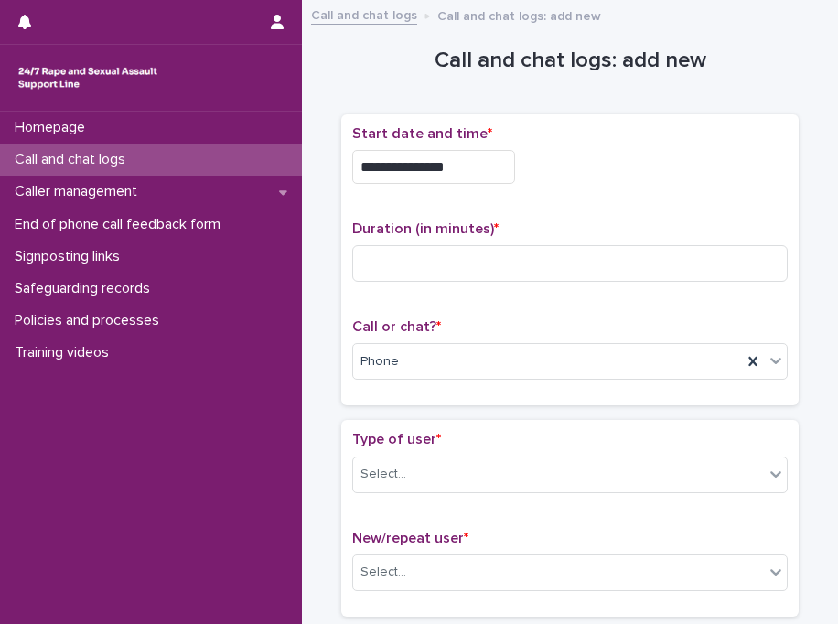
click at [622, 178] on div "**********" at bounding box center [570, 167] width 436 height 34
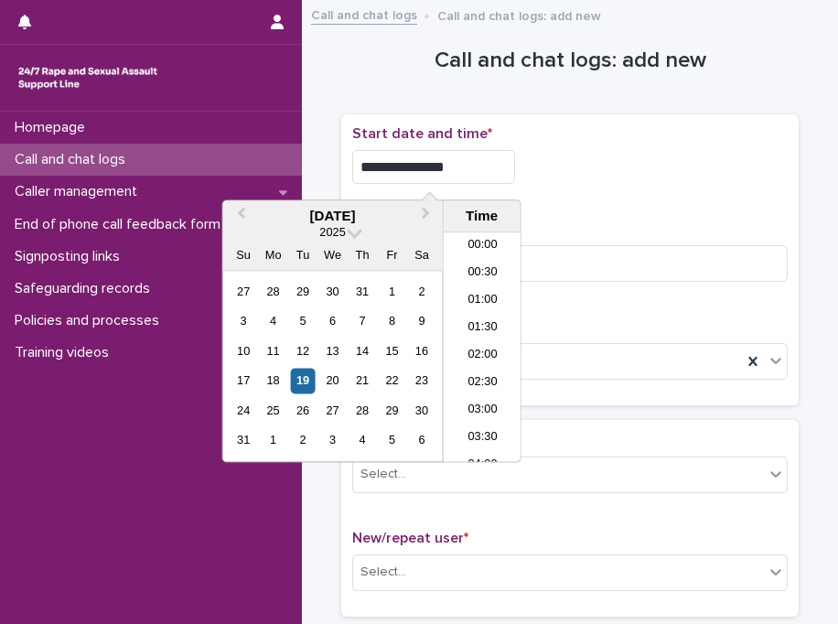
click at [446, 167] on input "**********" at bounding box center [433, 167] width 163 height 34
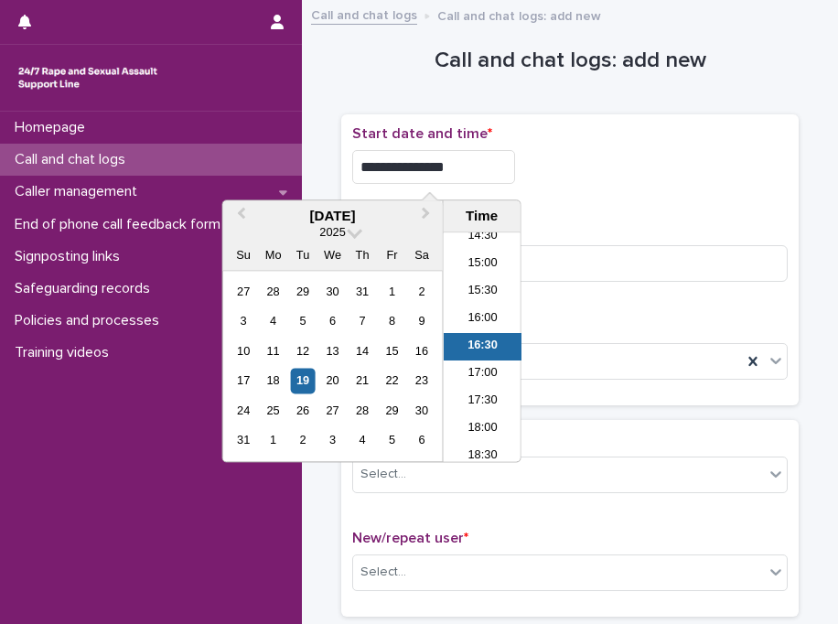
click at [446, 167] on input "**********" at bounding box center [433, 167] width 163 height 34
type input "**********"
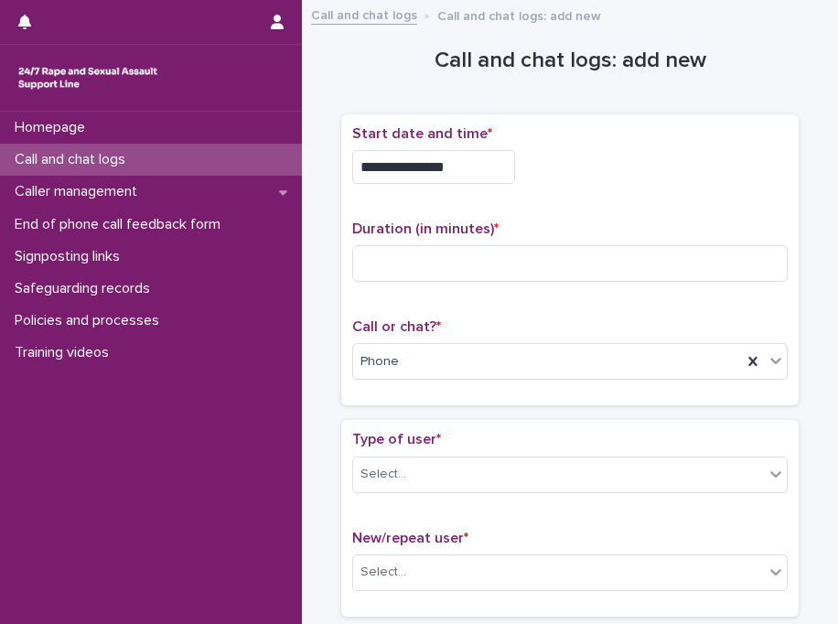
click at [738, 144] on div "**********" at bounding box center [570, 161] width 436 height 73
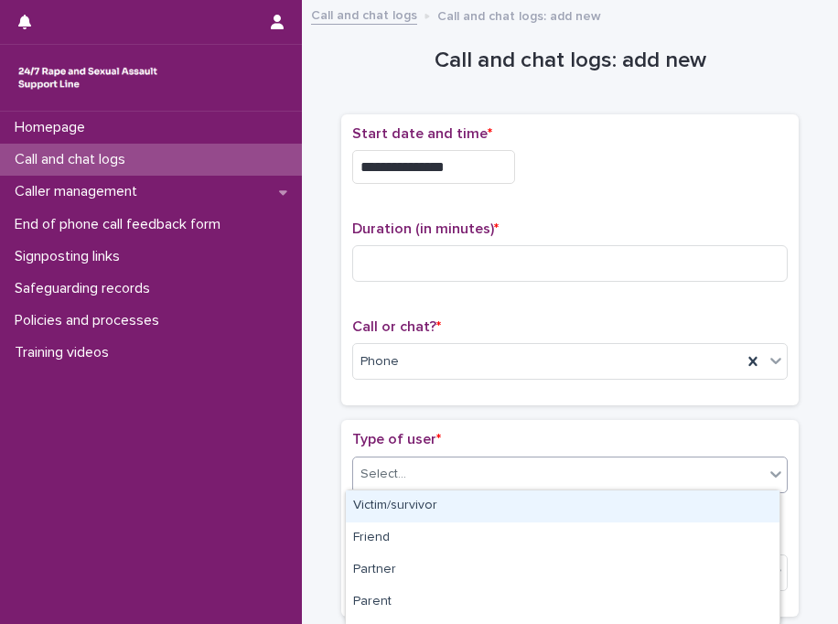
click at [473, 473] on div "Select..." at bounding box center [558, 474] width 411 height 30
click at [465, 506] on div "Victim/survivor" at bounding box center [563, 507] width 434 height 32
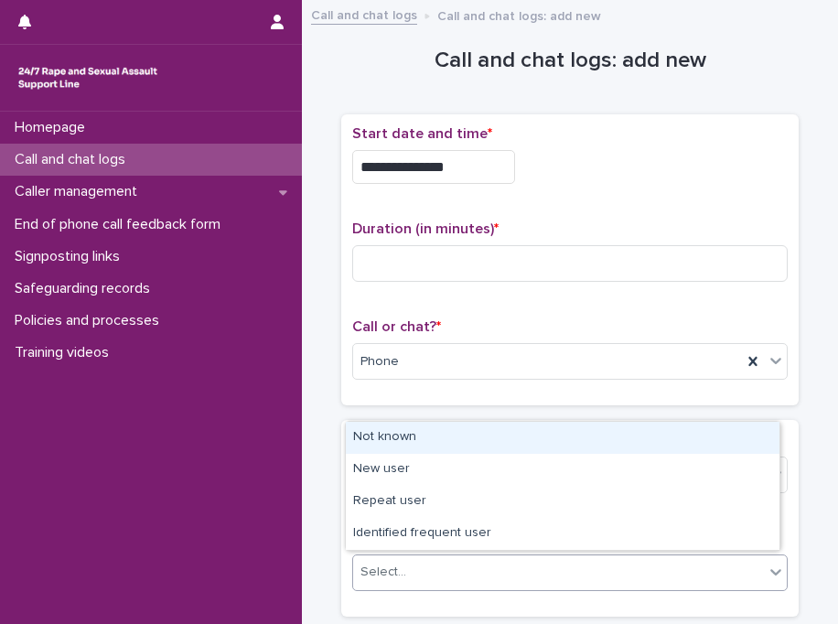
click at [440, 564] on div "Select..." at bounding box center [558, 572] width 411 height 30
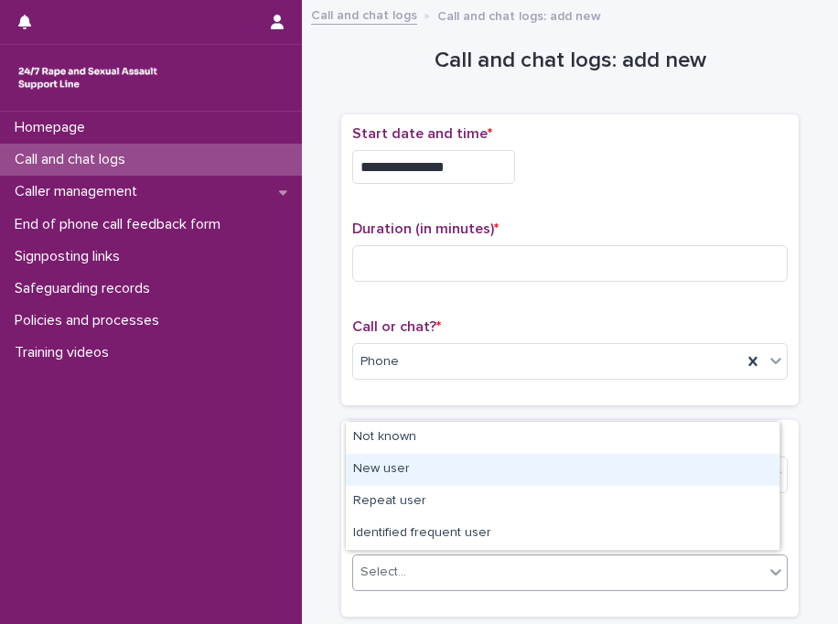
click at [424, 485] on div "New user" at bounding box center [563, 470] width 434 height 32
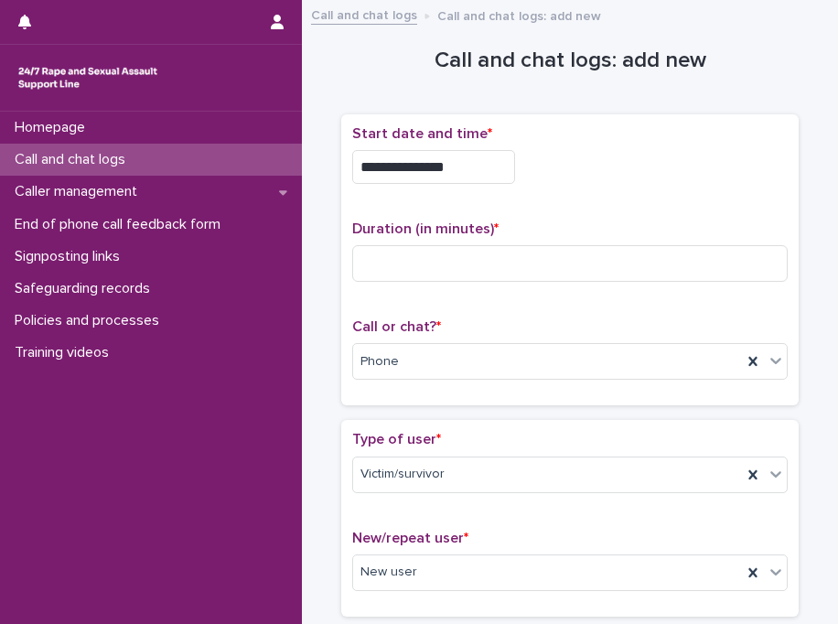
click at [399, 407] on div "**********" at bounding box center [570, 267] width 458 height 307
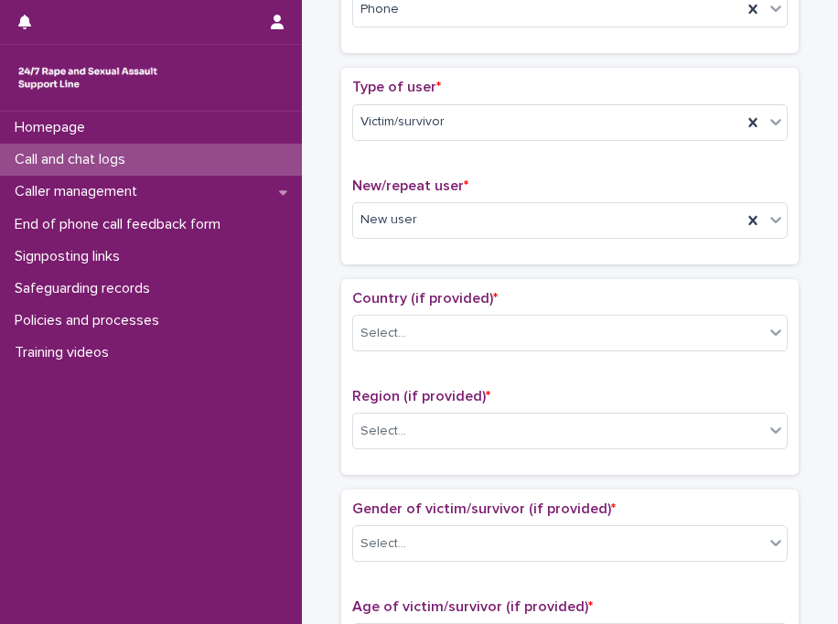
scroll to position [366, 0]
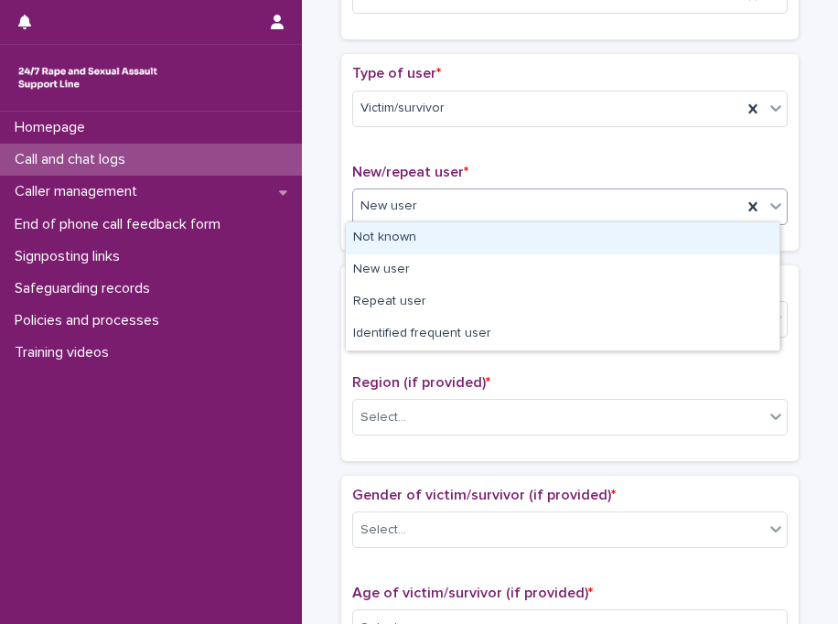
click at [448, 292] on body "**********" at bounding box center [419, 312] width 838 height 624
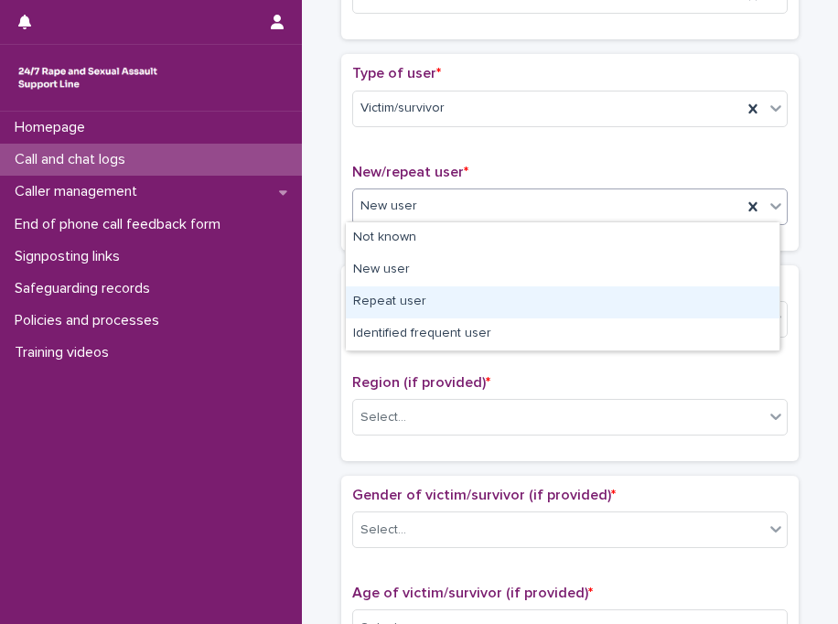
click at [448, 292] on div "Repeat user" at bounding box center [563, 302] width 434 height 32
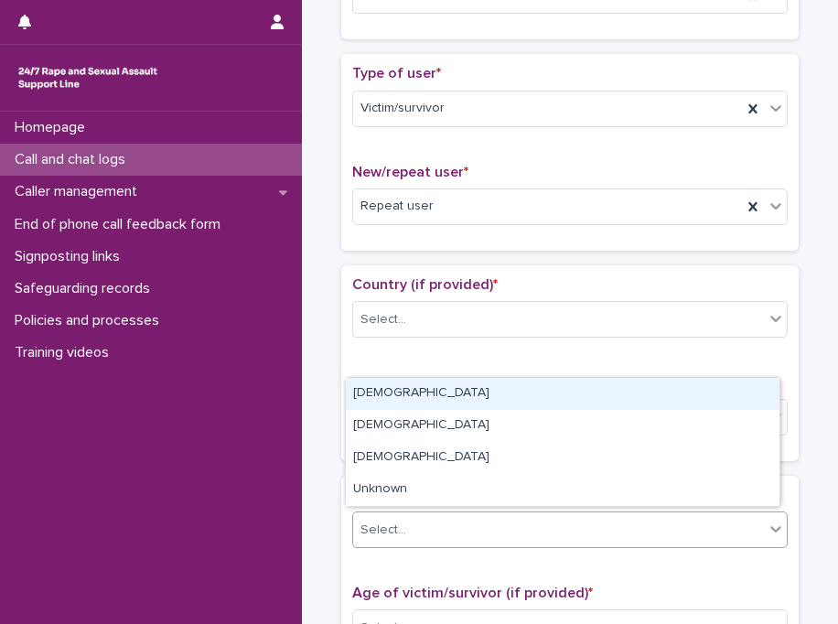
click at [408, 522] on div "Select..." at bounding box center [558, 530] width 411 height 30
click at [396, 393] on div "[DEMOGRAPHIC_DATA]" at bounding box center [563, 394] width 434 height 32
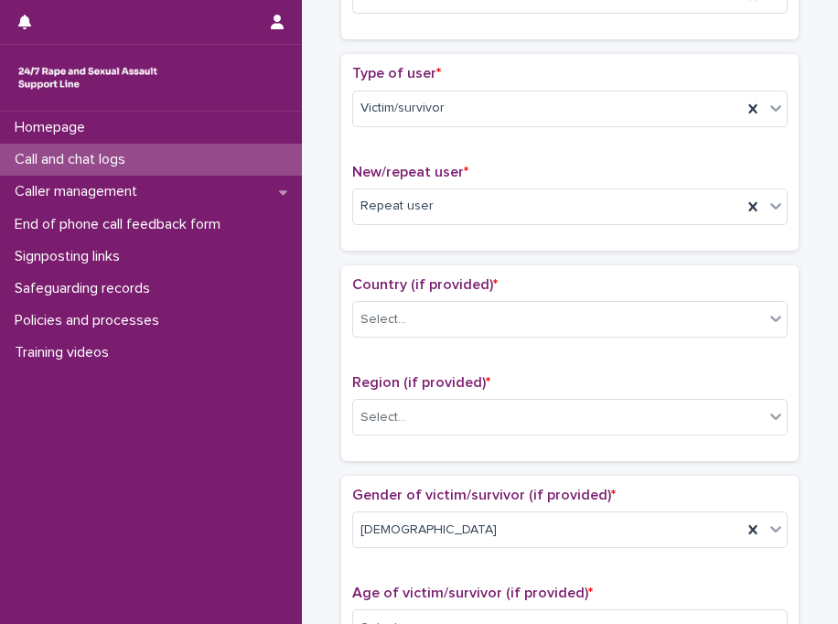
click at [441, 245] on div "Type of user * Victim/survivor New/repeat user * Repeat user" at bounding box center [570, 152] width 458 height 196
click at [682, 141] on div "Type of user * Victim/survivor New/repeat user * Repeat user" at bounding box center [570, 152] width 436 height 174
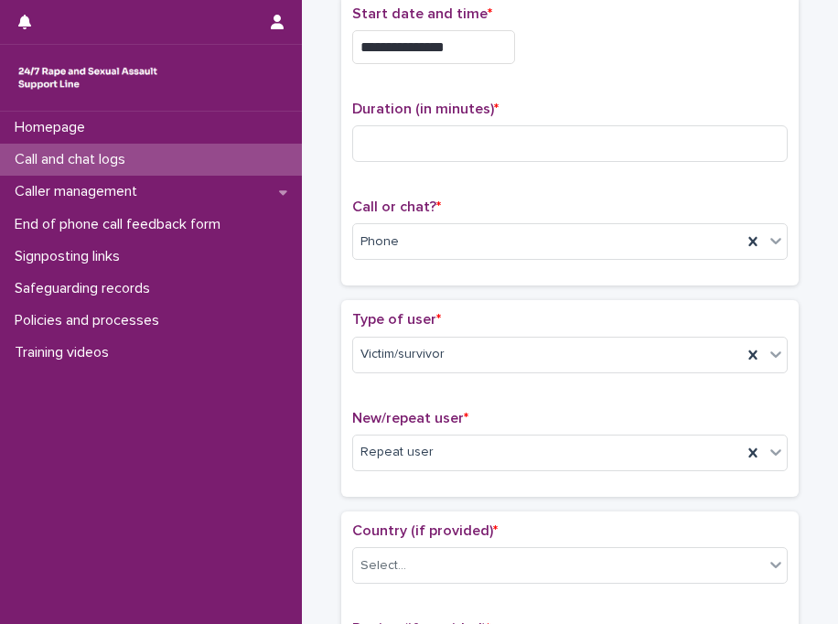
scroll to position [0, 0]
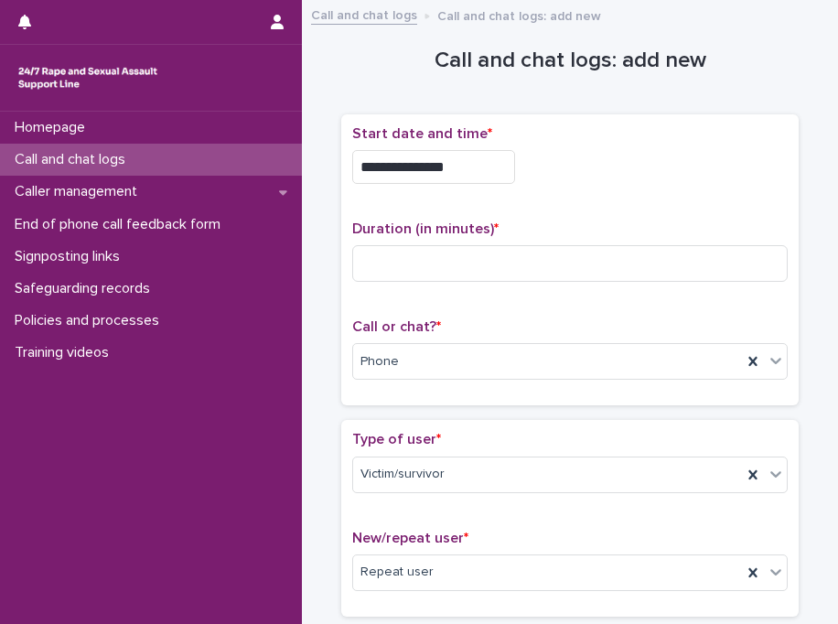
click at [674, 318] on p "Call or chat? *" at bounding box center [570, 326] width 436 height 17
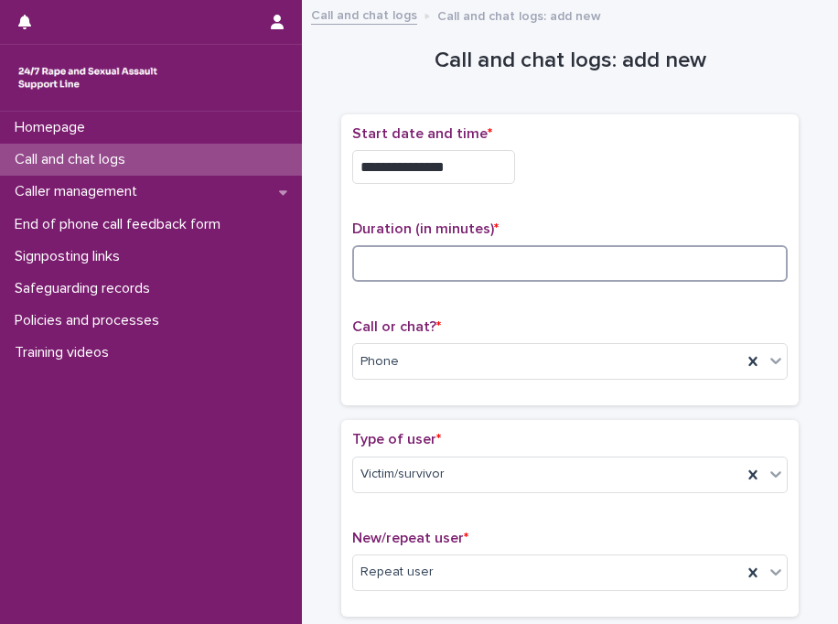
click at [538, 268] on input at bounding box center [570, 263] width 436 height 37
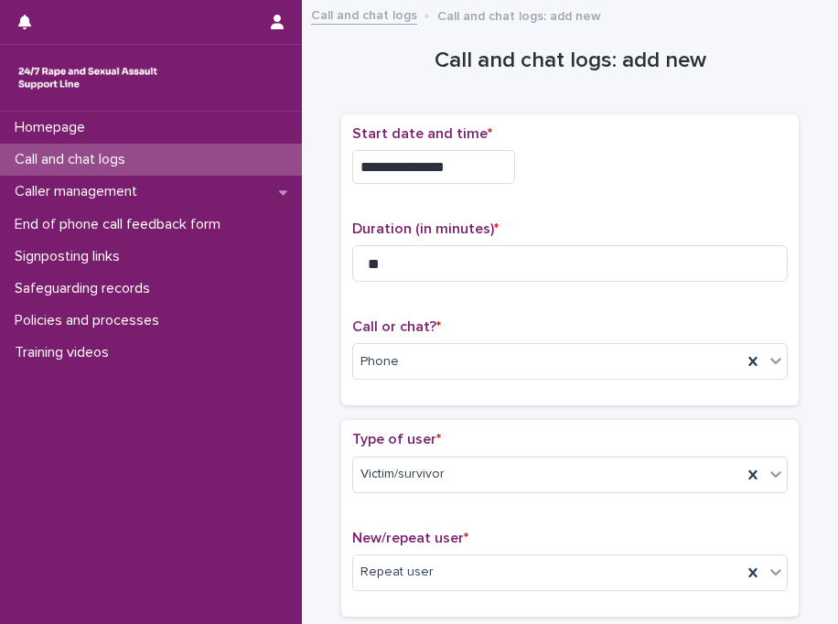
click at [615, 224] on p "Duration (in minutes) *" at bounding box center [570, 229] width 436 height 17
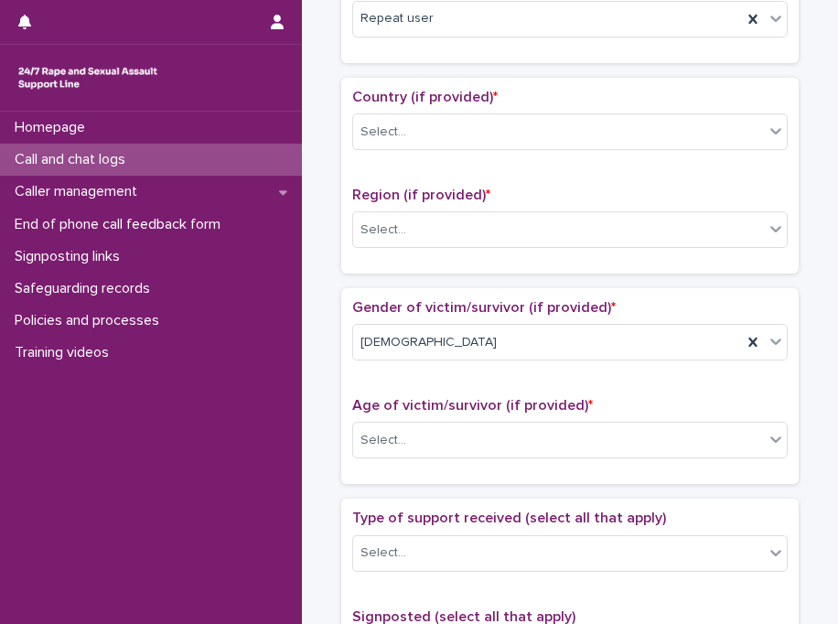
scroll to position [586, 0]
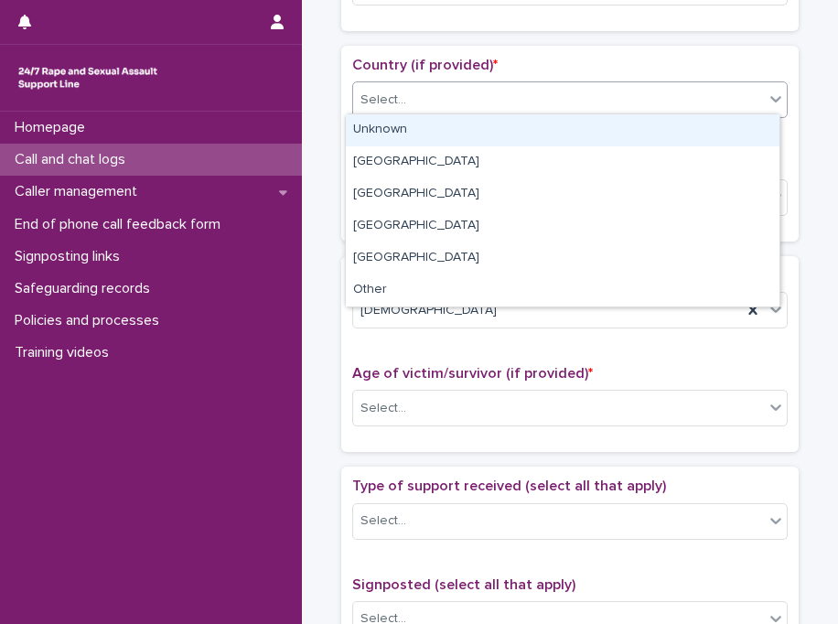
click at [411, 105] on div "Select..." at bounding box center [558, 100] width 411 height 30
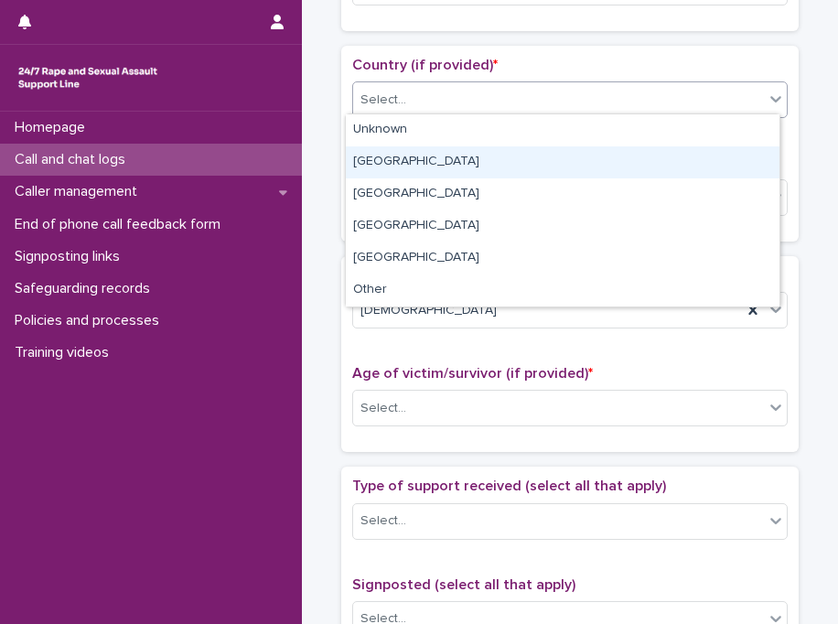
click at [425, 168] on div "[GEOGRAPHIC_DATA]" at bounding box center [563, 162] width 434 height 32
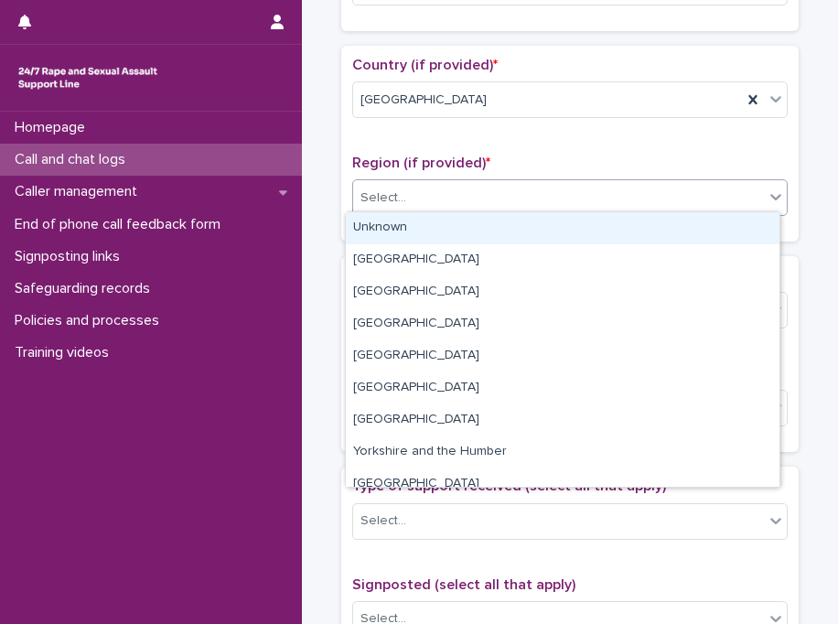
drag, startPoint x: 431, startPoint y: 195, endPoint x: 427, endPoint y: 224, distance: 29.5
click at [427, 224] on body "**********" at bounding box center [419, 312] width 838 height 624
click at [427, 224] on div "Unknown" at bounding box center [563, 228] width 434 height 32
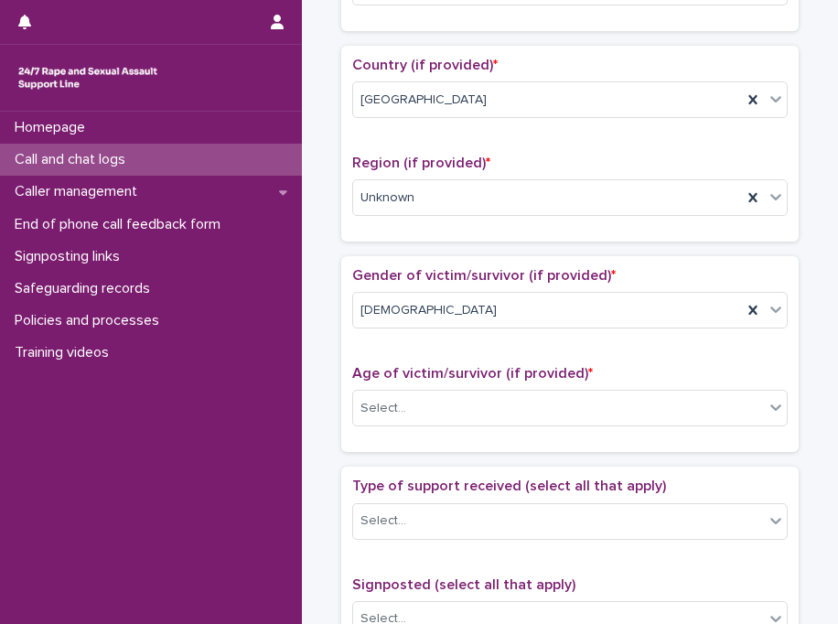
click at [427, 224] on div "Region (if provided) * Unknown" at bounding box center [570, 193] width 436 height 76
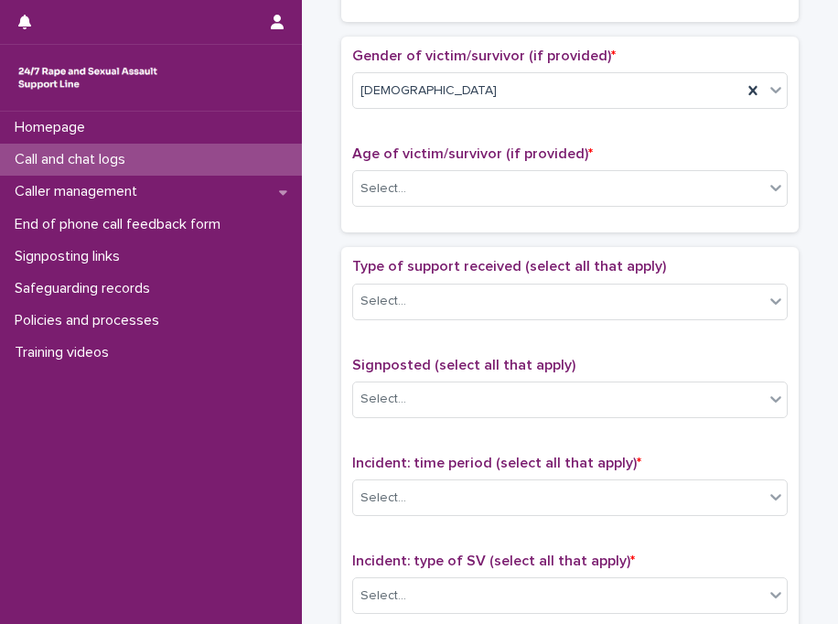
scroll to position [842, 0]
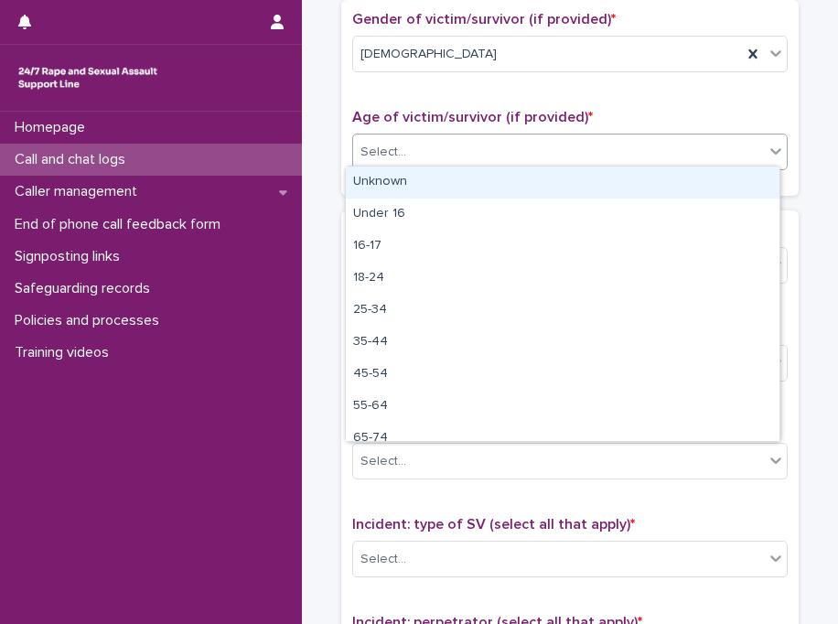
click at [392, 153] on div "Select..." at bounding box center [384, 152] width 46 height 19
click at [410, 184] on div "Unknown" at bounding box center [563, 183] width 434 height 32
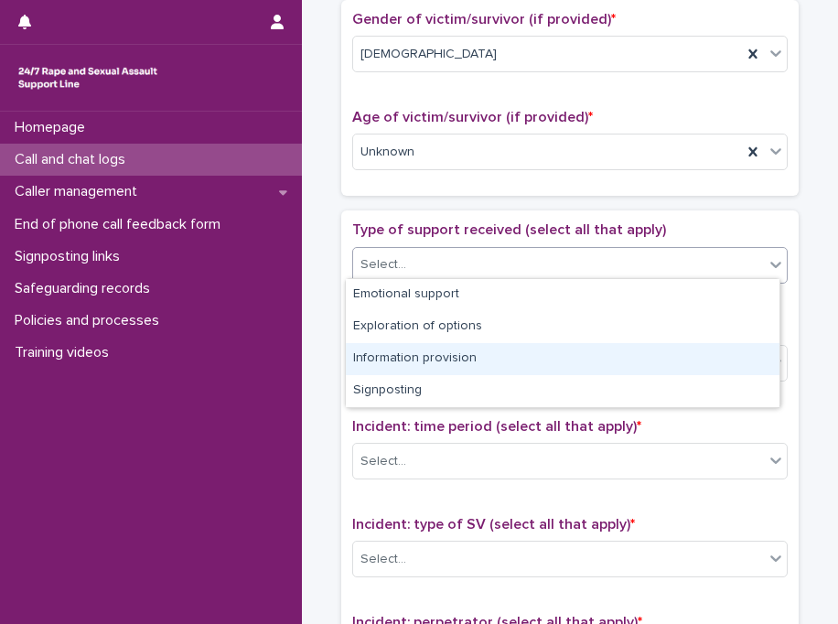
drag, startPoint x: 419, startPoint y: 265, endPoint x: 465, endPoint y: 365, distance: 109.7
click at [465, 365] on body "**********" at bounding box center [419, 312] width 838 height 624
click at [465, 365] on div "Information provision" at bounding box center [563, 359] width 434 height 32
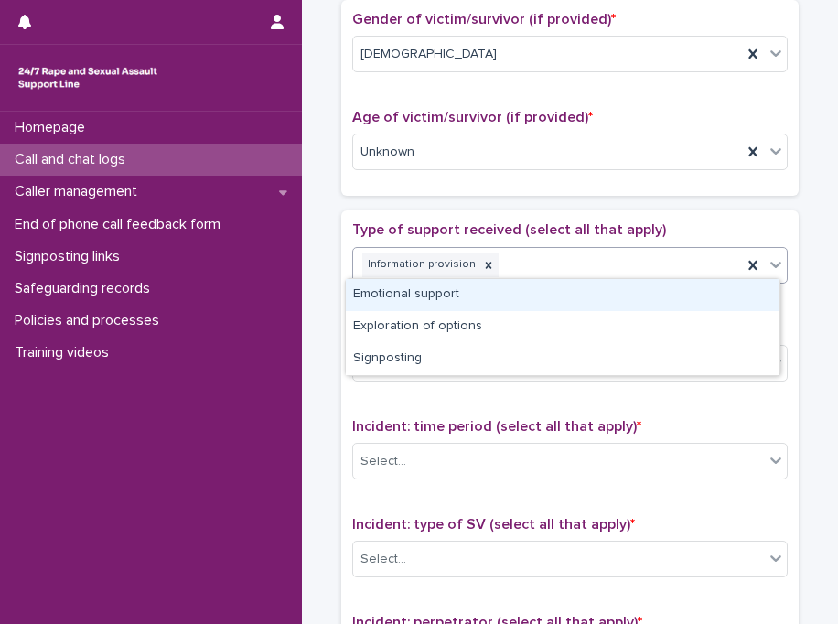
click at [578, 257] on div "Information provision" at bounding box center [547, 265] width 389 height 32
click at [487, 294] on div "Emotional support" at bounding box center [563, 295] width 434 height 32
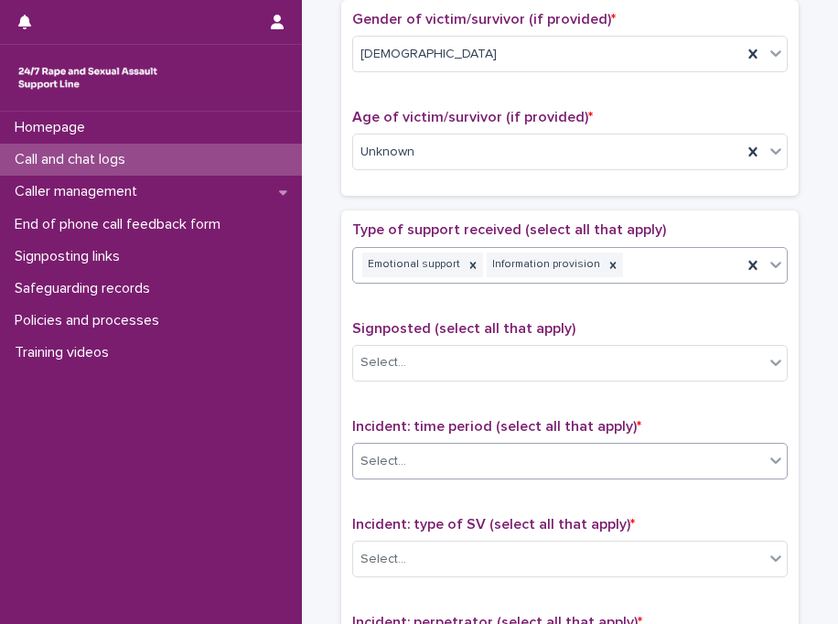
click at [434, 456] on div "Select..." at bounding box center [558, 462] width 411 height 30
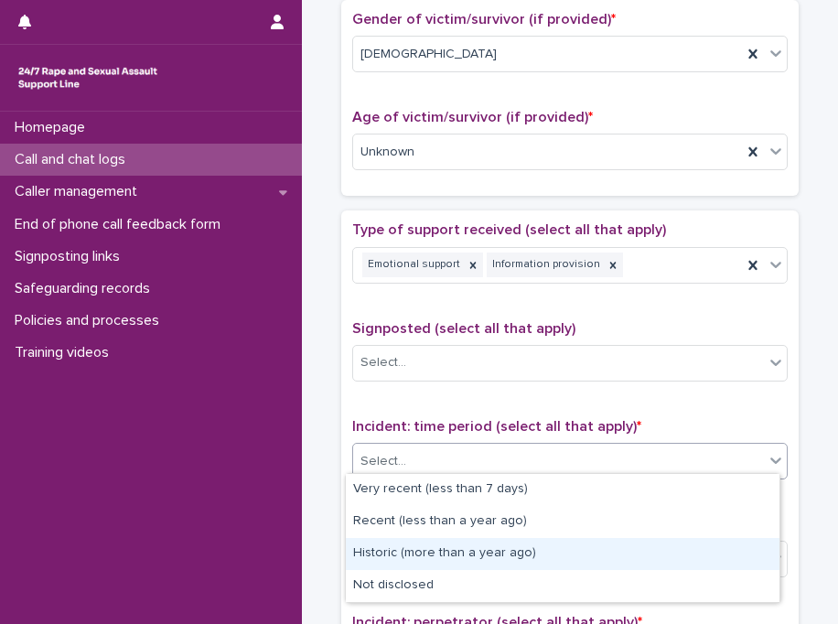
click at [437, 564] on div "Historic (more than a year ago)" at bounding box center [563, 554] width 434 height 32
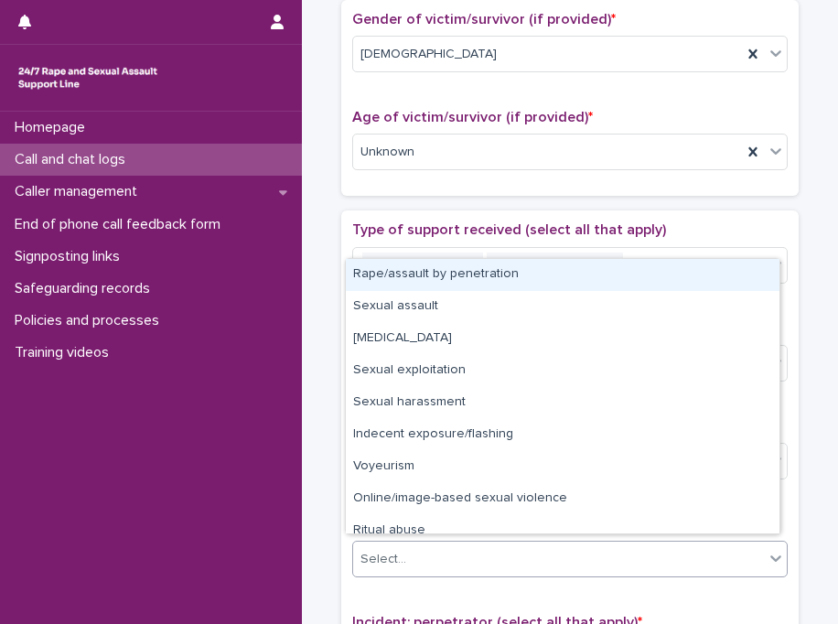
click at [437, 564] on div "Select..." at bounding box center [558, 560] width 411 height 30
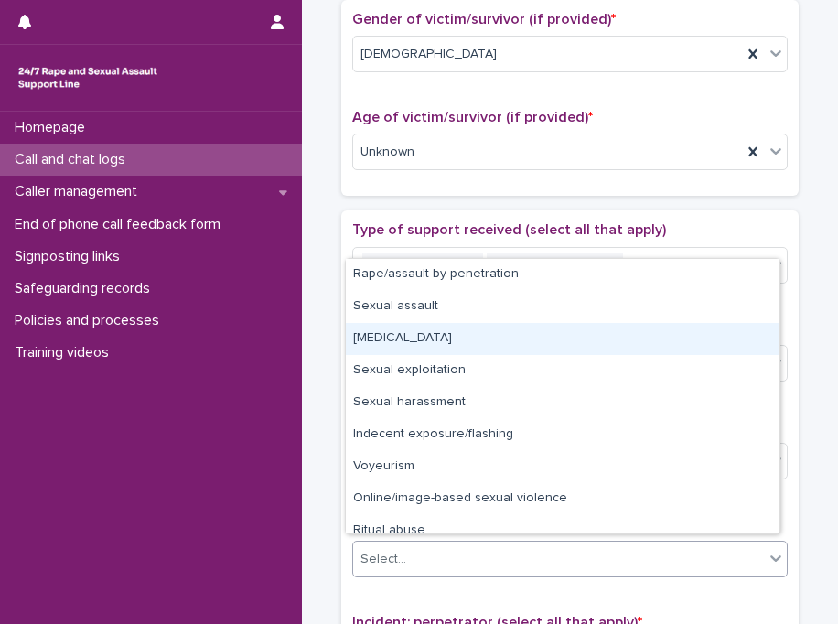
click at [480, 335] on div "[MEDICAL_DATA]" at bounding box center [563, 339] width 434 height 32
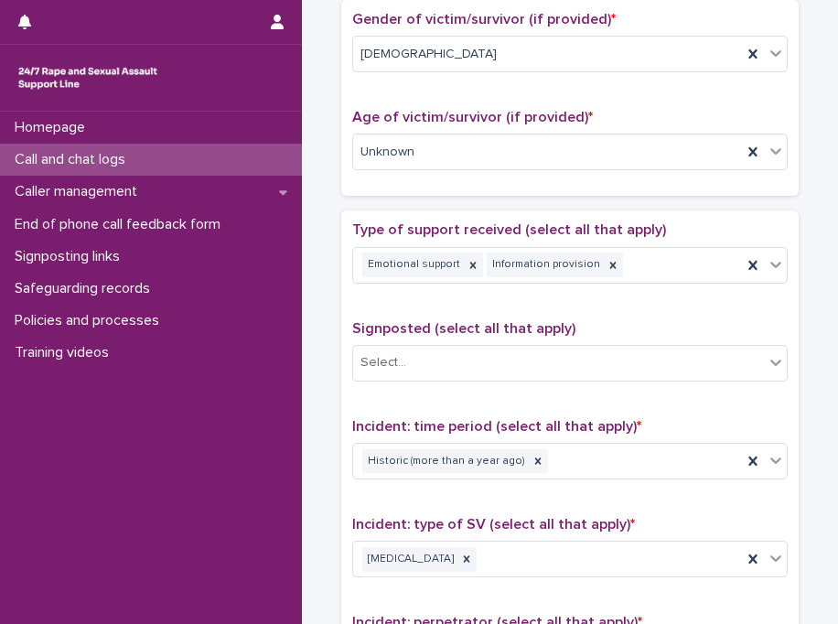
click at [515, 321] on span "Signposted (select all that apply)" at bounding box center [463, 328] width 223 height 15
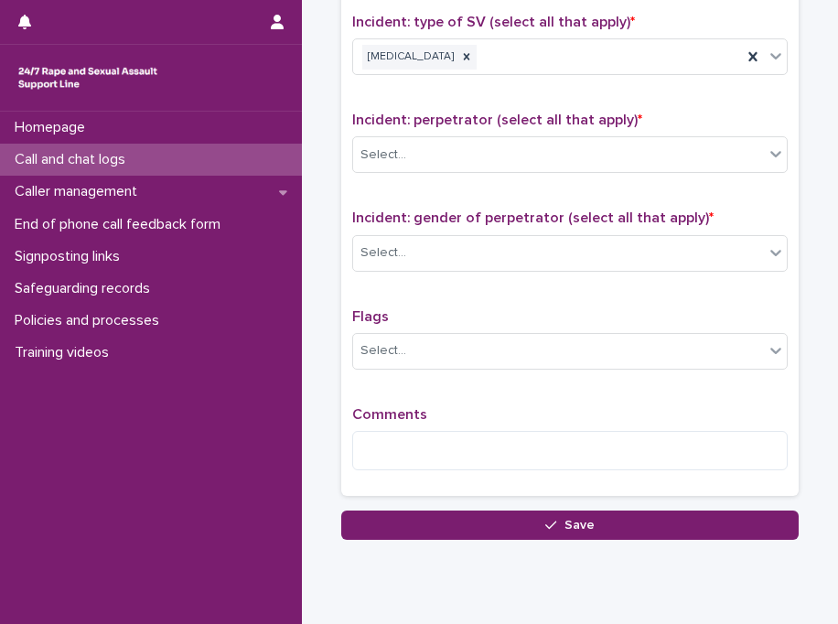
scroll to position [1354, 0]
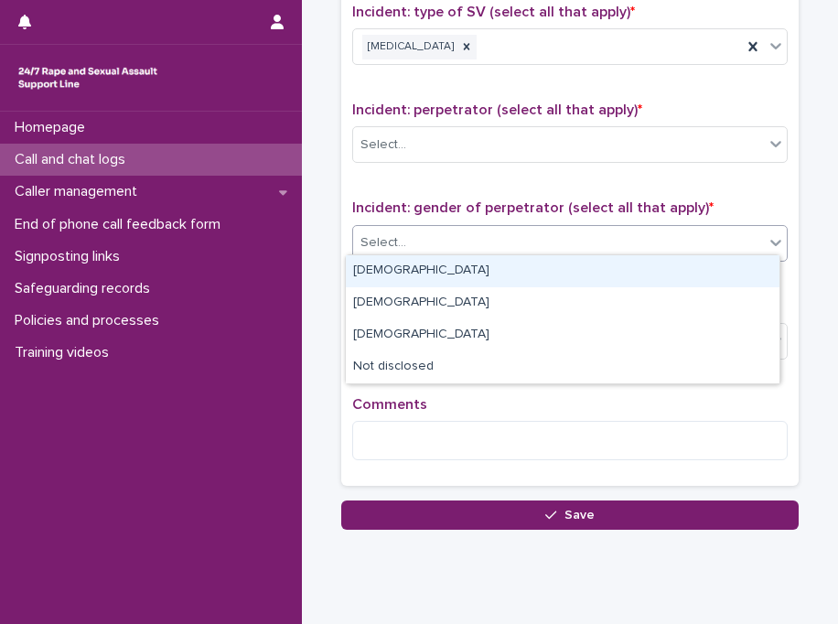
drag, startPoint x: 416, startPoint y: 230, endPoint x: 425, endPoint y: 269, distance: 40.2
click at [425, 269] on body "**********" at bounding box center [419, 312] width 838 height 624
click at [425, 269] on div "[DEMOGRAPHIC_DATA]" at bounding box center [563, 271] width 434 height 32
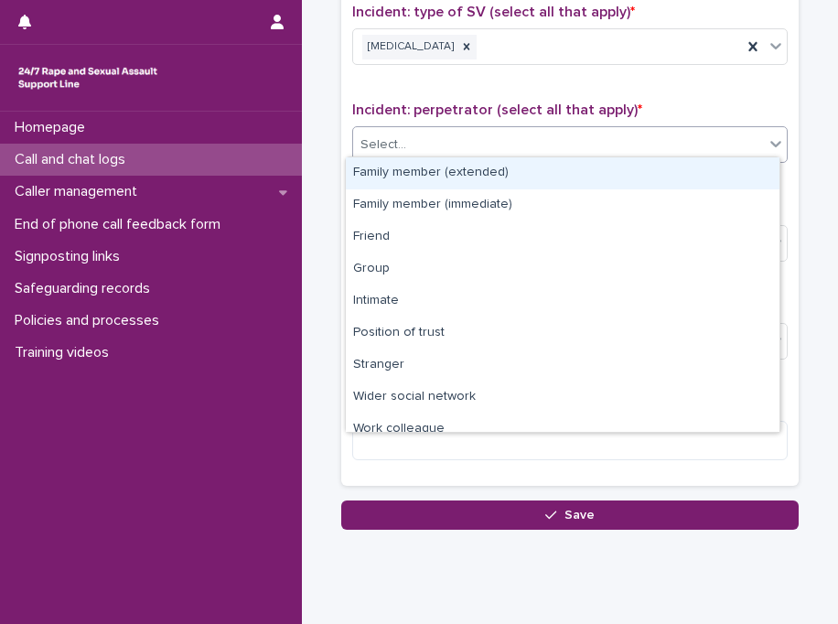
click at [489, 143] on div "Select..." at bounding box center [558, 145] width 411 height 30
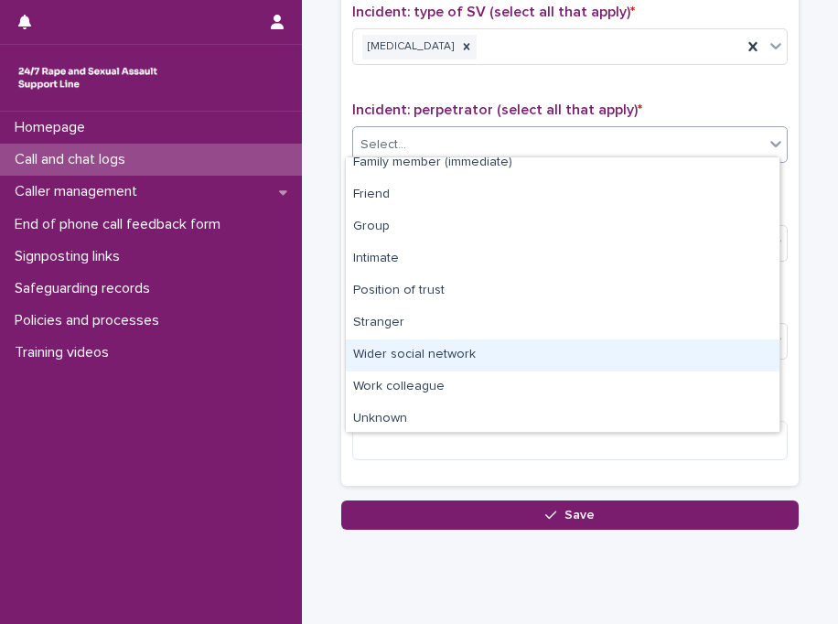
scroll to position [77, 0]
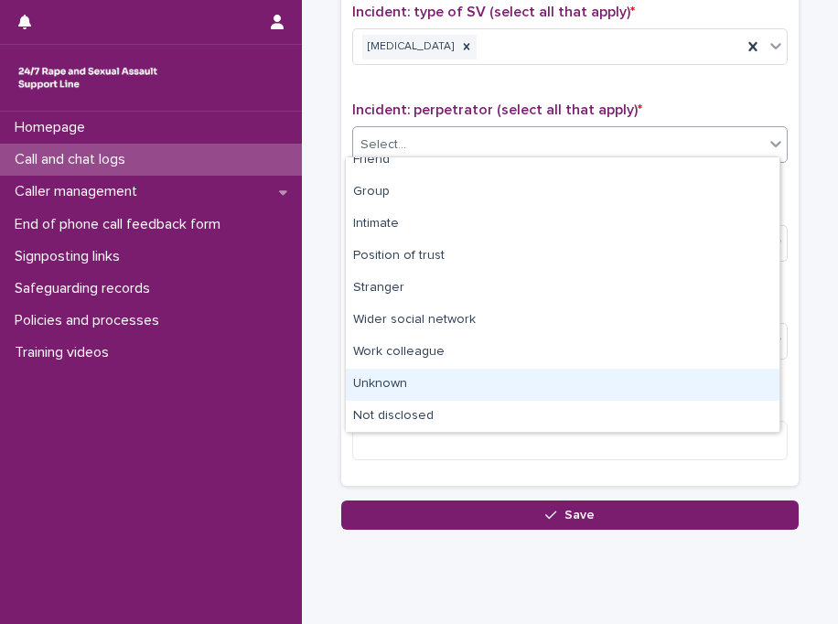
click at [674, 374] on div "Unknown" at bounding box center [563, 385] width 434 height 32
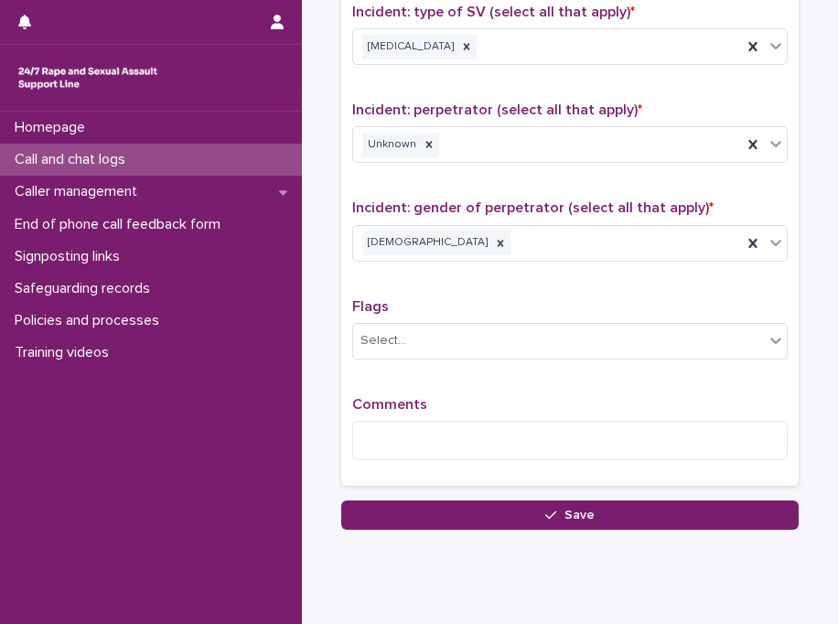
click at [674, 374] on div "Type of support received (select all that apply) Emotional support Information …" at bounding box center [570, 91] width 436 height 765
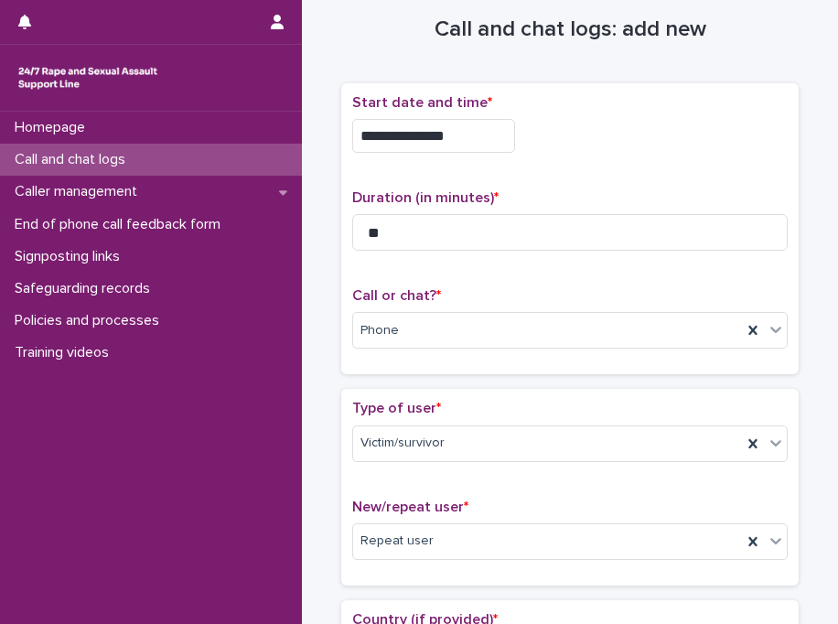
scroll to position [0, 0]
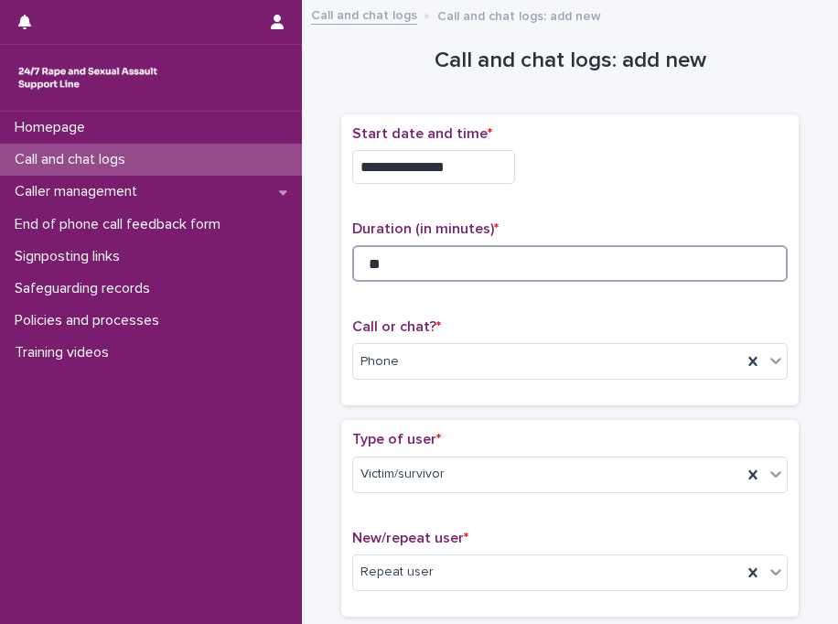
click at [589, 269] on input "**" at bounding box center [570, 263] width 436 height 37
type input "**"
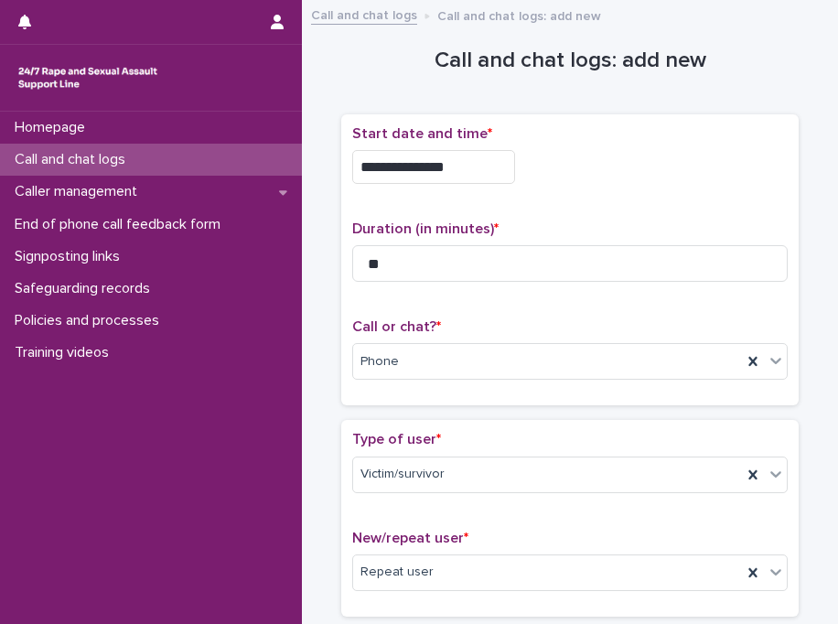
click at [663, 189] on div "**********" at bounding box center [570, 161] width 436 height 73
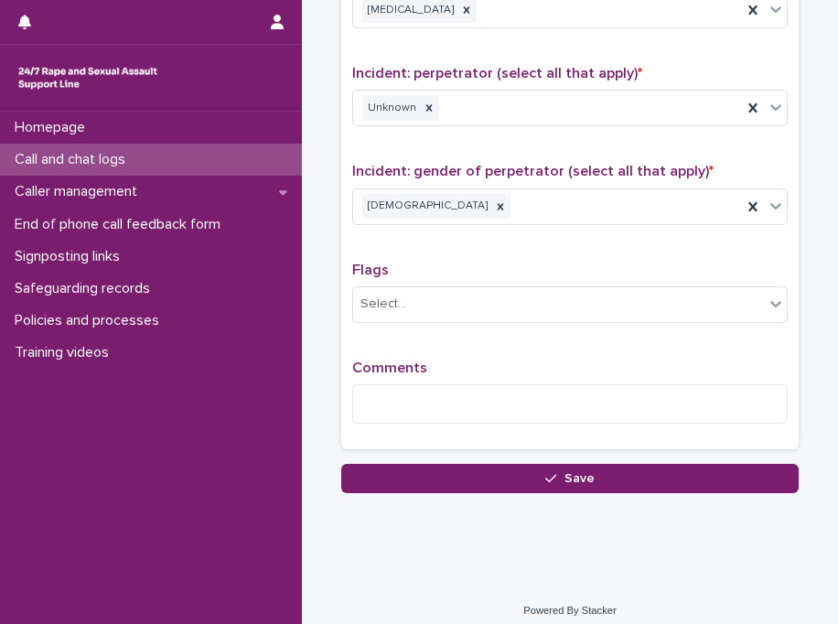
scroll to position [1395, 0]
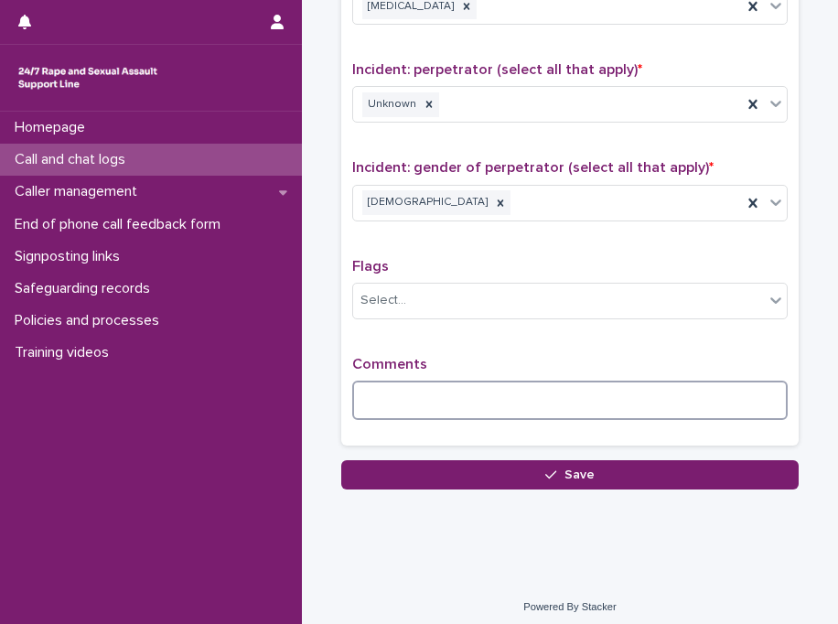
click at [554, 385] on textarea at bounding box center [570, 400] width 436 height 39
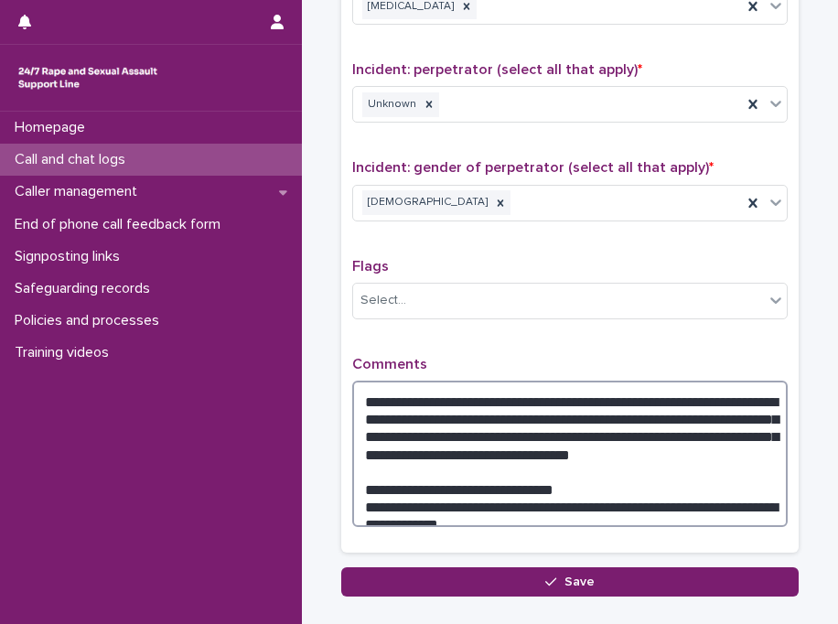
drag, startPoint x: 476, startPoint y: 448, endPoint x: 466, endPoint y: 444, distance: 10.7
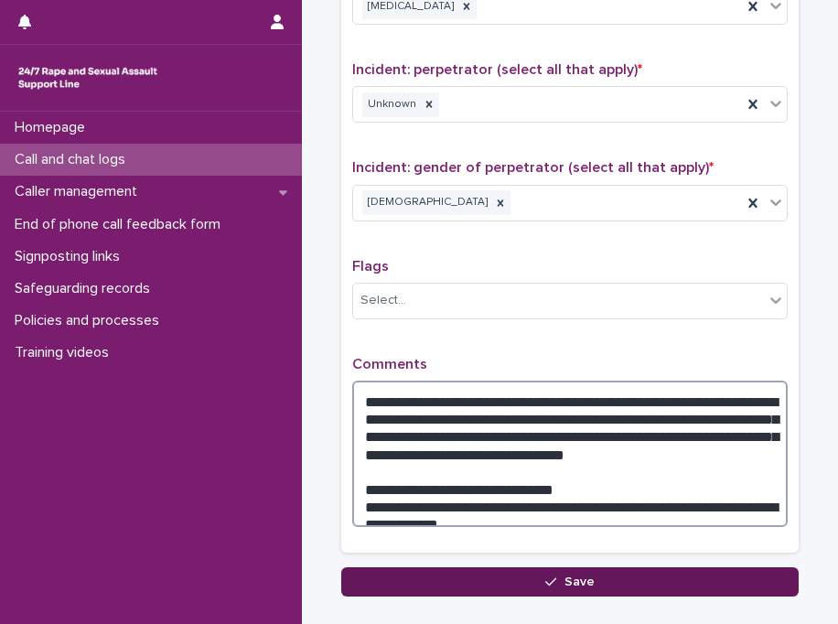
type textarea "**********"
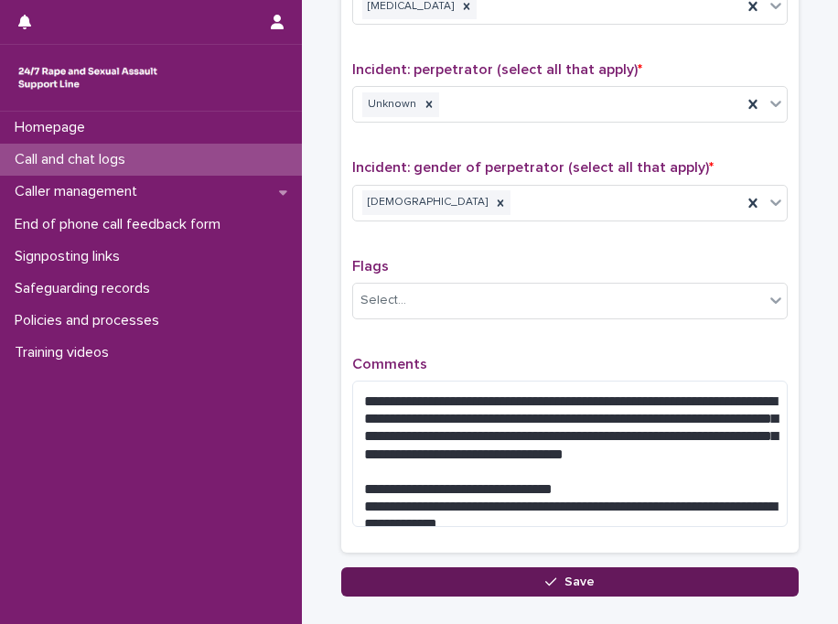
click at [447, 578] on button "Save" at bounding box center [570, 581] width 458 height 29
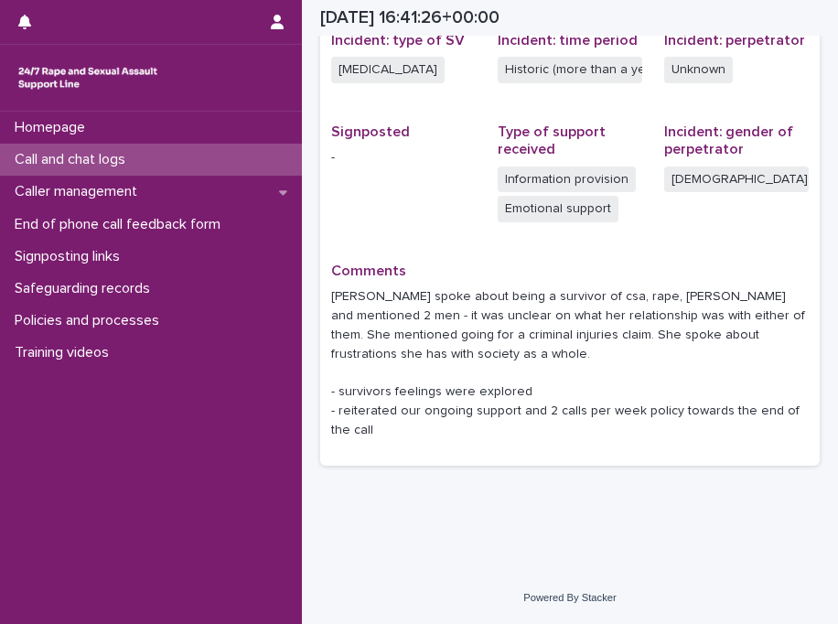
scroll to position [491, 0]
click at [139, 160] on p "Call and chat logs" at bounding box center [73, 159] width 133 height 17
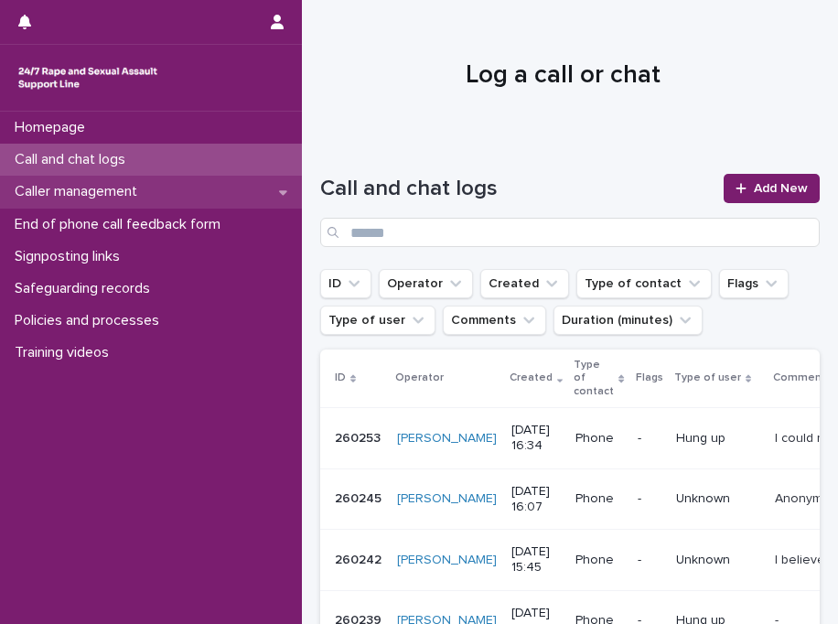
click at [220, 182] on div "Caller management" at bounding box center [151, 192] width 302 height 32
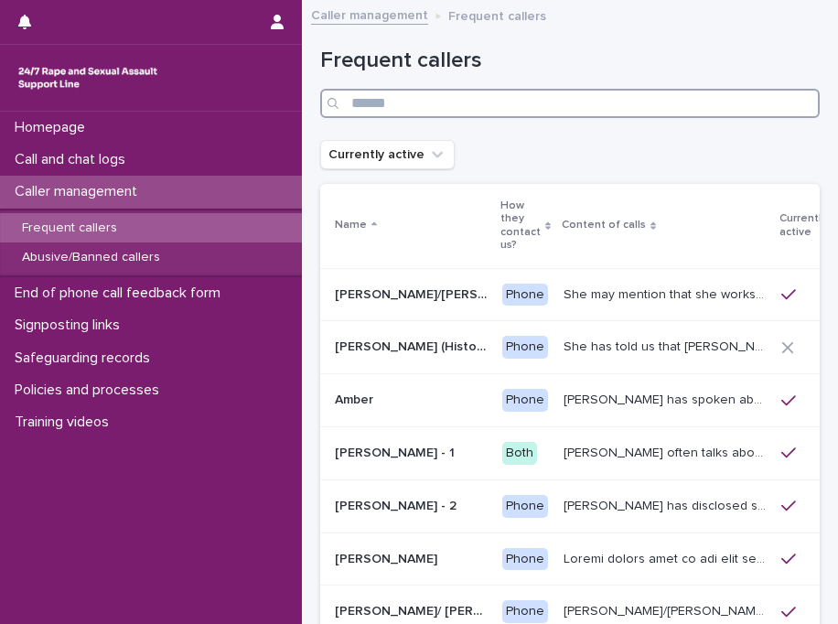
click at [446, 103] on input "Search" at bounding box center [570, 103] width 500 height 29
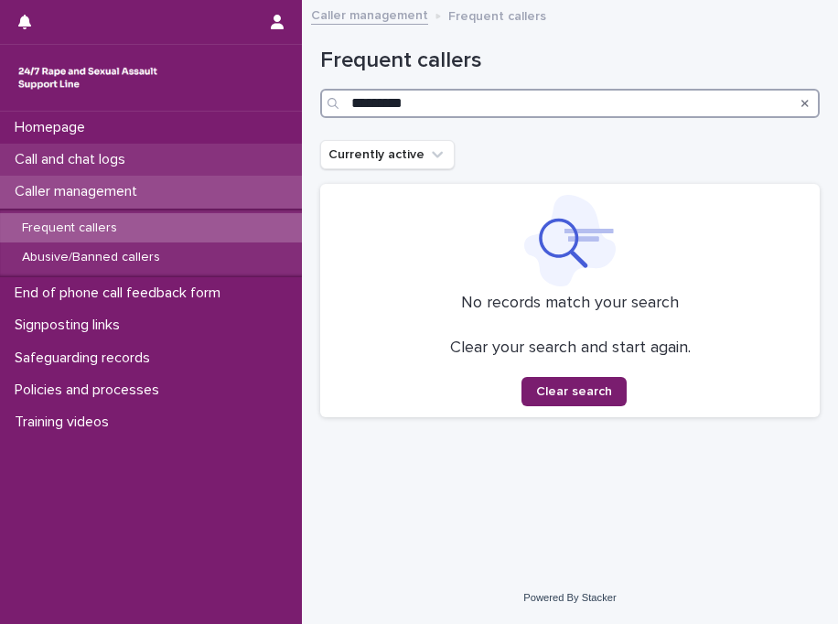
type input "*********"
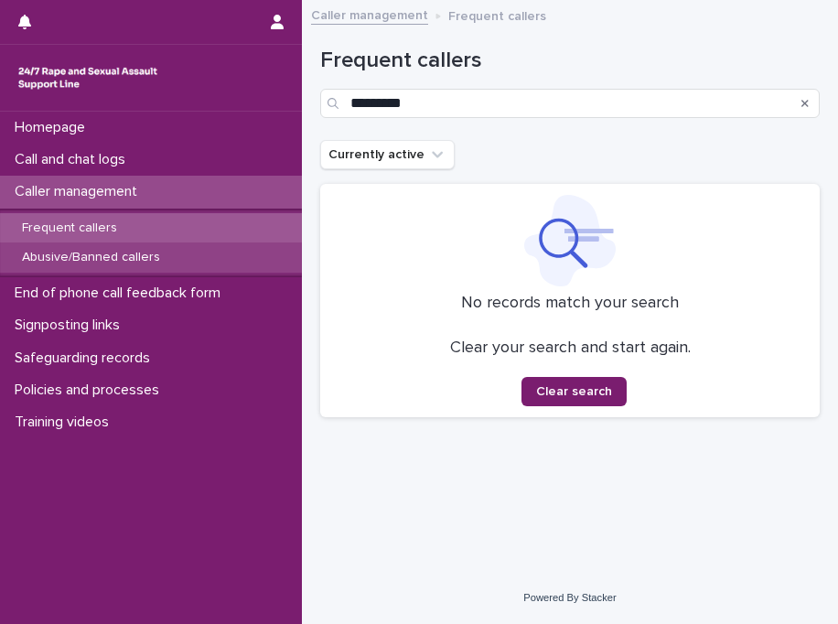
click at [66, 251] on p "Abusive/Banned callers" at bounding box center [90, 258] width 167 height 16
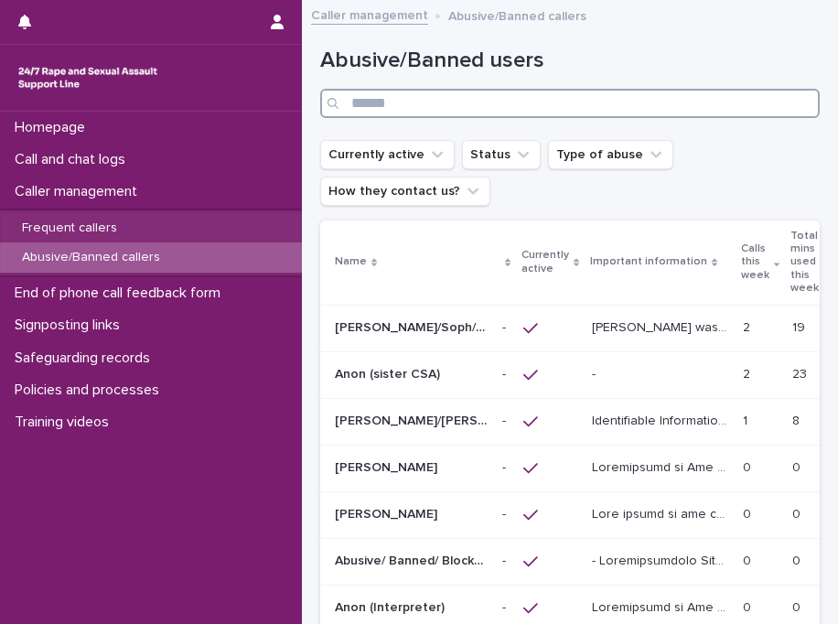
click at [428, 102] on input "Search" at bounding box center [570, 103] width 500 height 29
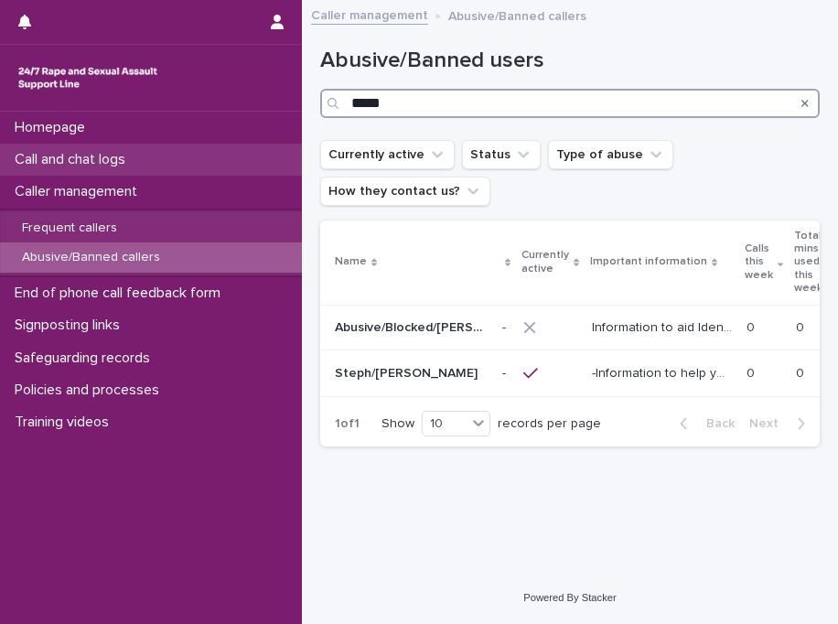
type input "*****"
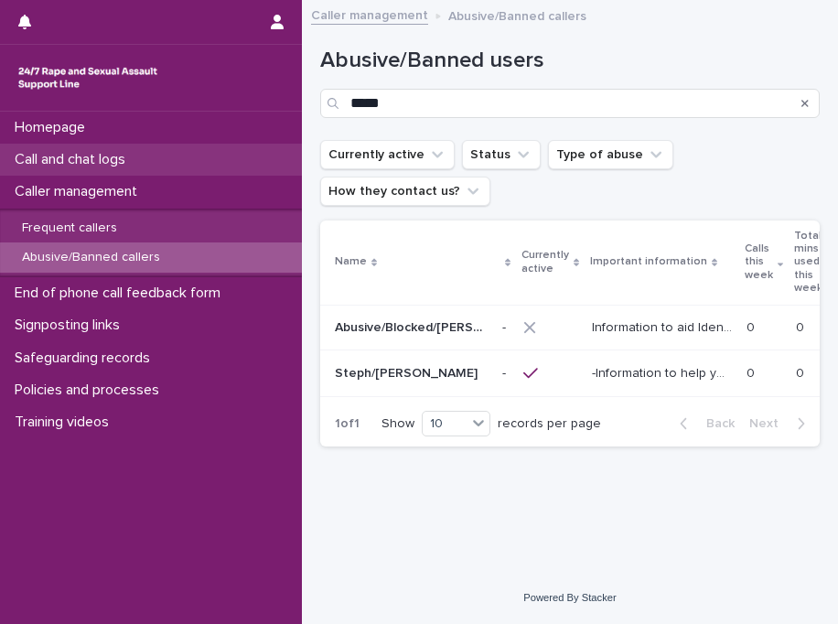
click at [189, 151] on div "Call and chat logs" at bounding box center [151, 160] width 302 height 32
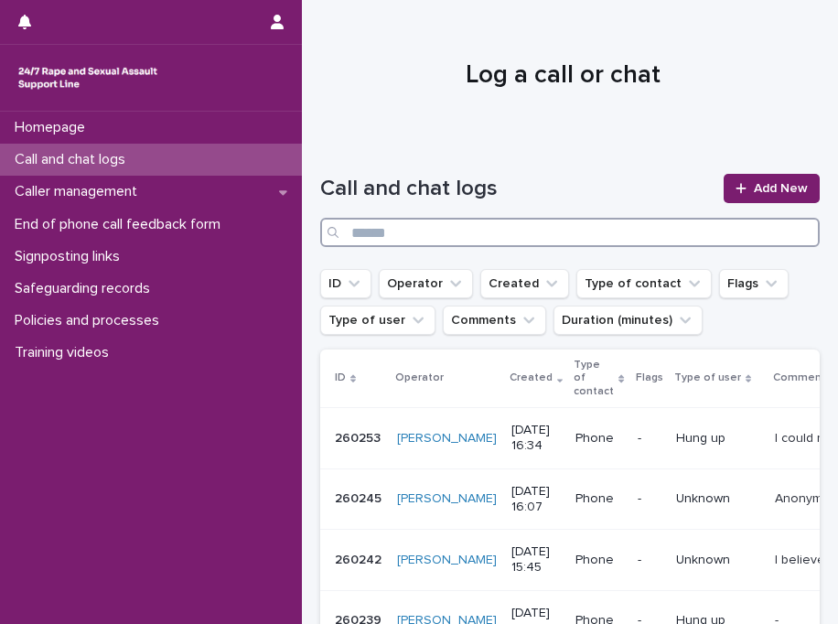
click at [463, 228] on input "Search" at bounding box center [570, 232] width 500 height 29
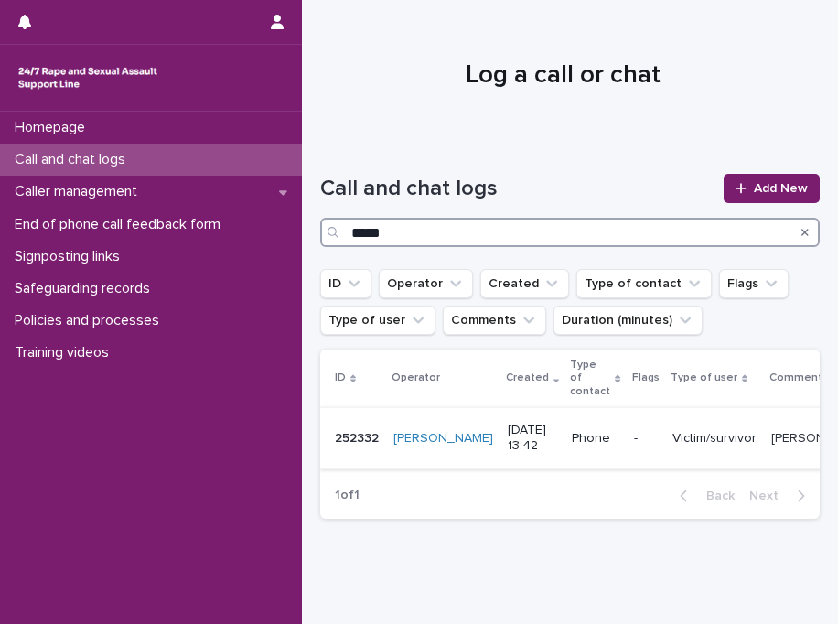
type input "*****"
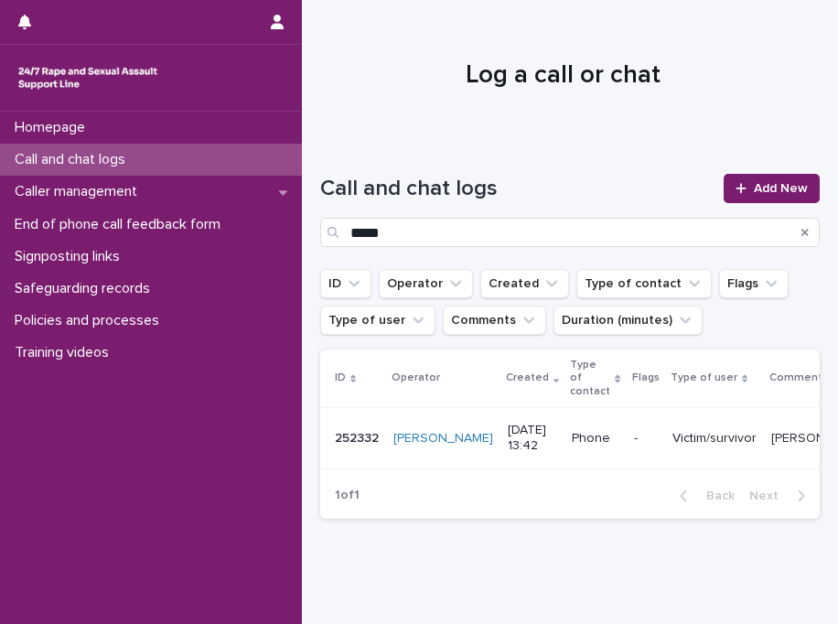
click at [771, 445] on p "Stephanie, age 26, spoke about the csa she experienced from her uncle. She ment…" at bounding box center [842, 436] width 143 height 19
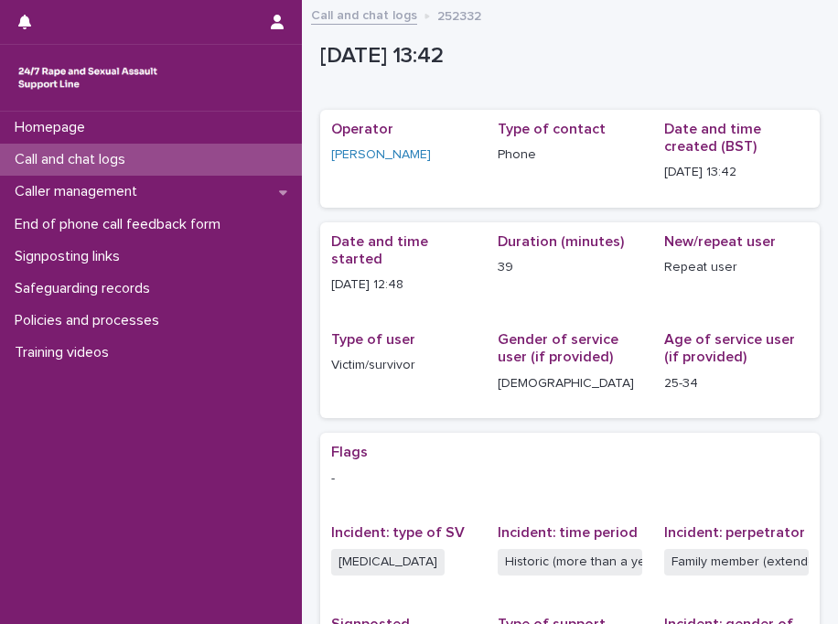
click at [757, 445] on p "Flags" at bounding box center [570, 452] width 478 height 17
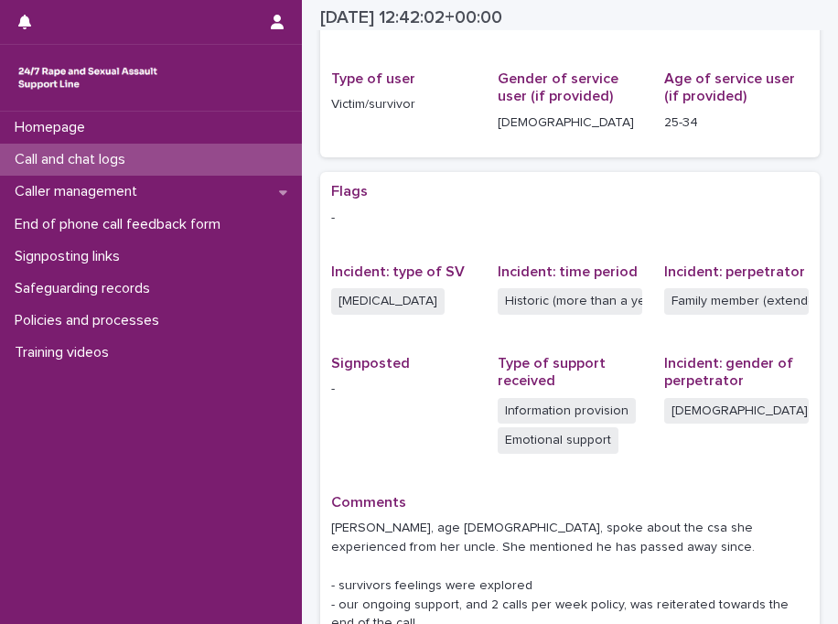
scroll to position [366, 0]
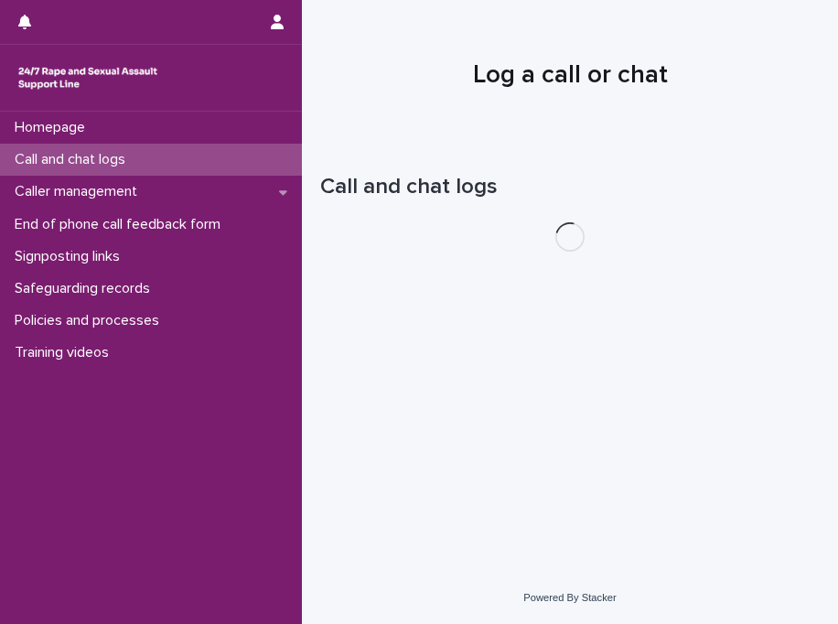
click at [251, 199] on div "Caller management" at bounding box center [151, 192] width 302 height 32
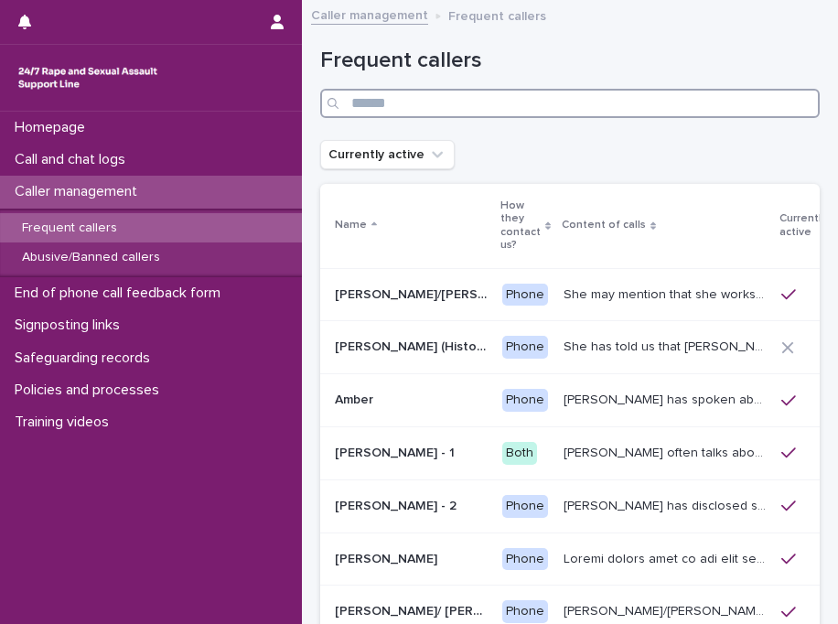
click at [491, 102] on input "Search" at bounding box center [570, 103] width 500 height 29
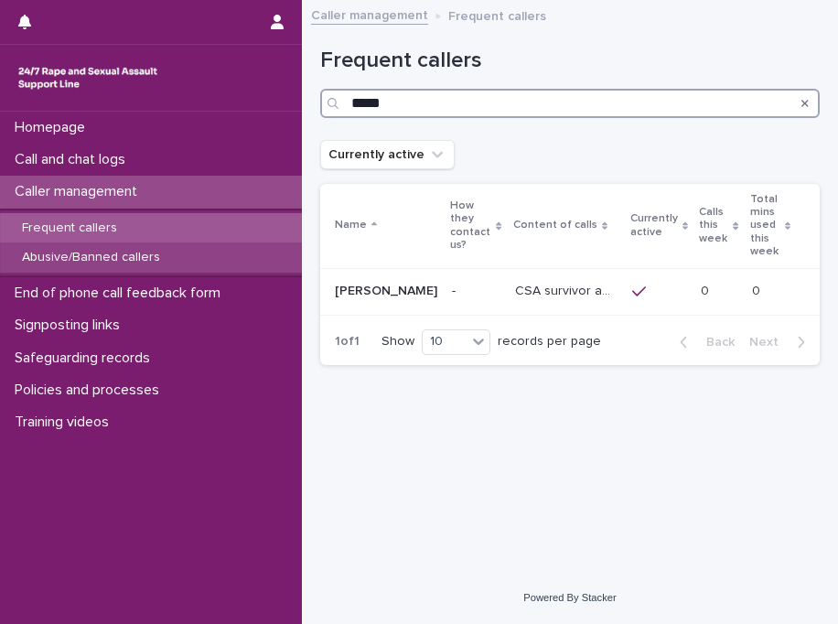
type input "*****"
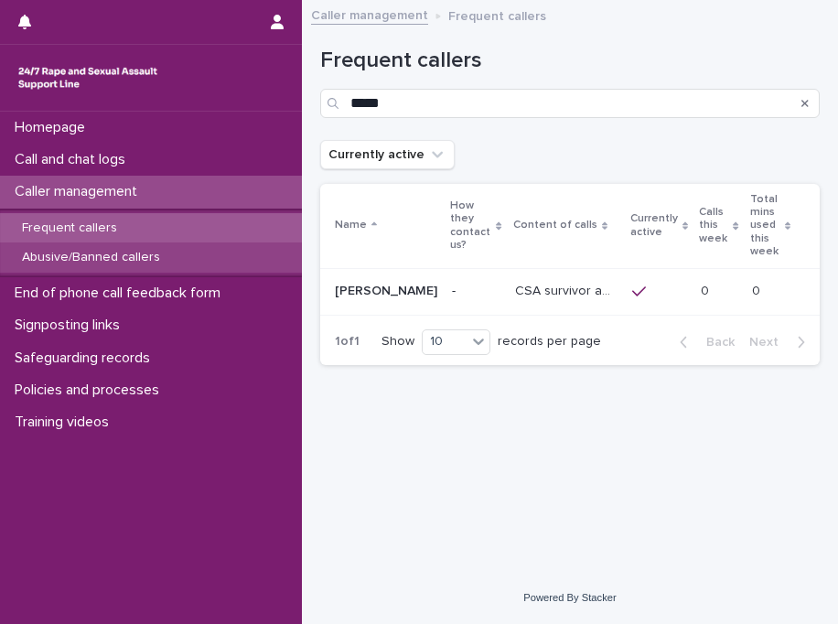
click at [173, 250] on div "Abusive/Banned callers" at bounding box center [151, 258] width 302 height 30
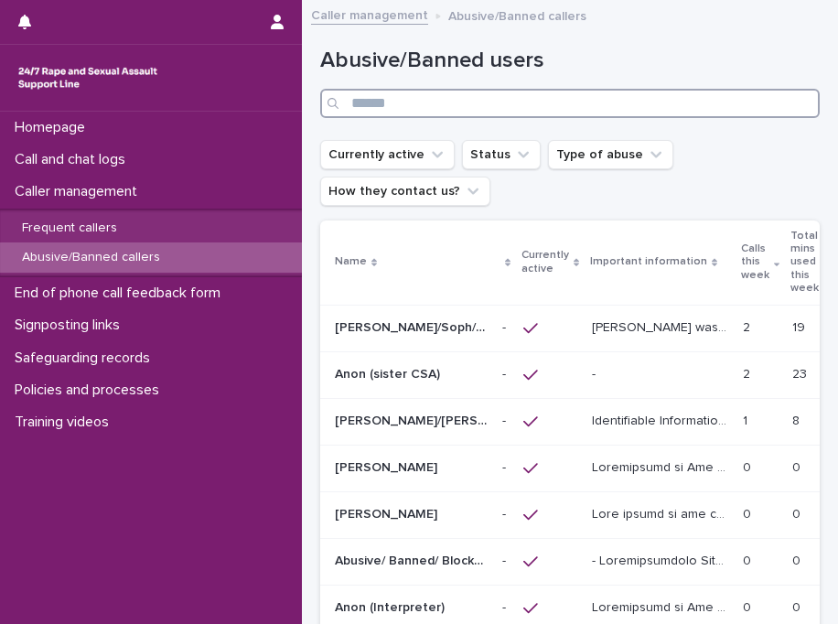
click at [495, 95] on input "Search" at bounding box center [570, 103] width 500 height 29
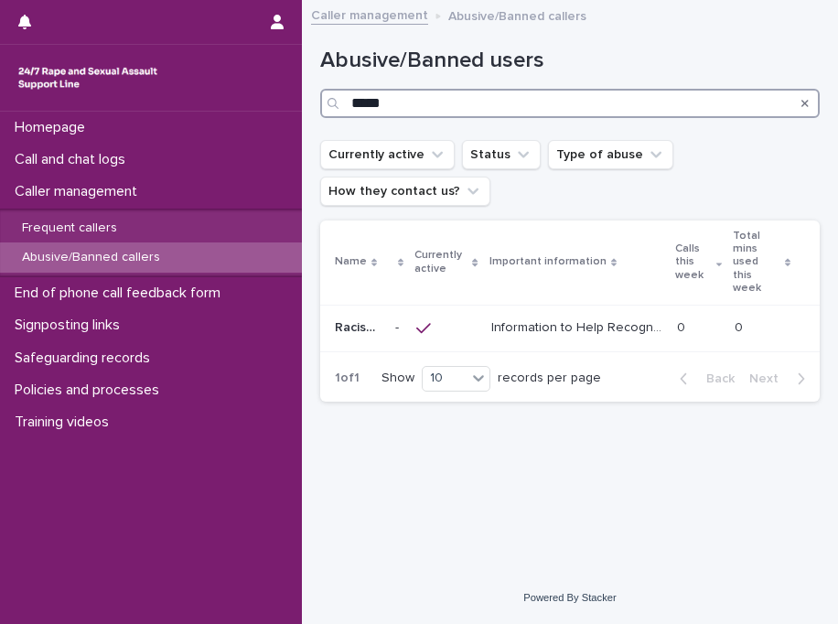
click at [435, 97] on input "*****" at bounding box center [570, 103] width 500 height 29
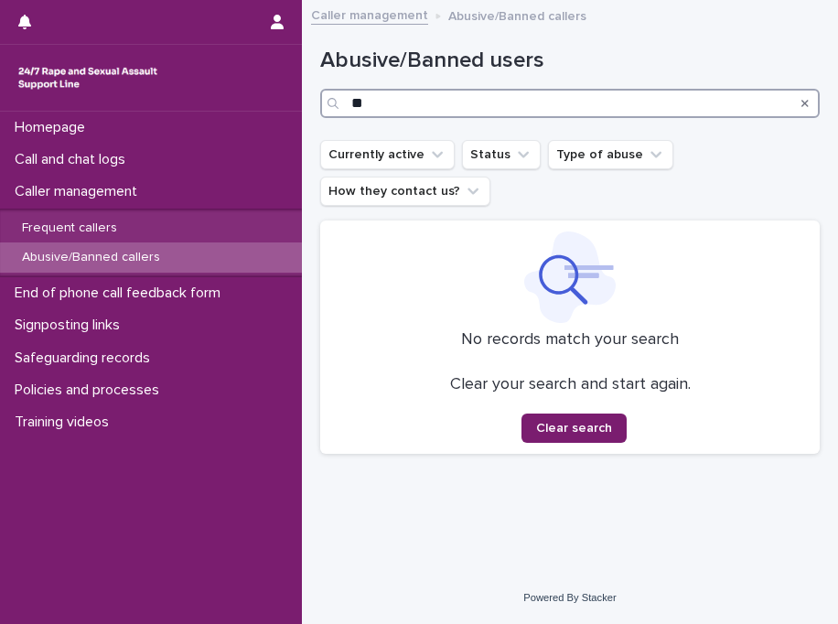
type input "*"
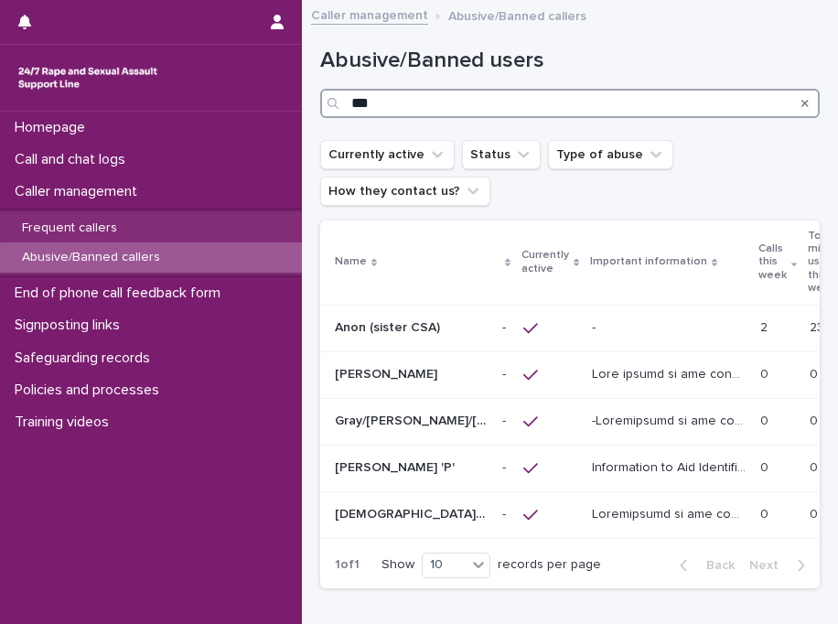
click at [412, 105] on input "***" at bounding box center [570, 103] width 500 height 29
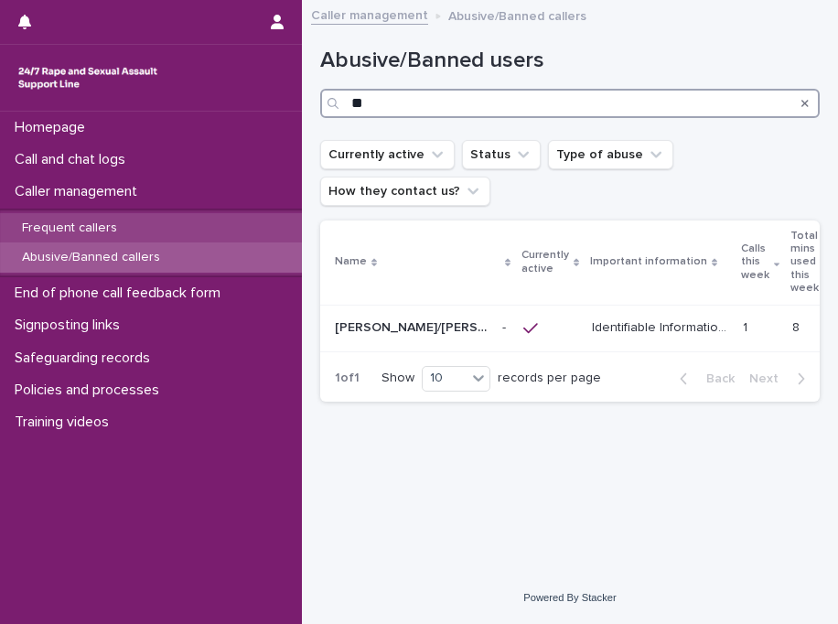
type input "**"
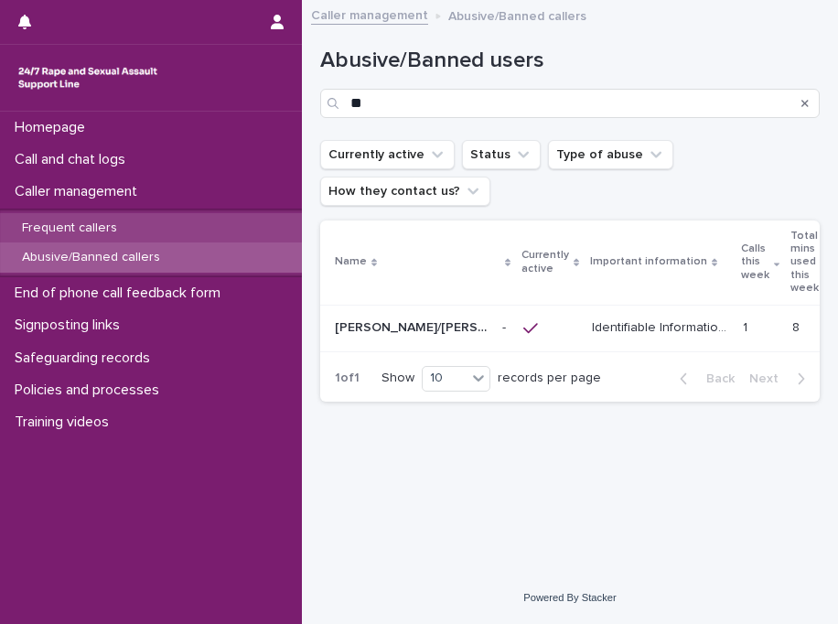
click at [112, 218] on div "Frequent callers" at bounding box center [151, 228] width 302 height 30
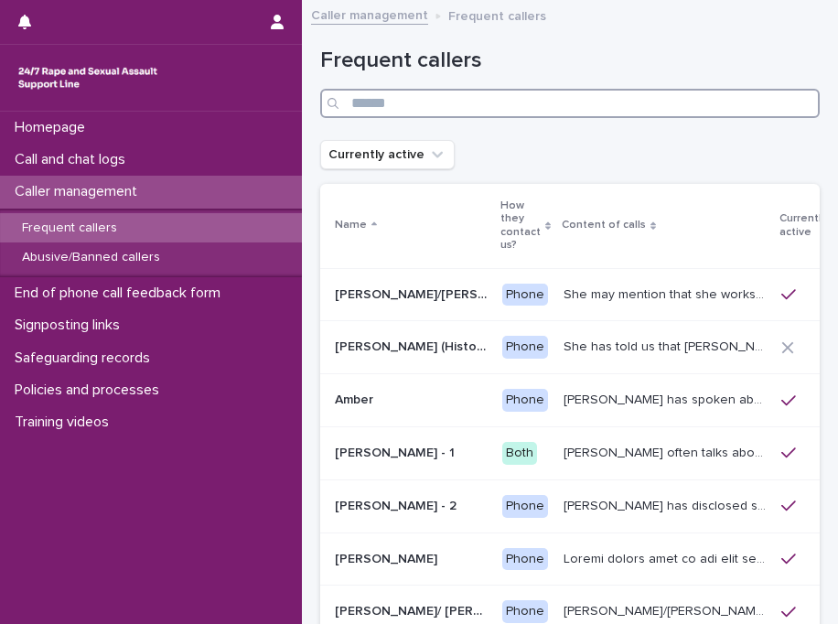
click at [426, 104] on input "Search" at bounding box center [570, 103] width 500 height 29
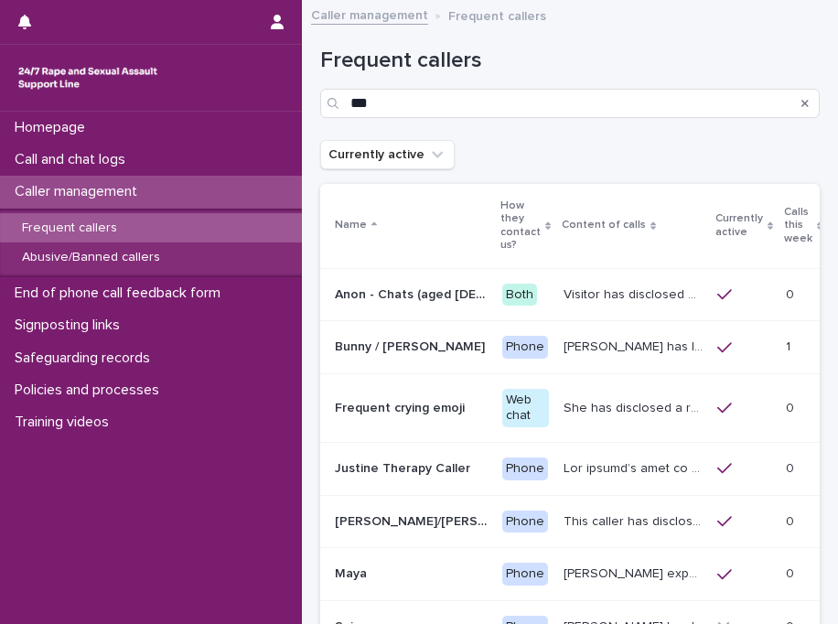
click at [578, 162] on div "Currently active" at bounding box center [570, 154] width 500 height 29
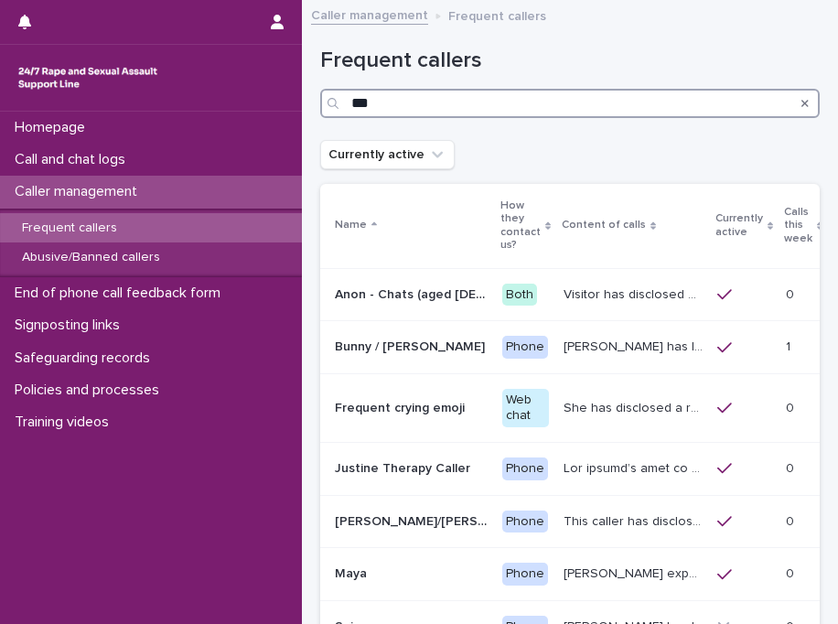
click at [560, 108] on input "***" at bounding box center [570, 103] width 500 height 29
type input "**"
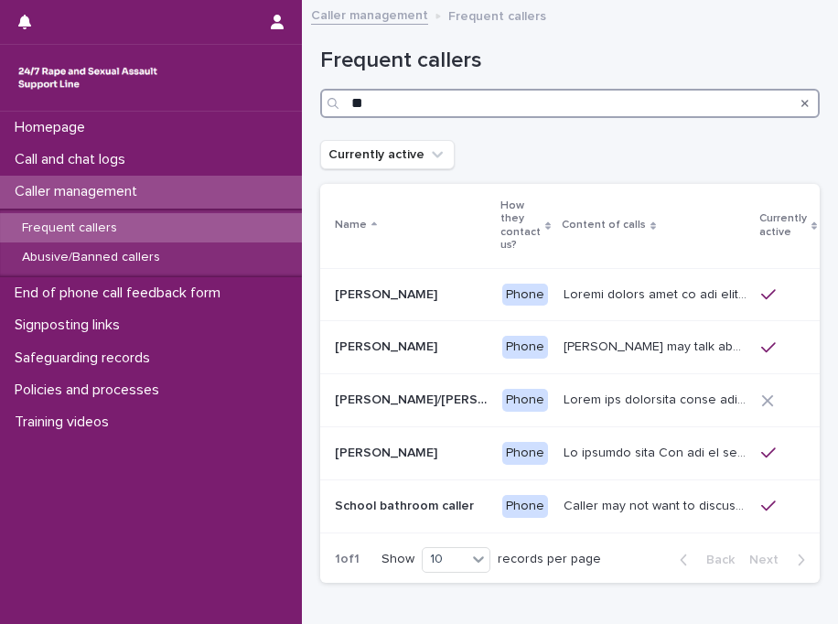
click at [513, 106] on input "**" at bounding box center [570, 103] width 500 height 29
